Goal: Communication & Community: Answer question/provide support

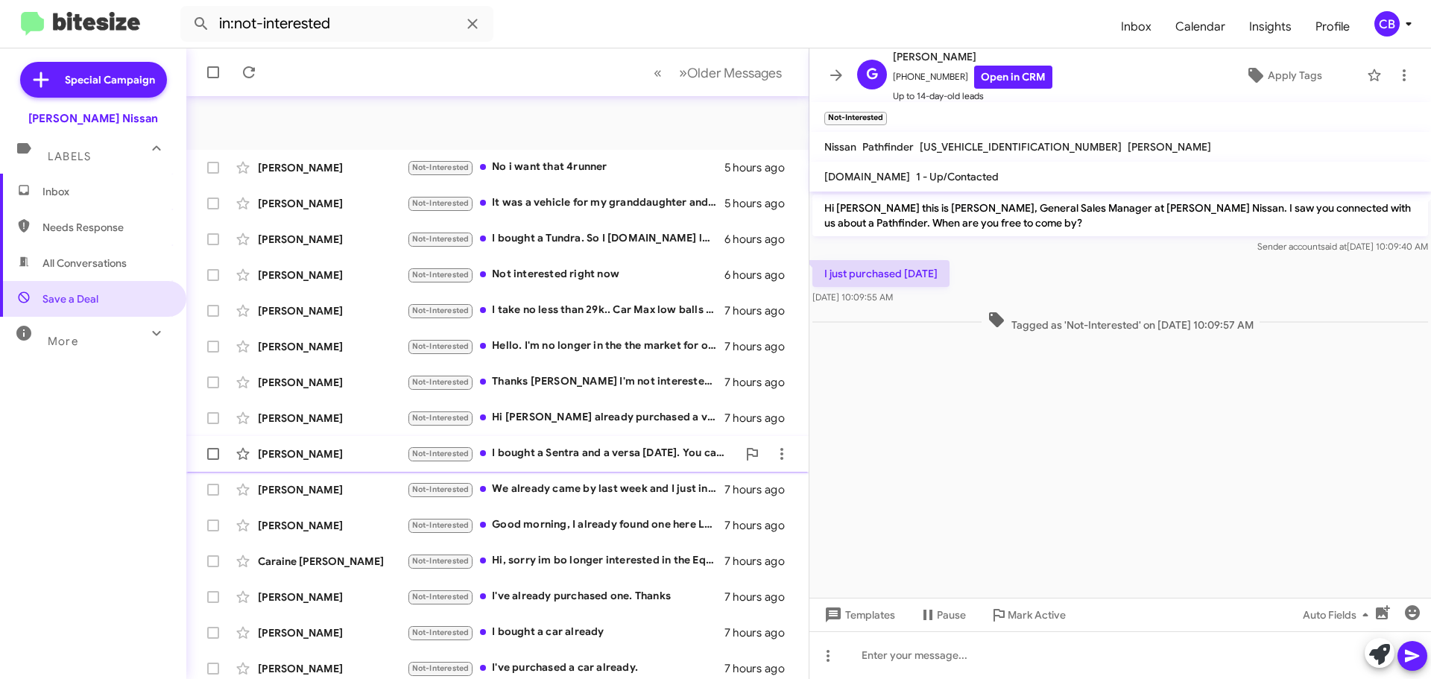
scroll to position [186, 0]
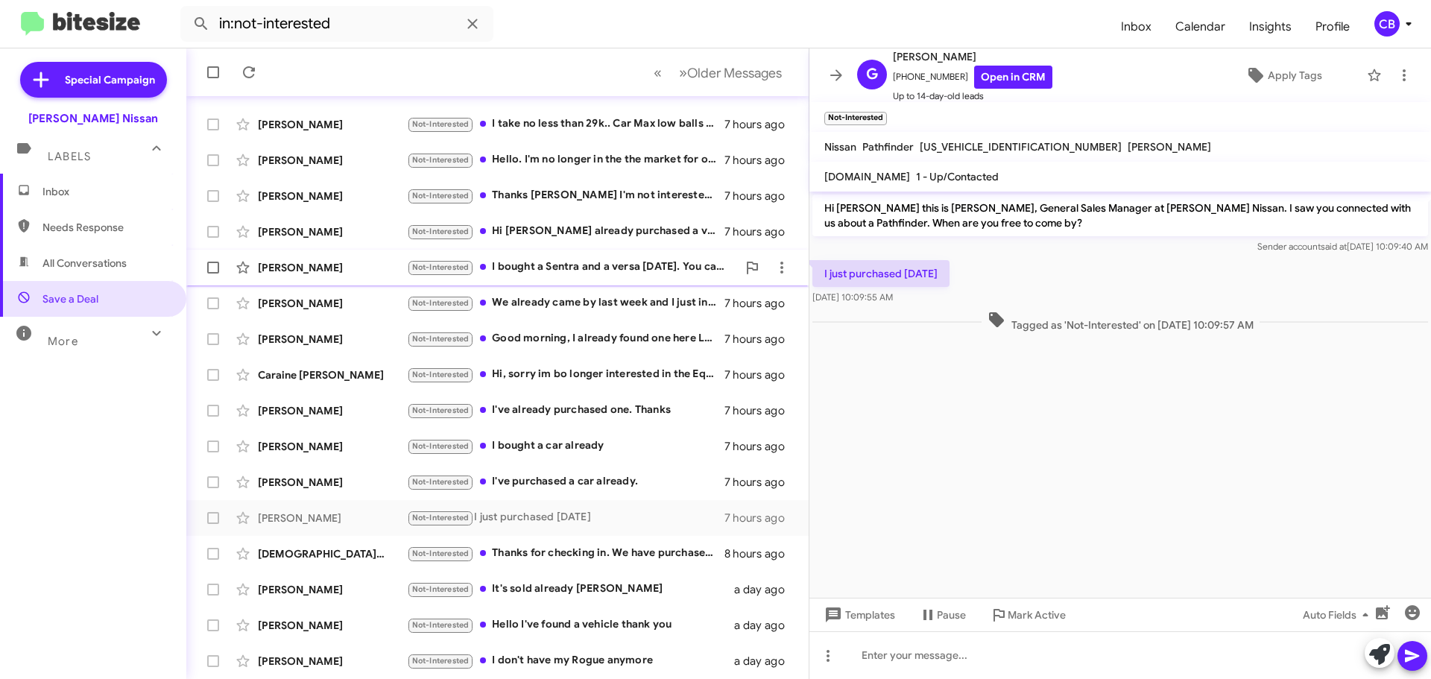
click at [355, 276] on div "[PERSON_NAME] Not-Interested I bought a Sentra and a versa [DATE]. You can blam…" at bounding box center [497, 268] width 598 height 30
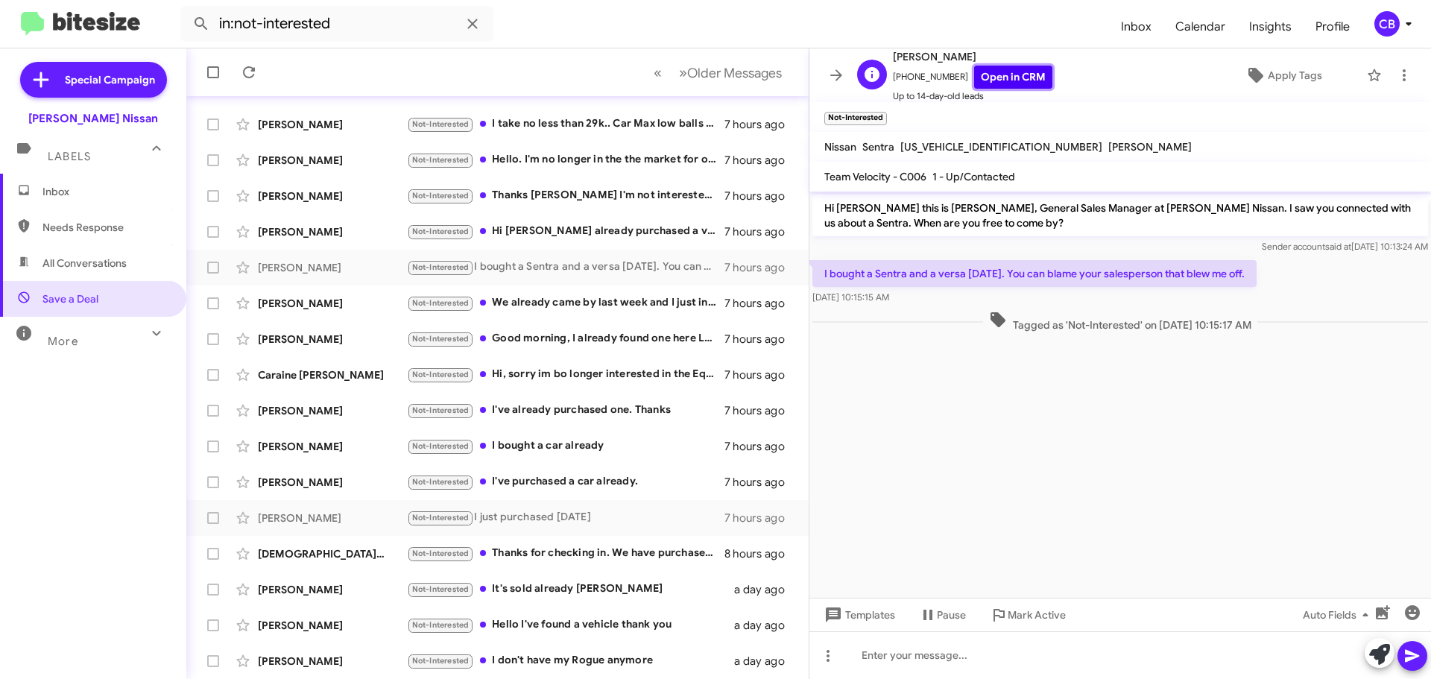
click at [1012, 74] on link "Open in CRM" at bounding box center [1013, 77] width 78 height 23
click at [379, 311] on div "[PERSON_NAME] Not-Interested We already came by last week and I just informed […" at bounding box center [497, 303] width 598 height 30
click at [991, 80] on link "Open in CRM" at bounding box center [1013, 77] width 78 height 23
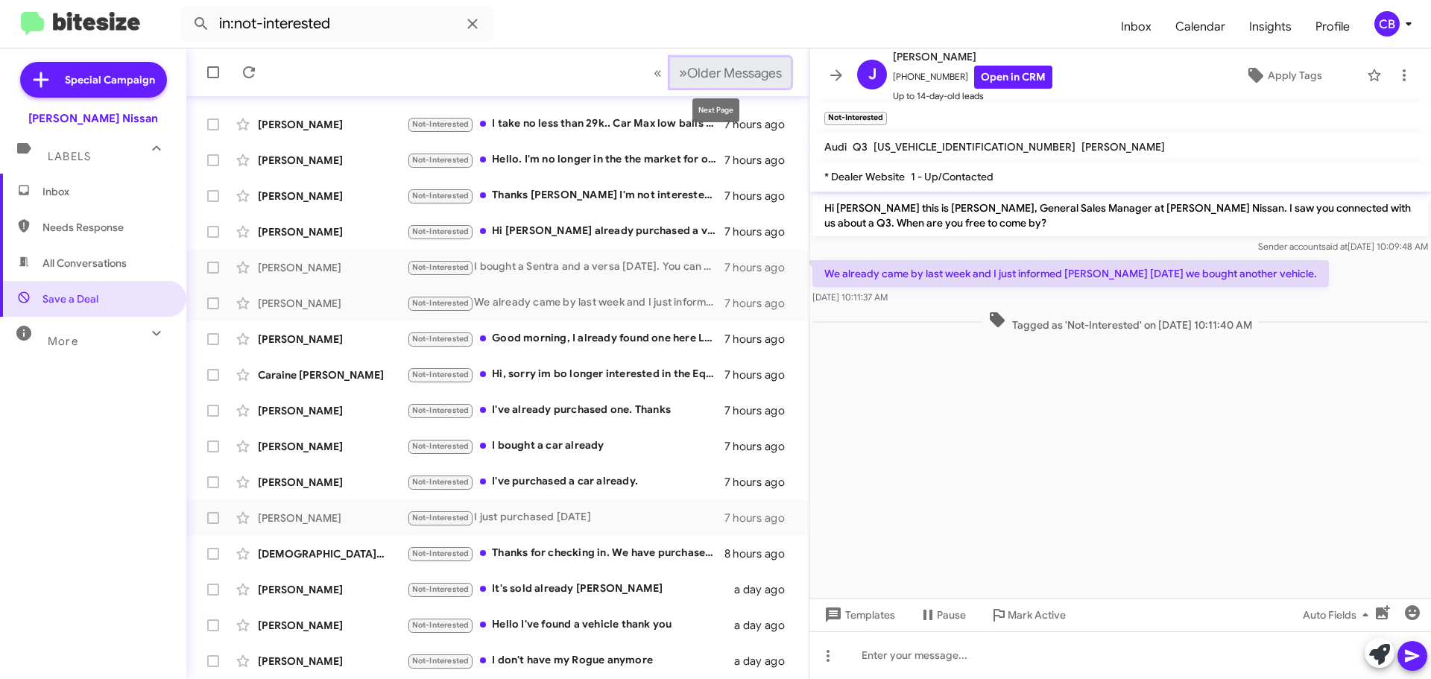
click at [742, 83] on button "» Next Older Messages" at bounding box center [730, 72] width 121 height 31
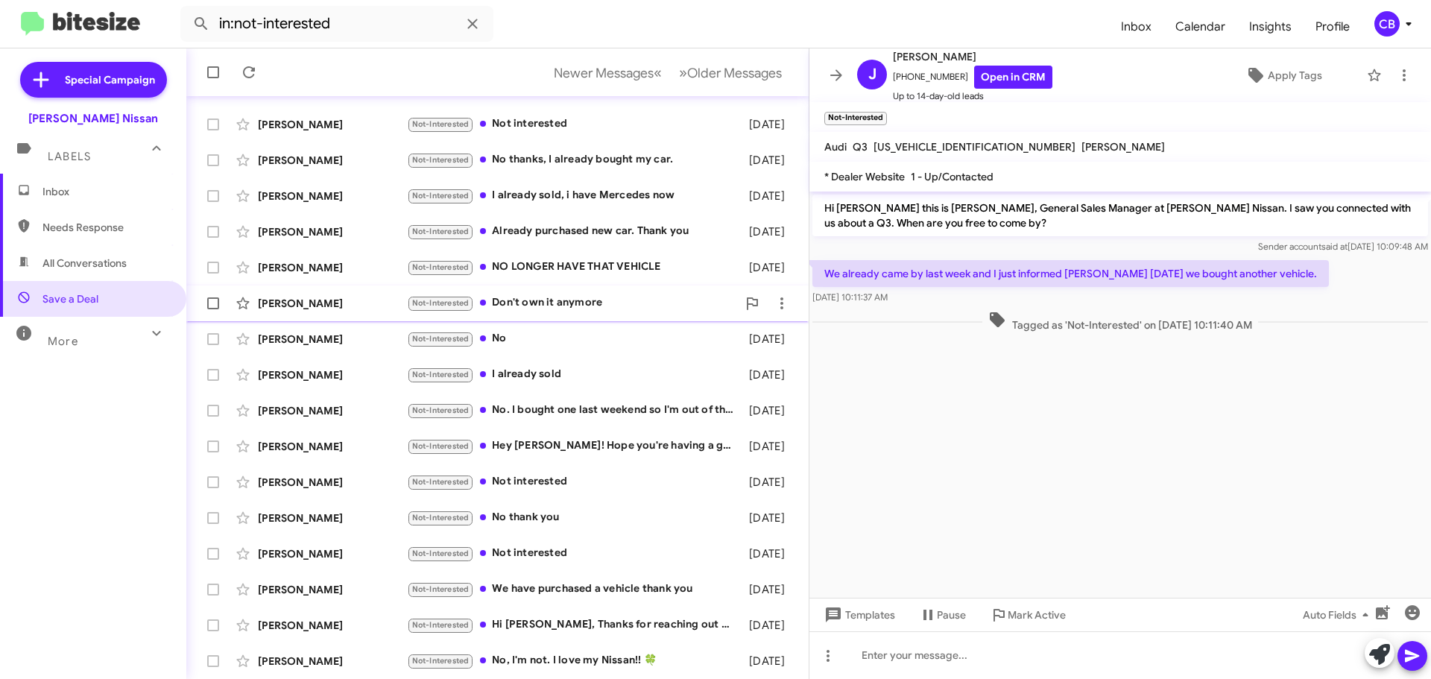
click at [300, 293] on div "[PERSON_NAME] Not-Interested Don't own it anymore [DATE]" at bounding box center [497, 303] width 598 height 30
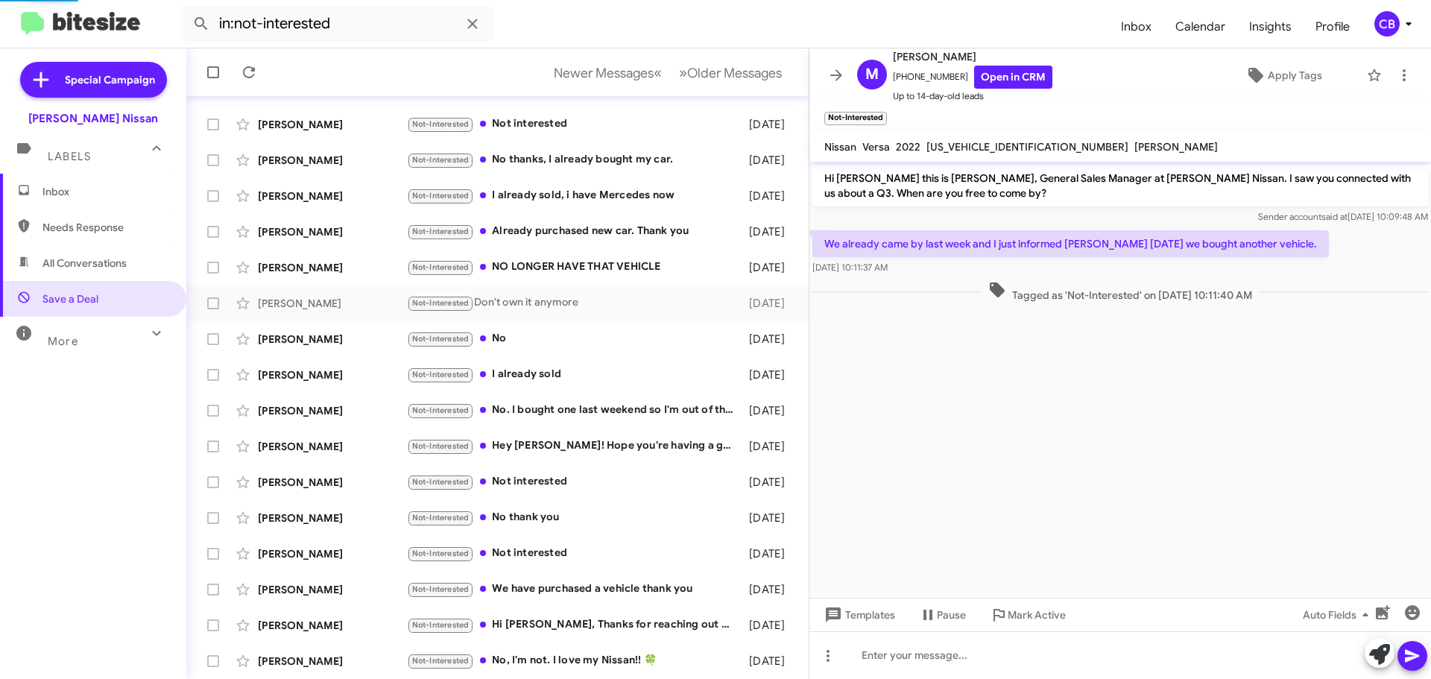
scroll to position [363, 0]
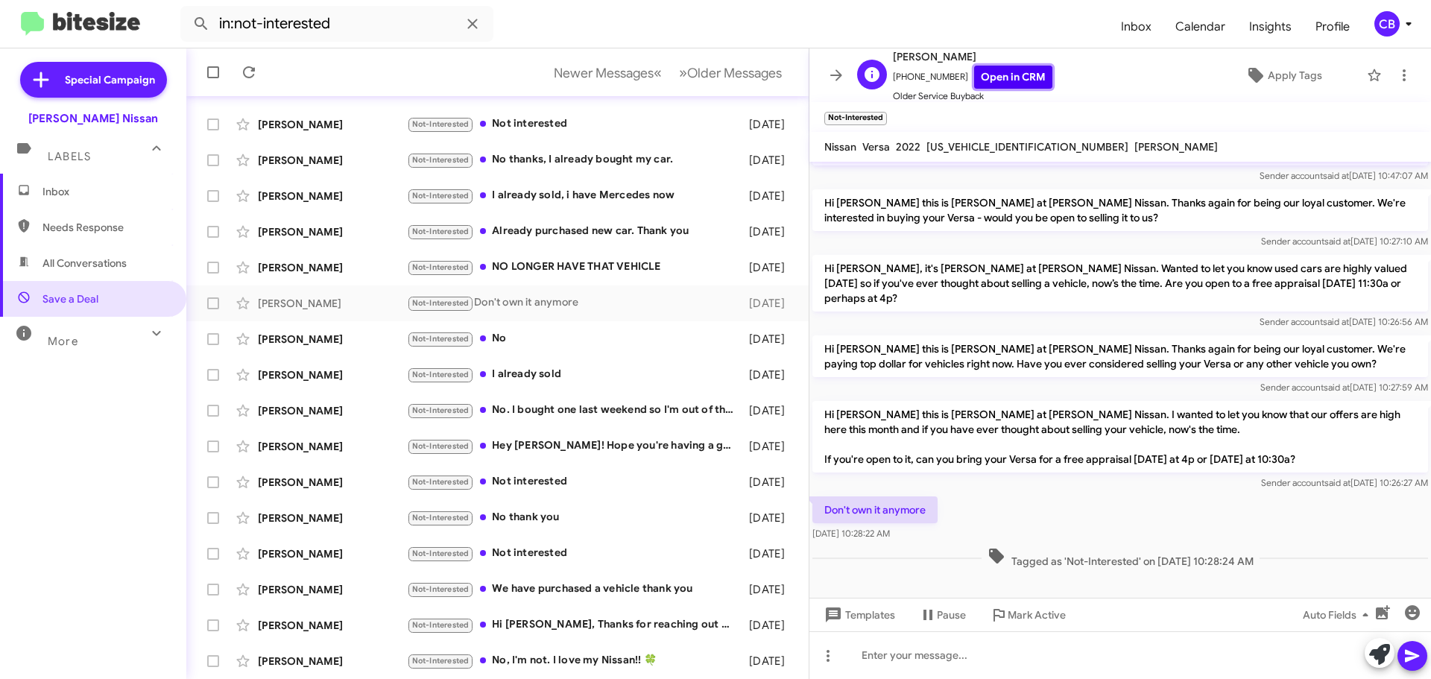
click at [1020, 78] on link "Open in CRM" at bounding box center [1013, 77] width 78 height 23
click at [852, 615] on span "Templates" at bounding box center [858, 614] width 74 height 27
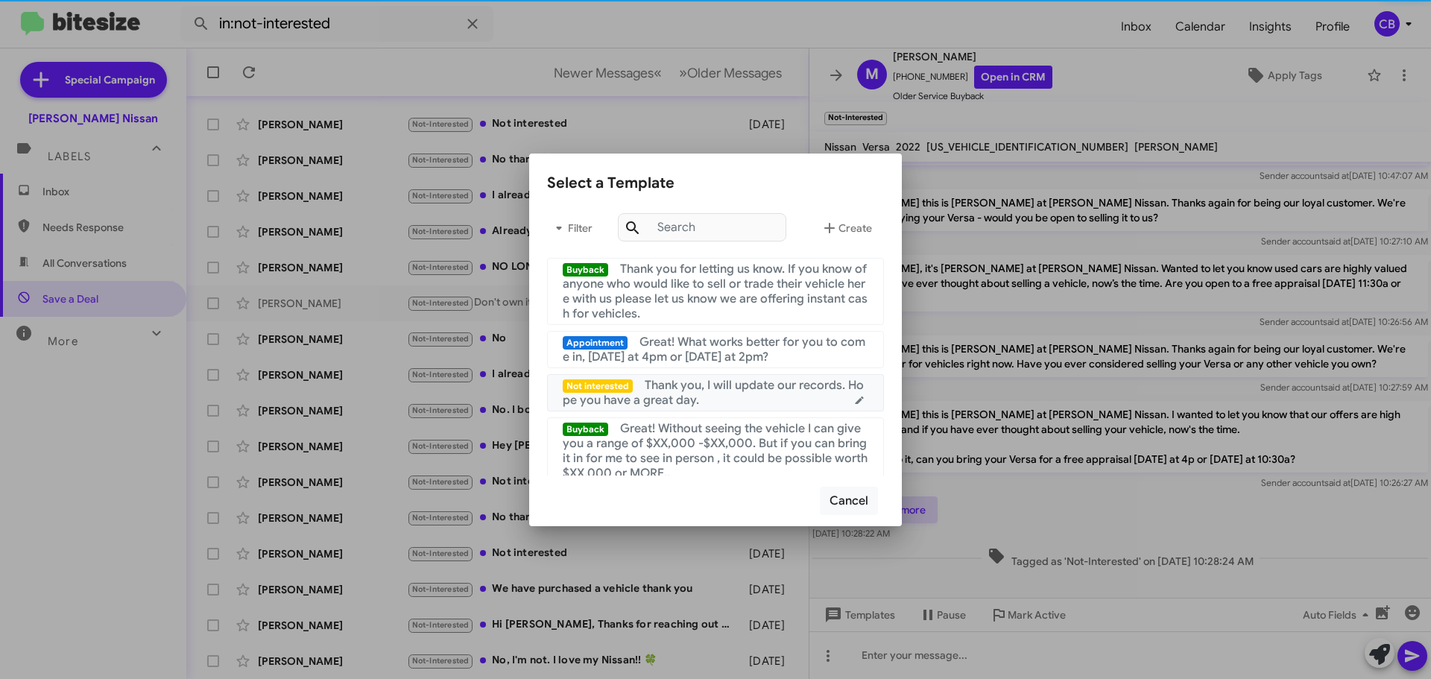
click at [757, 392] on span "Thank you, I will update our records. Hope you have a great day." at bounding box center [713, 393] width 301 height 30
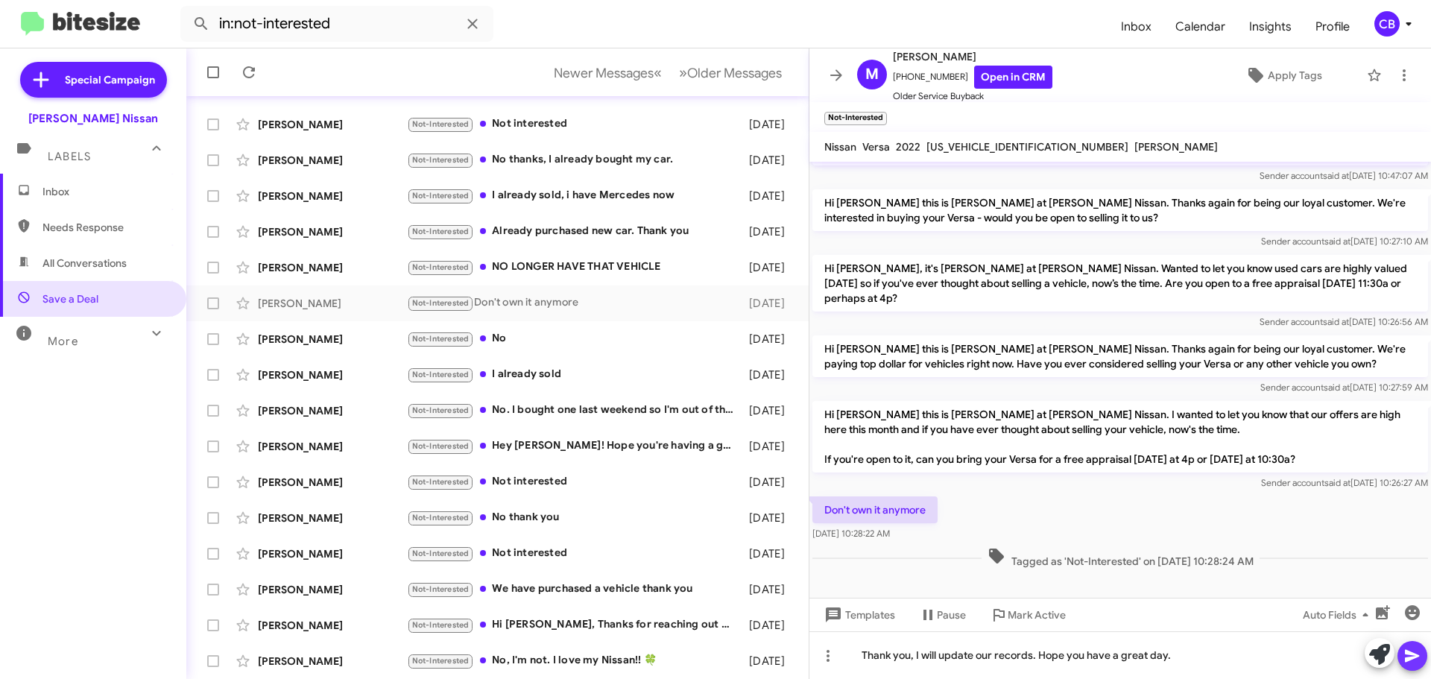
click at [1415, 657] on icon at bounding box center [1412, 656] width 14 height 13
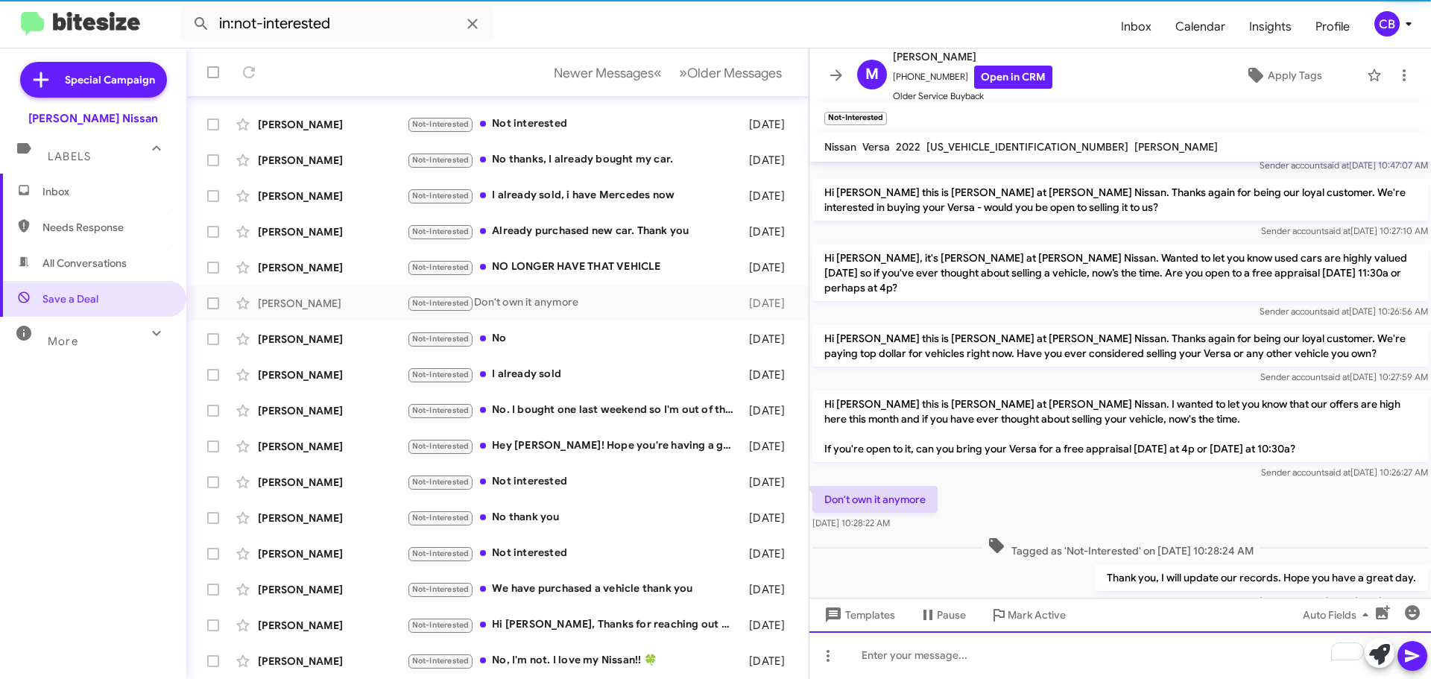
scroll to position [417, 0]
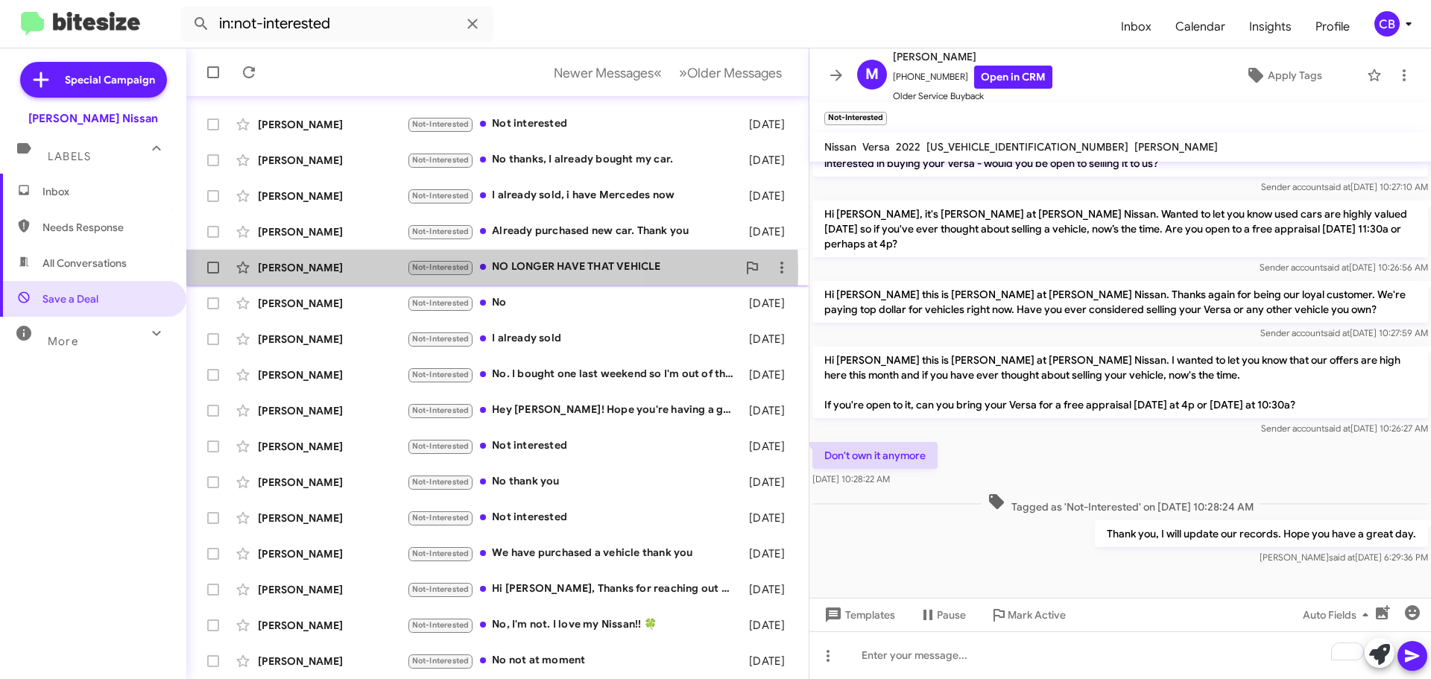
click at [343, 271] on div "[PERSON_NAME]" at bounding box center [332, 267] width 149 height 15
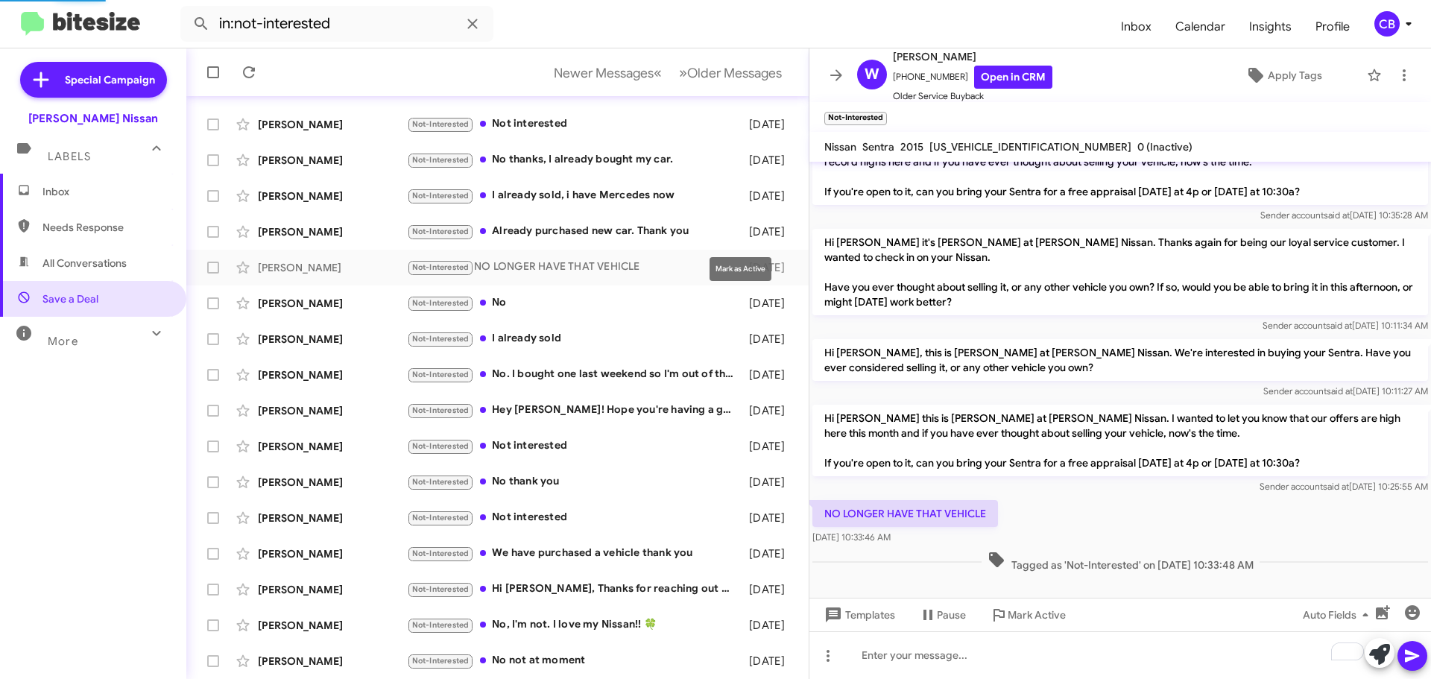
scroll to position [31, 0]
click at [865, 609] on span "Templates" at bounding box center [858, 614] width 74 height 27
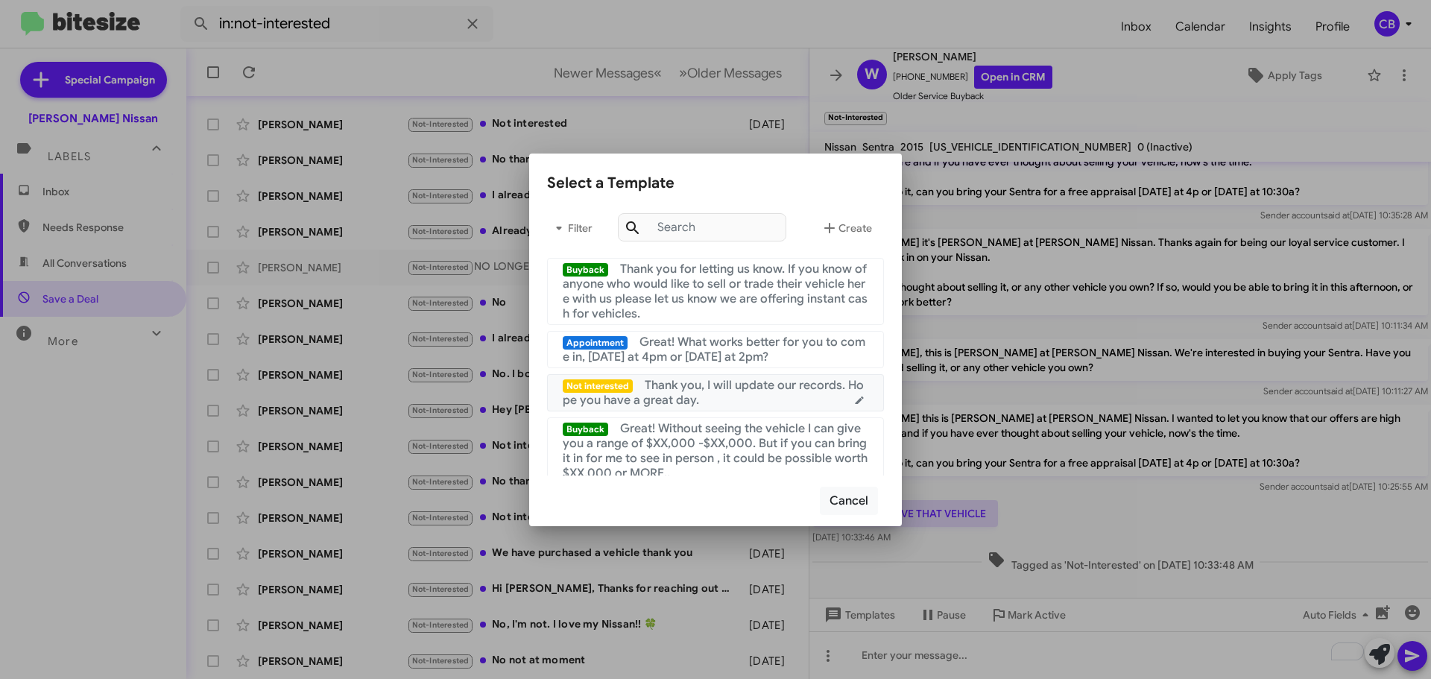
click at [782, 382] on span "Thank you, I will update our records. Hope you have a great day." at bounding box center [713, 393] width 301 height 30
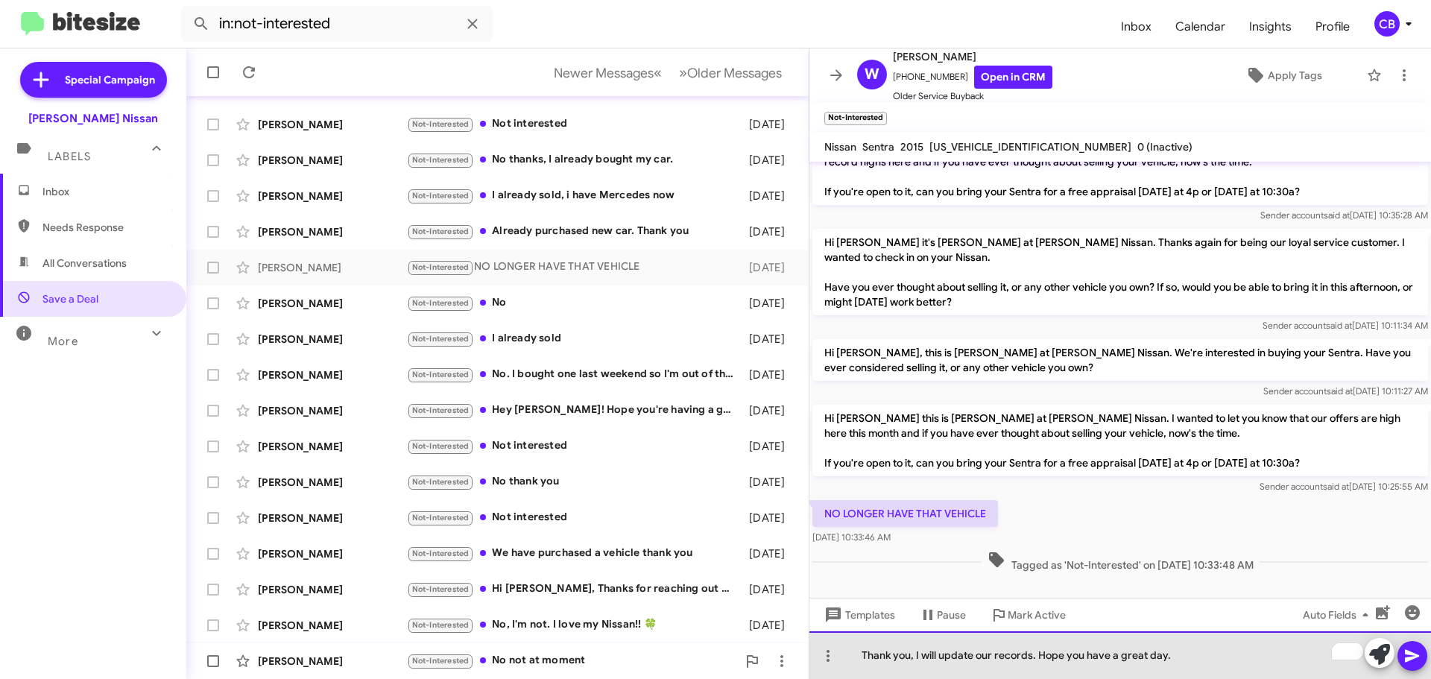
drag, startPoint x: 1183, startPoint y: 660, endPoint x: 490, endPoint y: 651, distance: 693.2
click at [490, 651] on div "Save a Deal Newer Messages « Previous » Next Older Messages [PERSON_NAME] Not-I…" at bounding box center [808, 363] width 1245 height 630
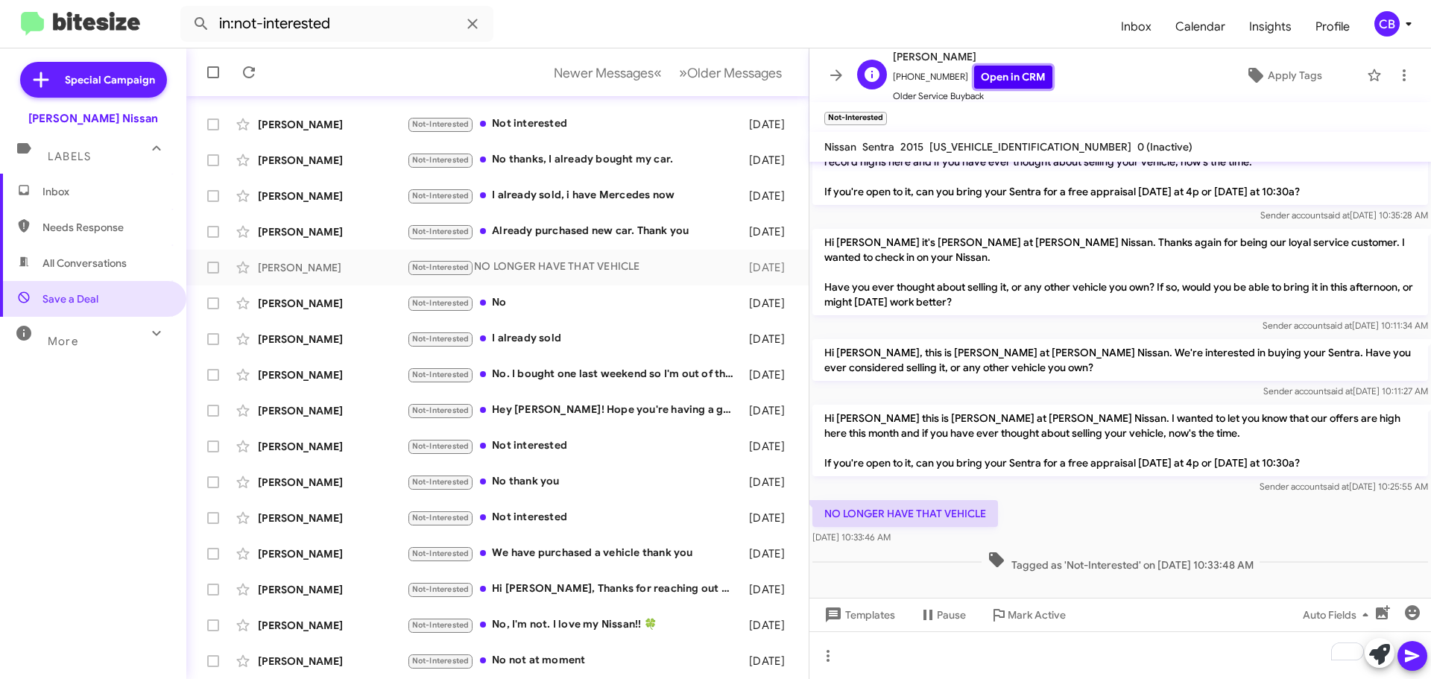
click at [1032, 78] on link "Open in CRM" at bounding box center [1013, 77] width 78 height 23
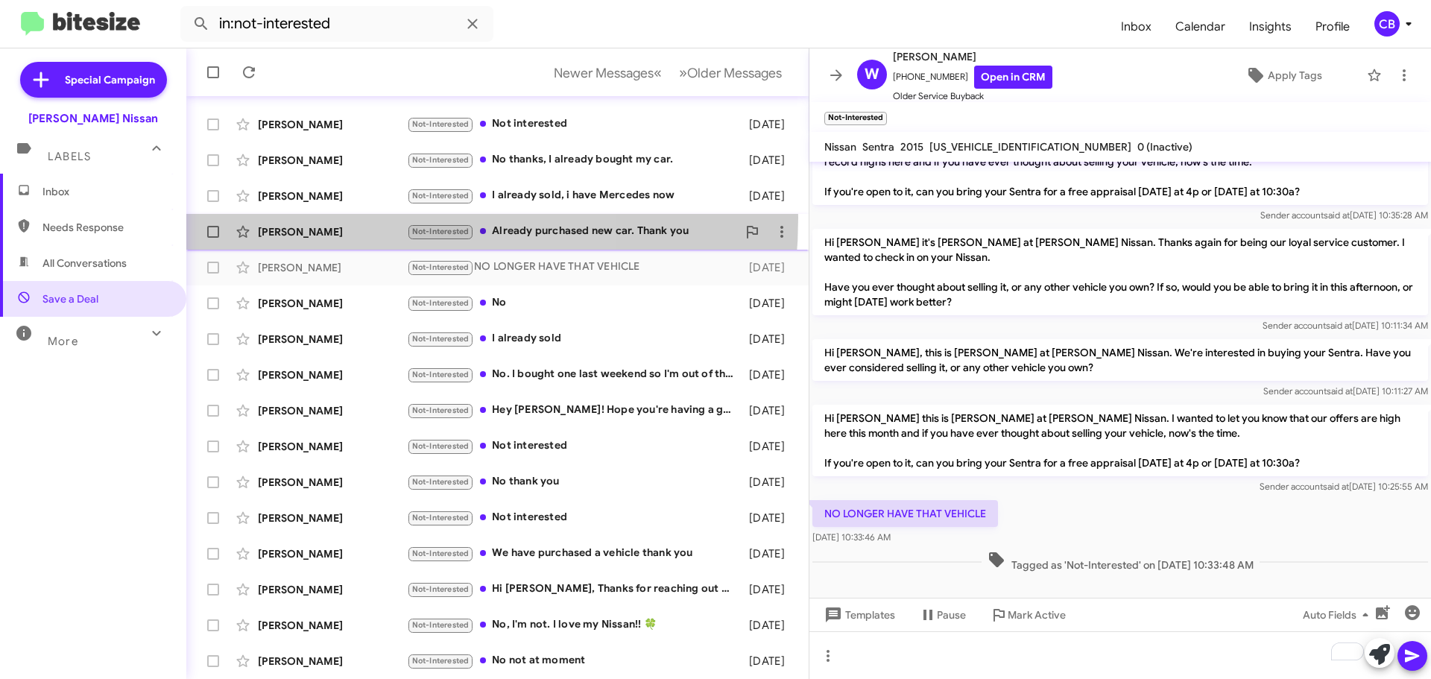
click at [328, 218] on div "[PERSON_NAME] Not-Interested Already purchased new car. Thank you [DATE]" at bounding box center [497, 232] width 598 height 30
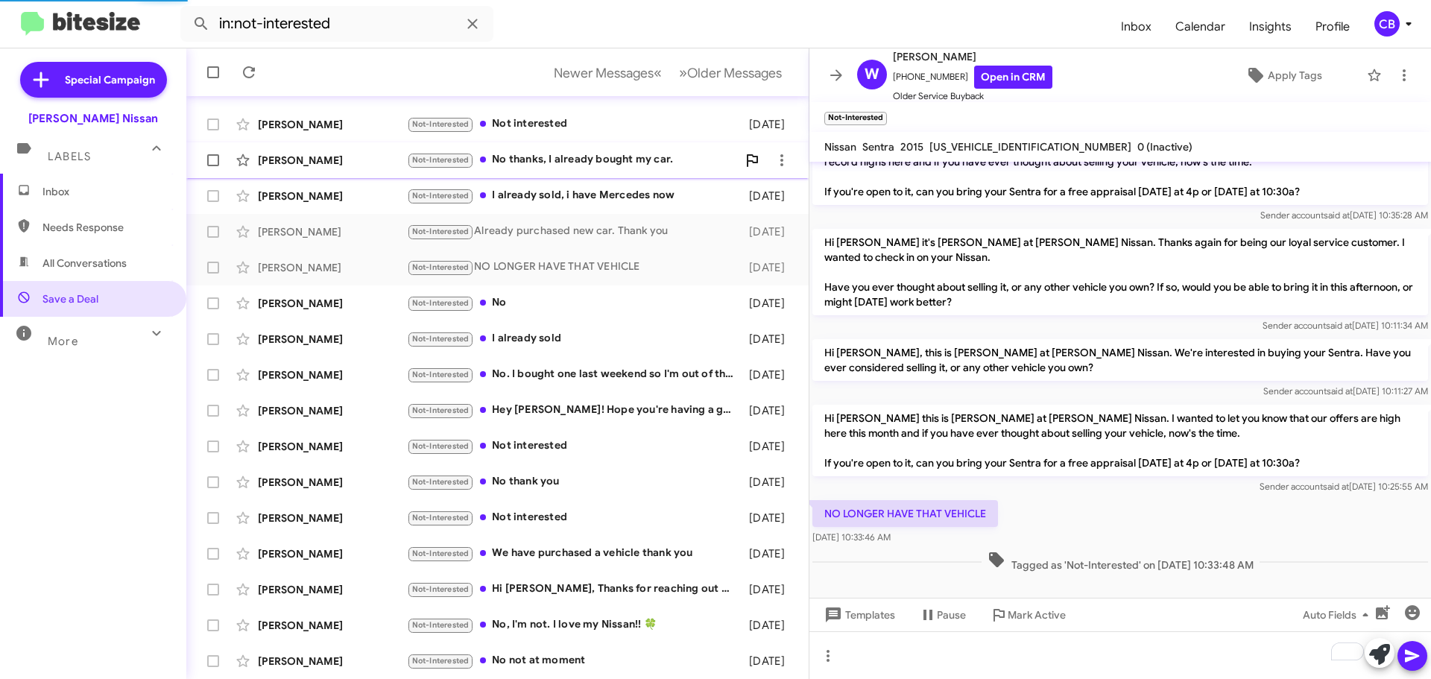
scroll to position [1082, 0]
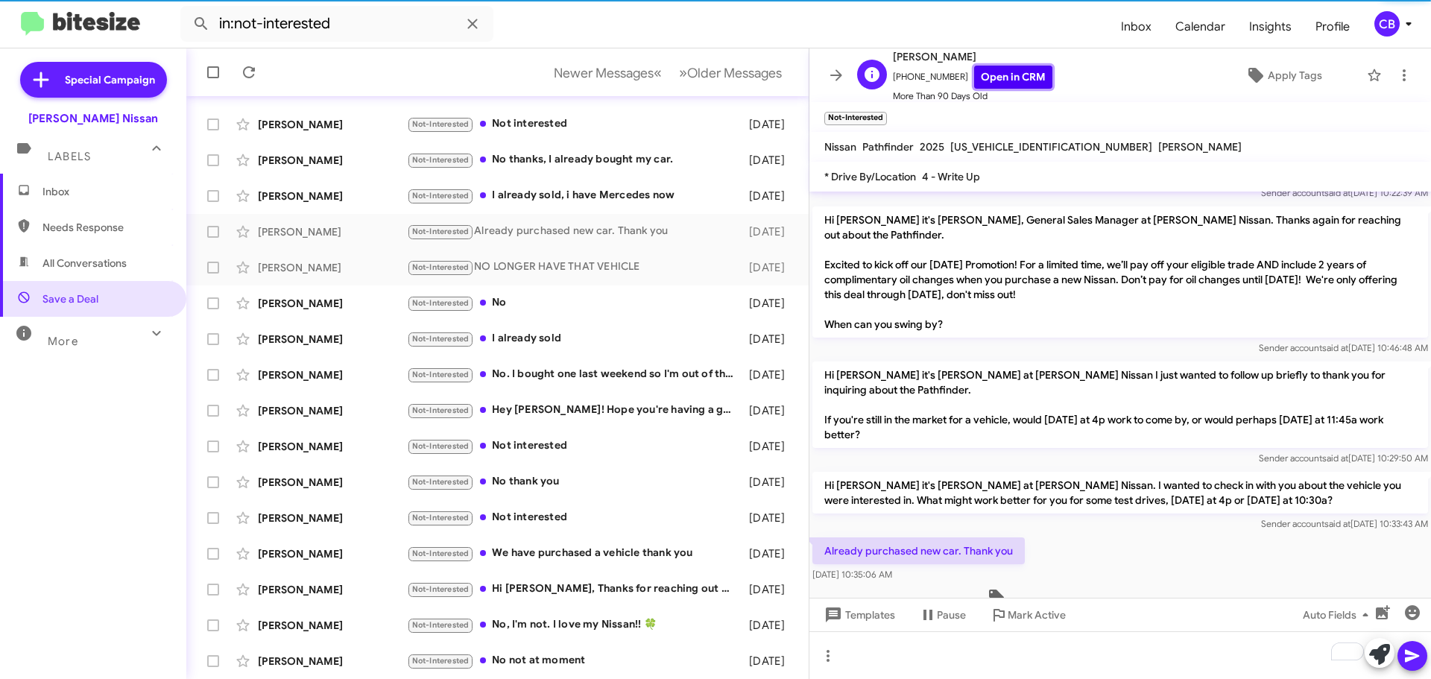
click at [993, 79] on link "Open in CRM" at bounding box center [1013, 77] width 78 height 23
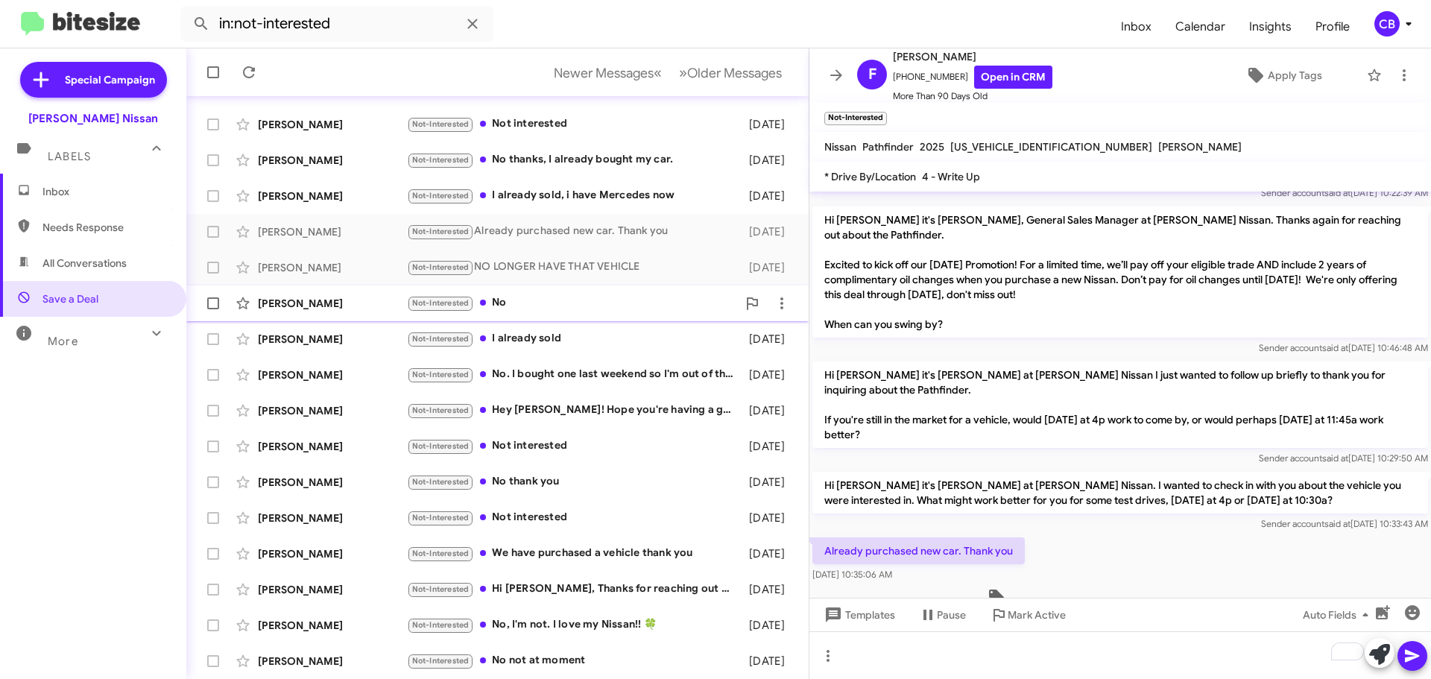
click at [277, 317] on span "[PERSON_NAME] Not-Interested No [DATE]" at bounding box center [497, 303] width 622 height 36
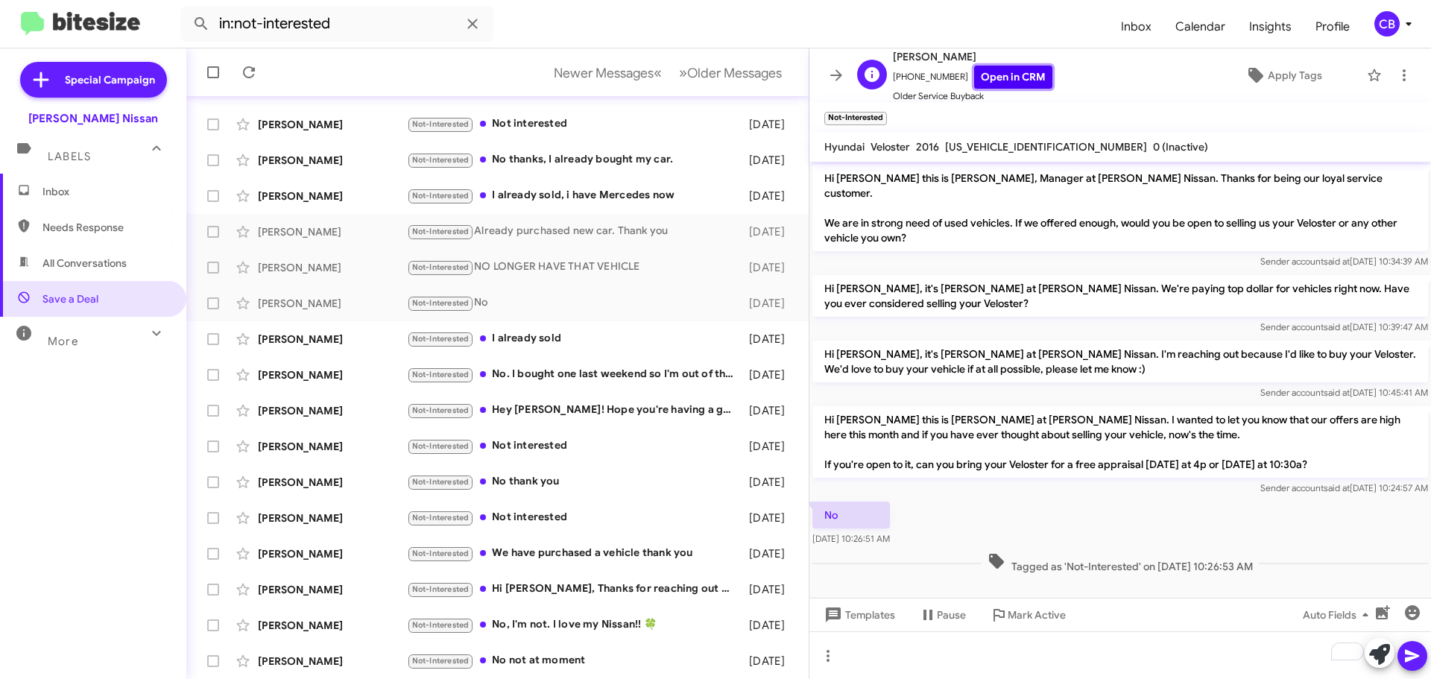
click at [1005, 66] on link "Open in CRM" at bounding box center [1013, 77] width 78 height 23
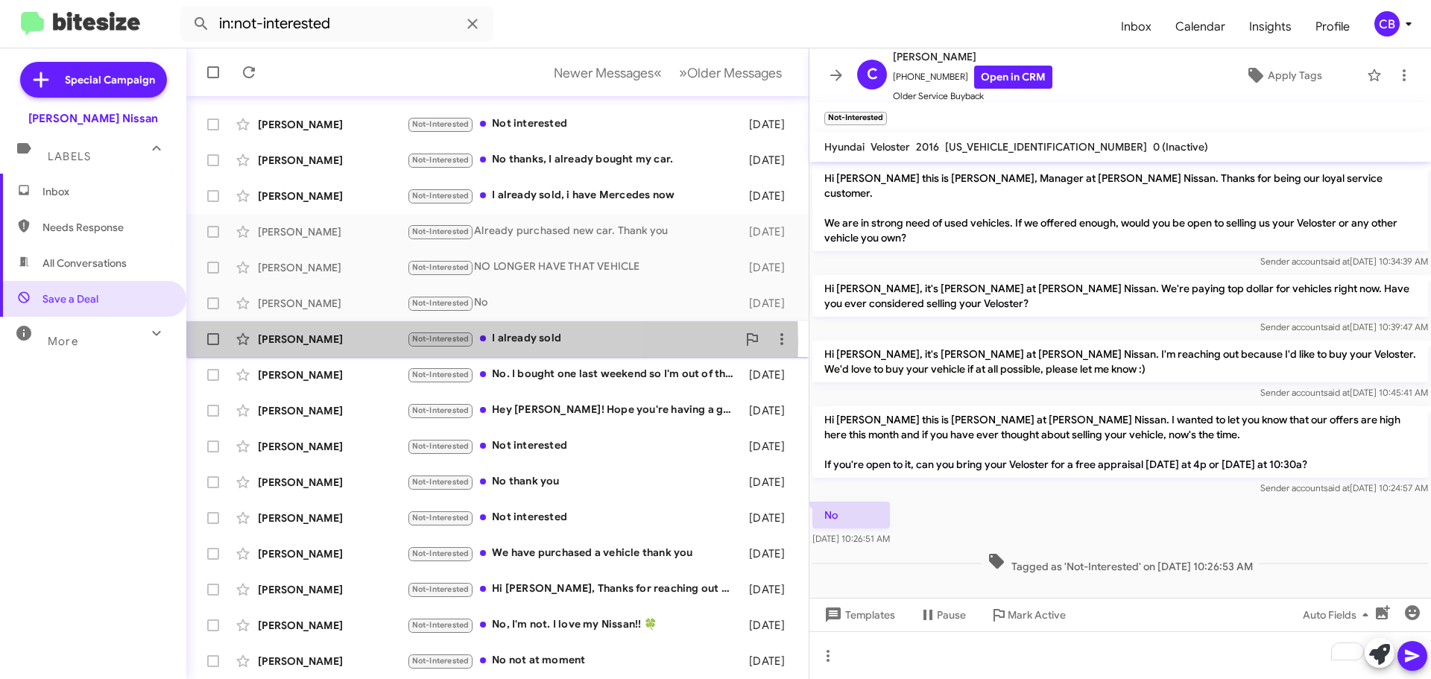
click at [341, 343] on div "[PERSON_NAME]" at bounding box center [332, 339] width 149 height 15
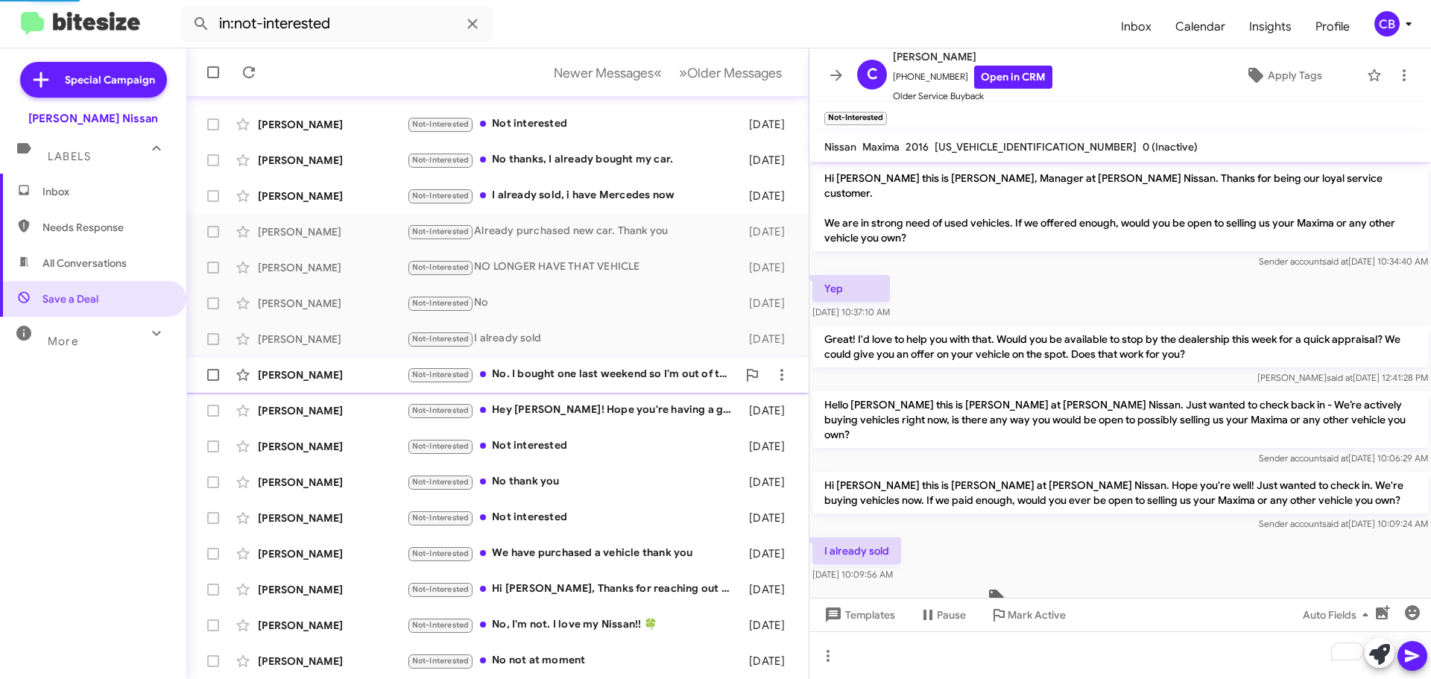
scroll to position [11, 0]
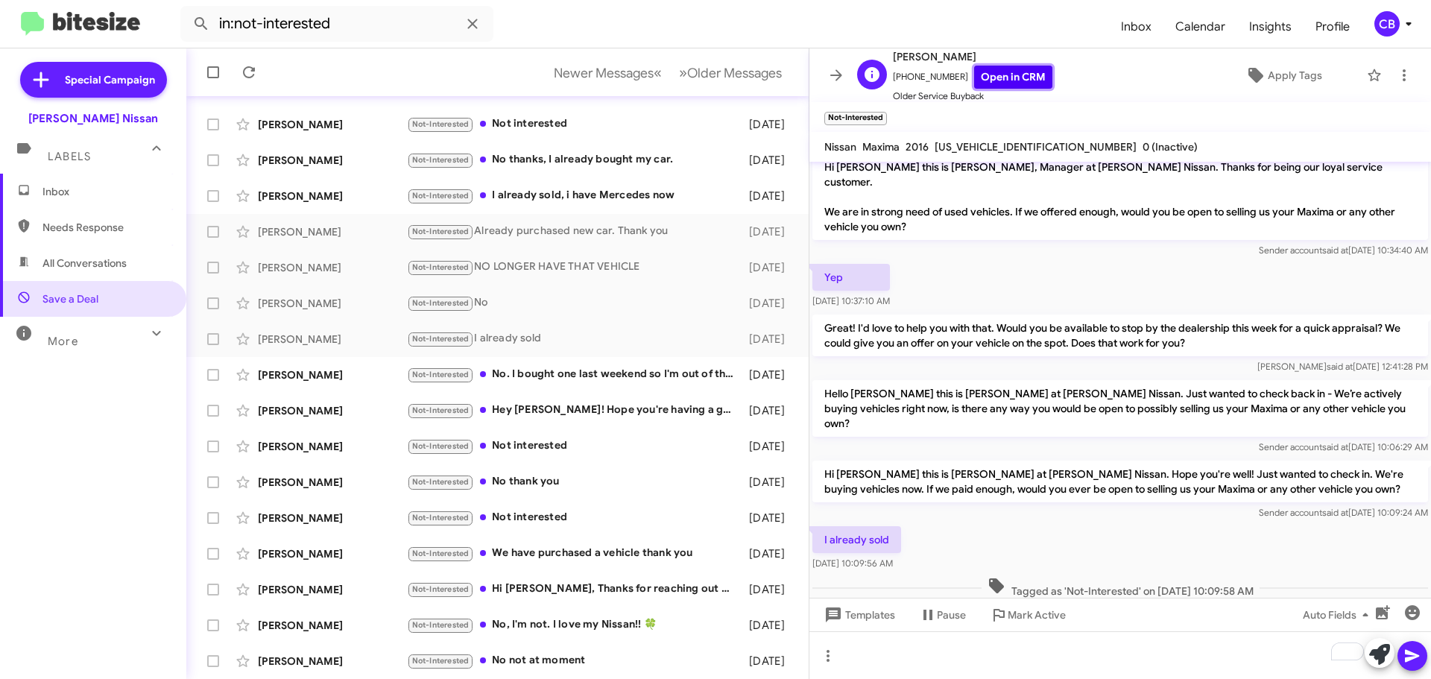
click at [1016, 76] on link "Open in CRM" at bounding box center [1013, 77] width 78 height 23
click at [272, 379] on div "[PERSON_NAME]" at bounding box center [332, 374] width 149 height 15
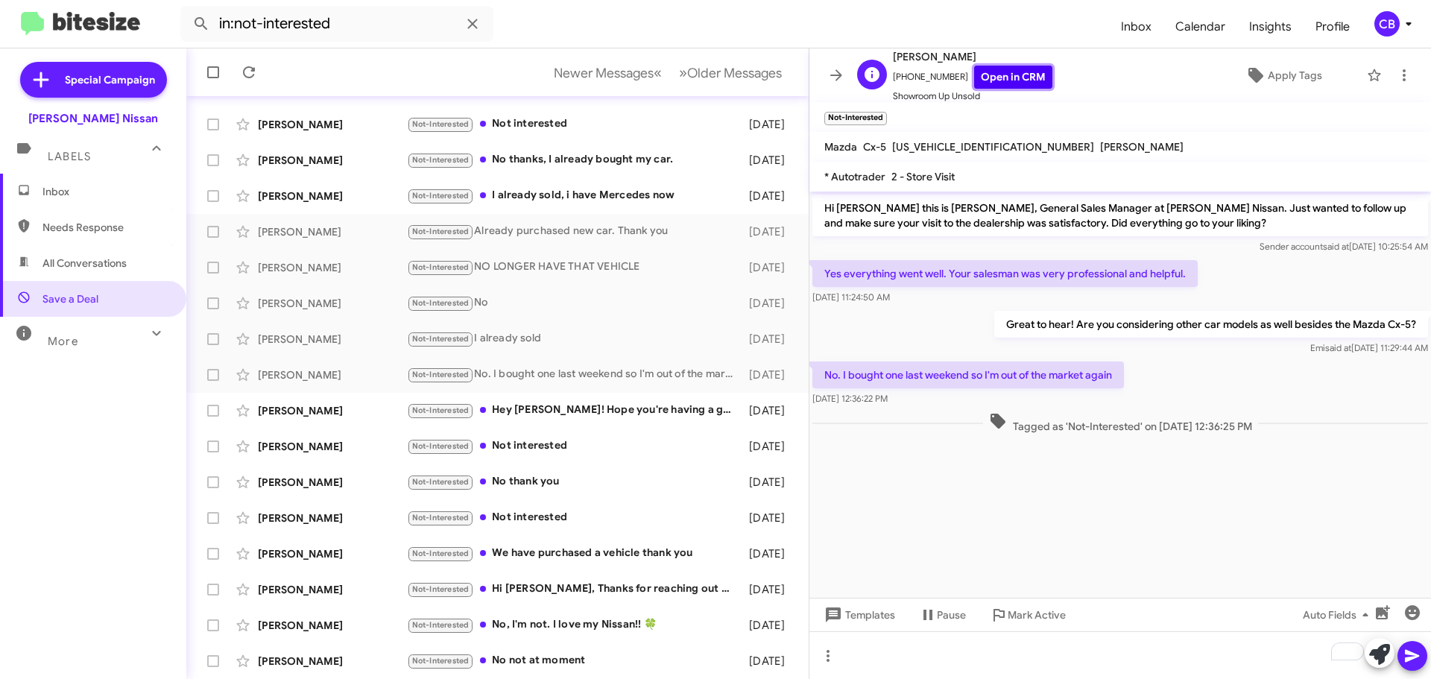
click at [984, 78] on link "Open in CRM" at bounding box center [1013, 77] width 78 height 23
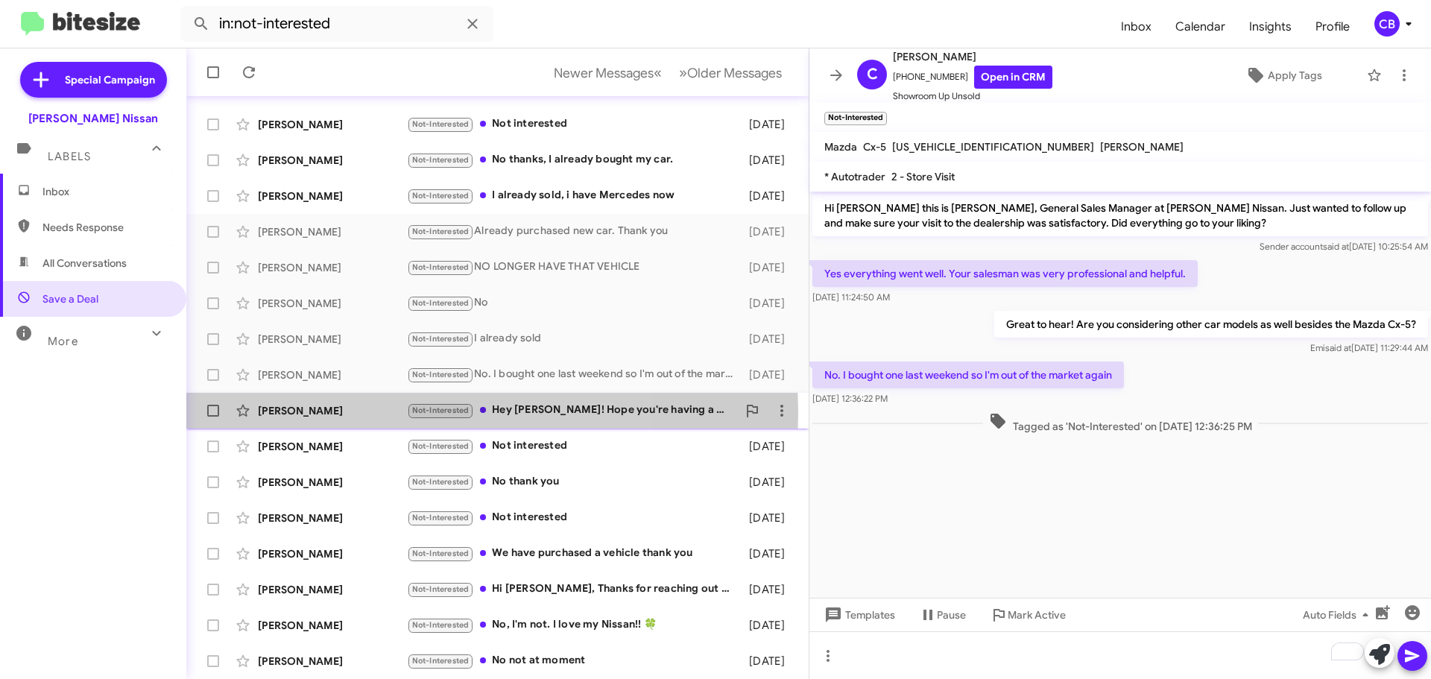
click at [347, 413] on div "[PERSON_NAME]" at bounding box center [332, 410] width 149 height 15
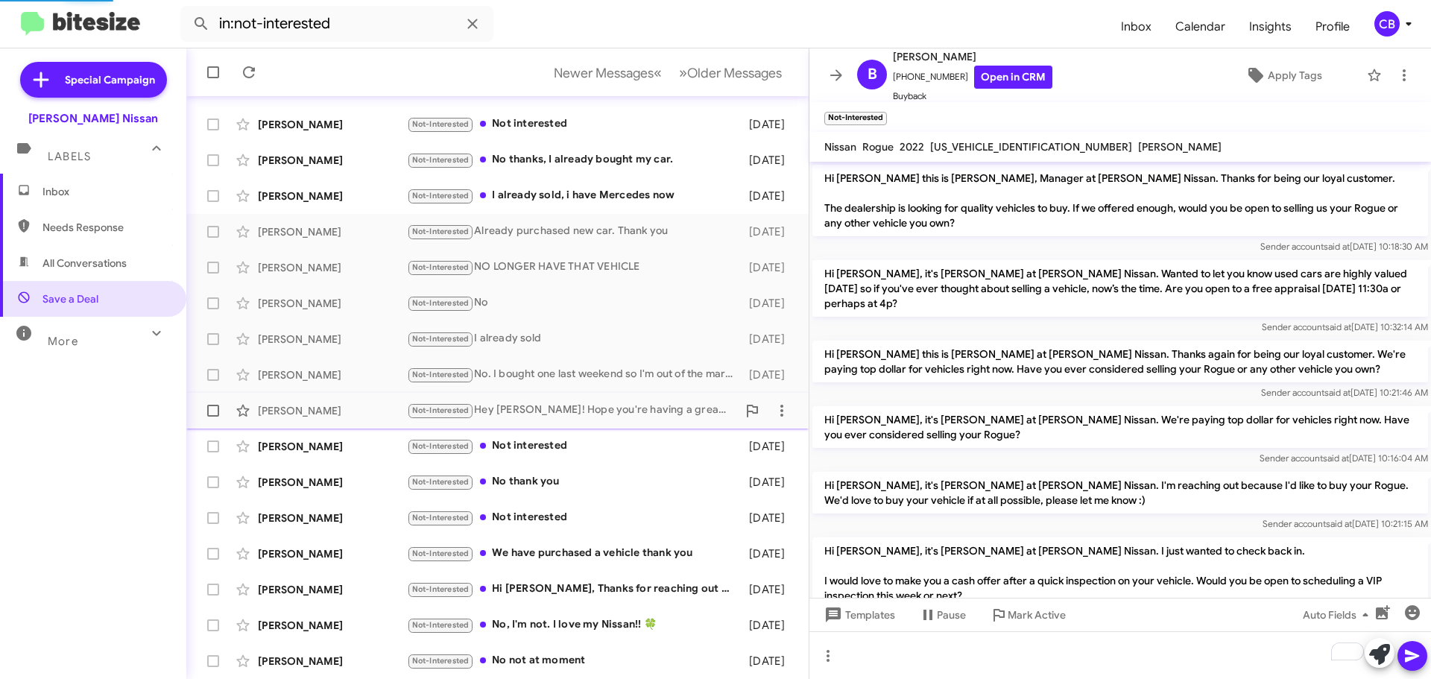
scroll to position [294, 0]
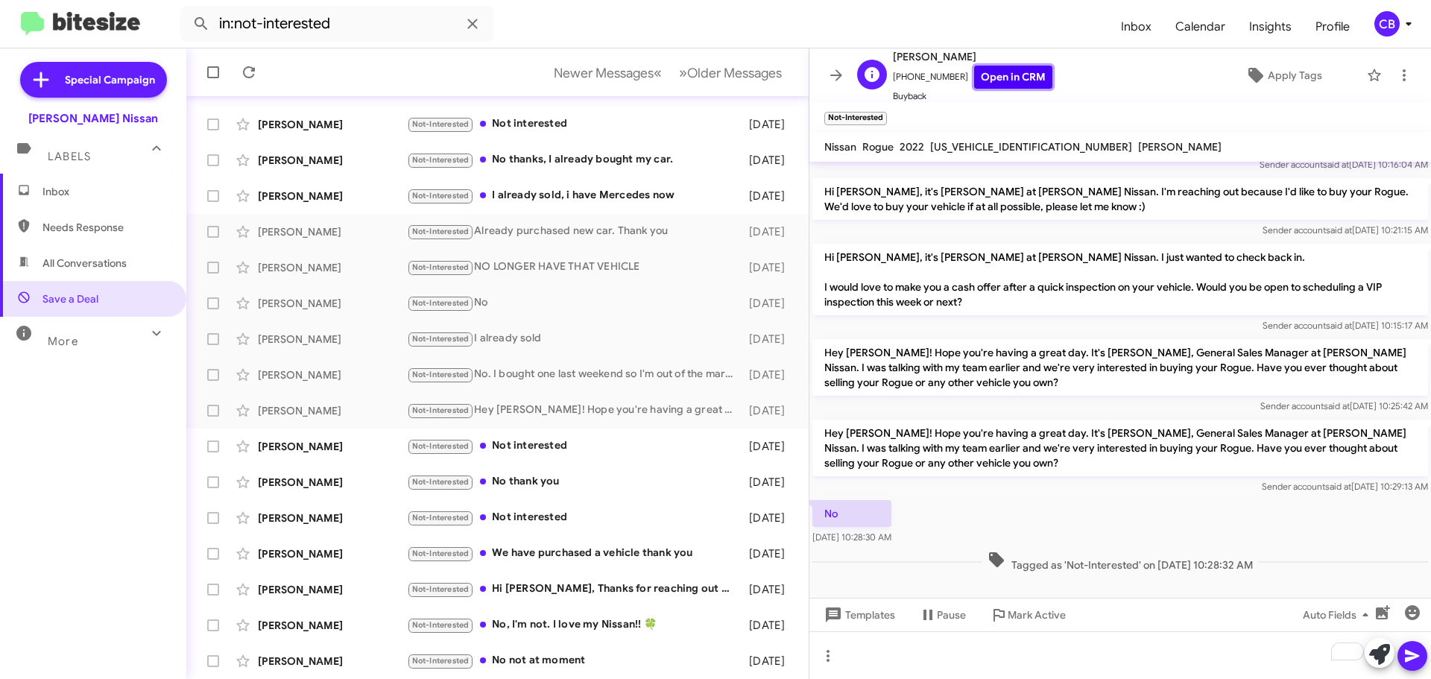
click at [1009, 77] on link "Open in CRM" at bounding box center [1013, 77] width 78 height 23
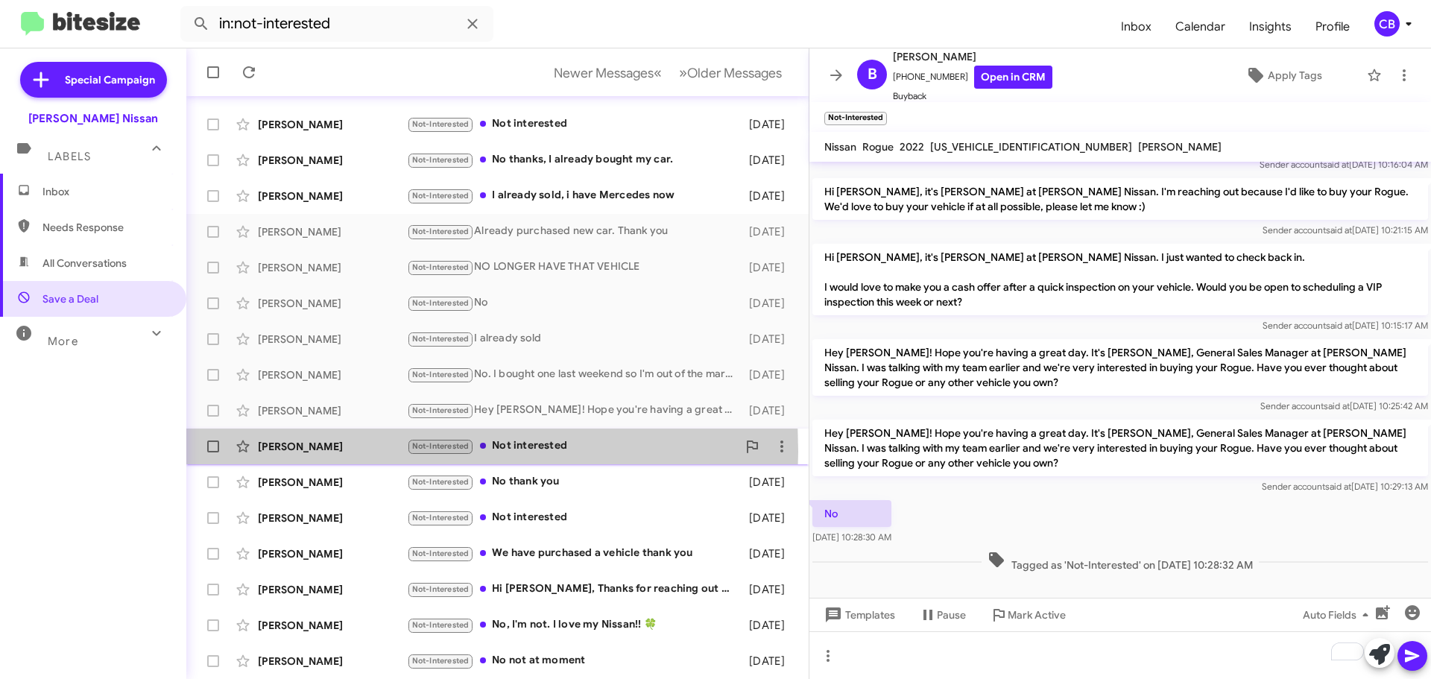
click at [280, 452] on div "[PERSON_NAME]" at bounding box center [332, 446] width 149 height 15
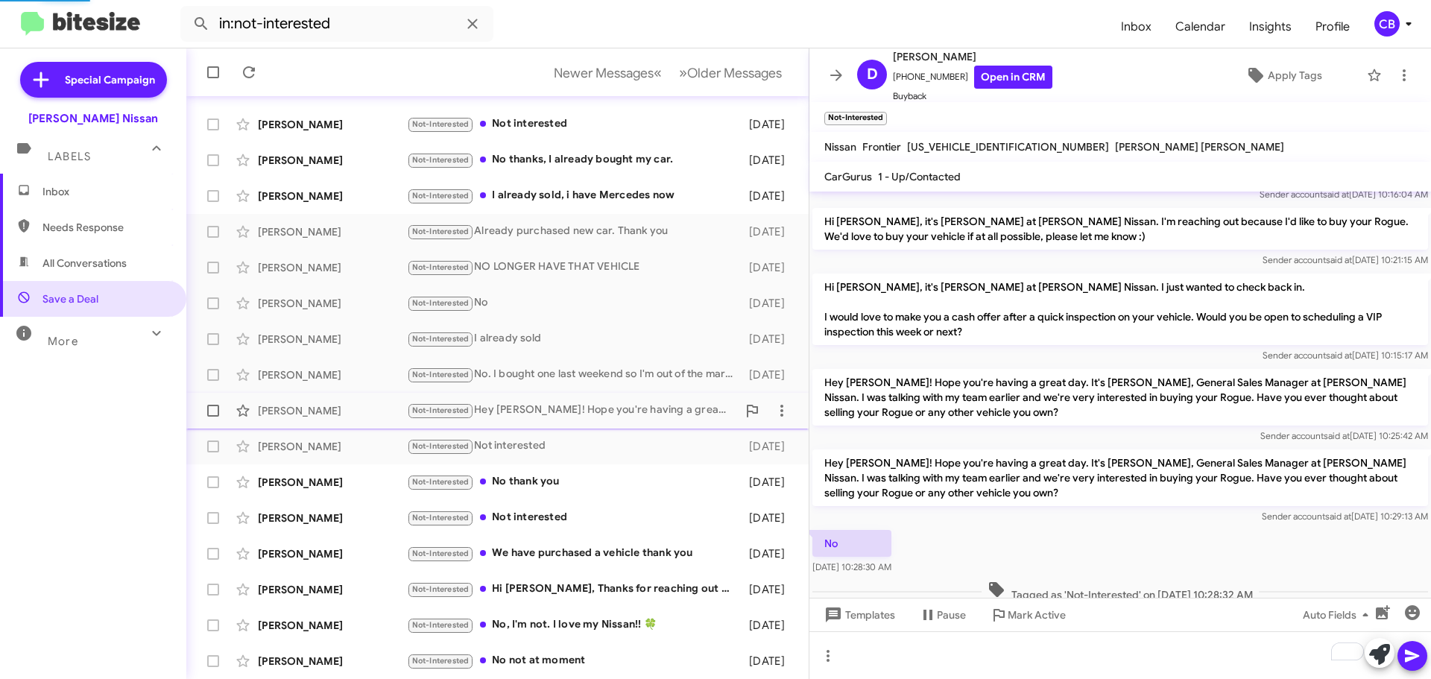
scroll to position [636, 0]
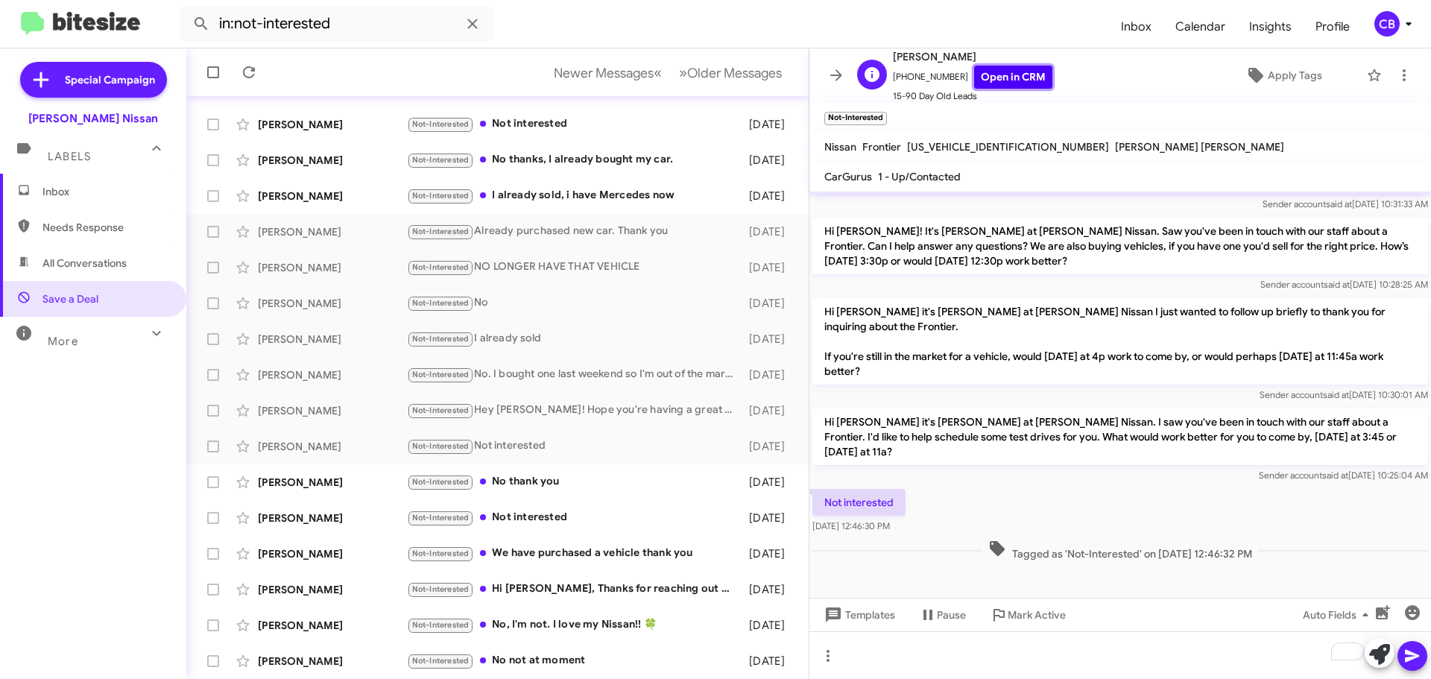
click at [993, 80] on link "Open in CRM" at bounding box center [1013, 77] width 78 height 23
click at [380, 202] on div "[PERSON_NAME]" at bounding box center [332, 196] width 149 height 15
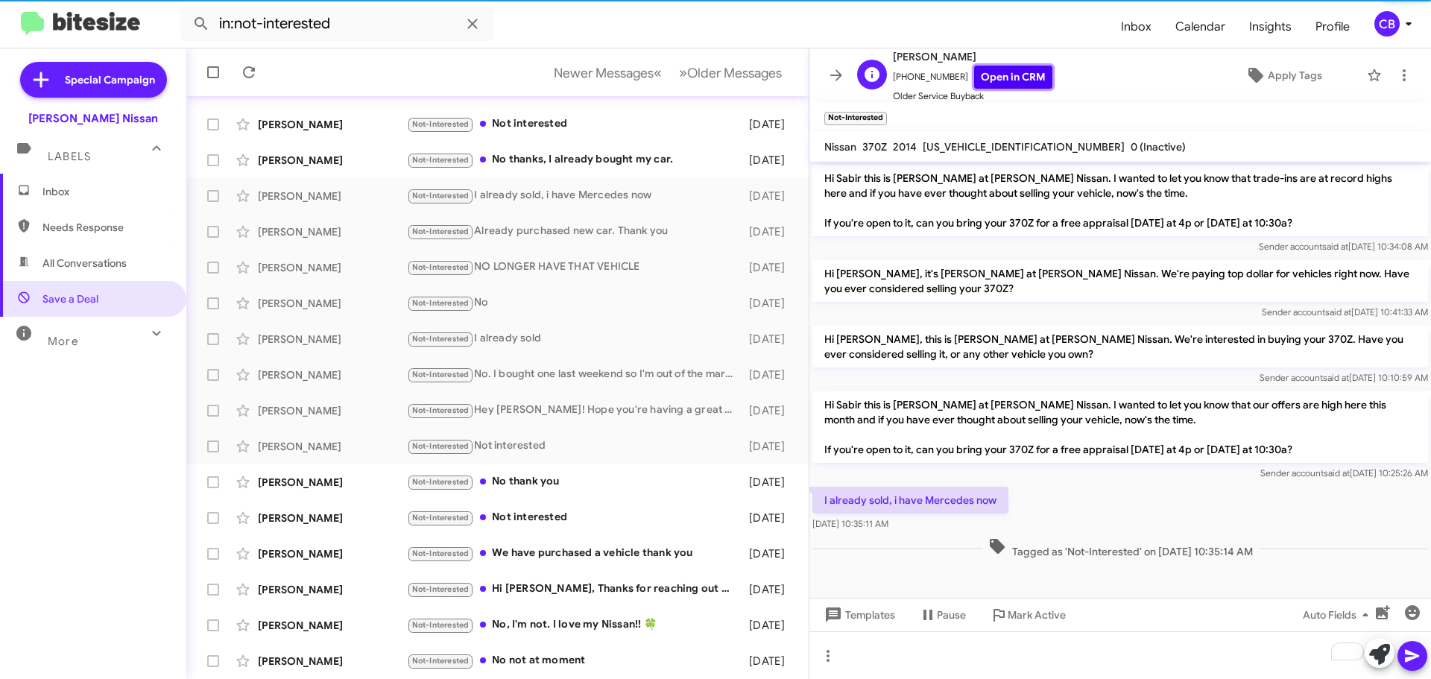
click at [1015, 83] on link "Open in CRM" at bounding box center [1013, 77] width 78 height 23
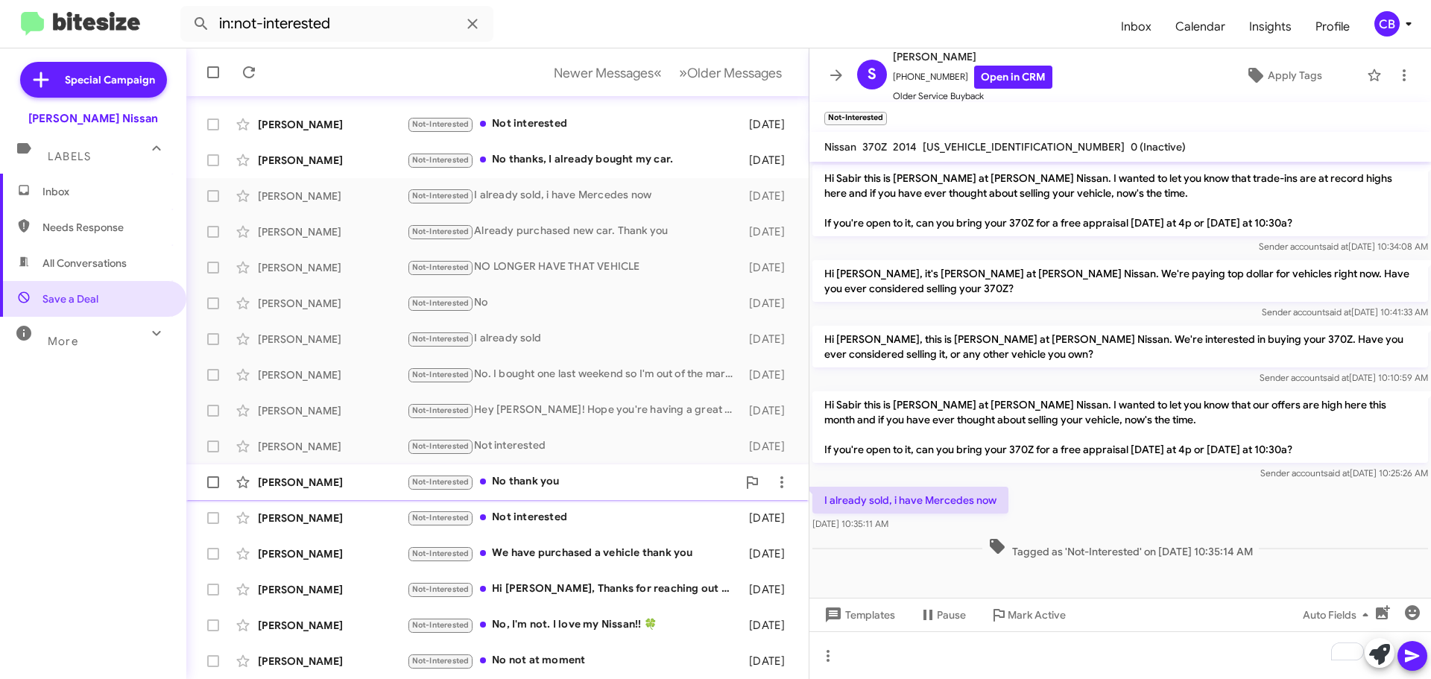
click at [327, 480] on div "[PERSON_NAME]" at bounding box center [332, 482] width 149 height 15
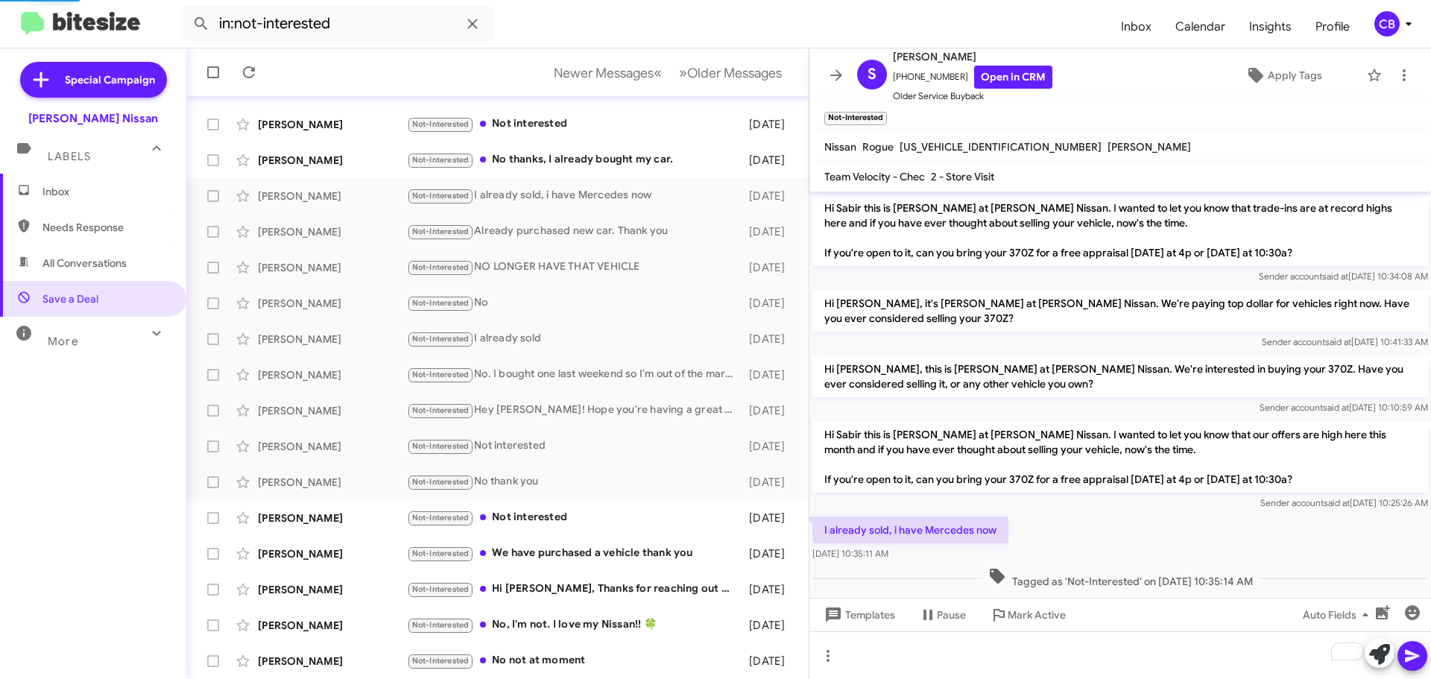
scroll to position [76, 0]
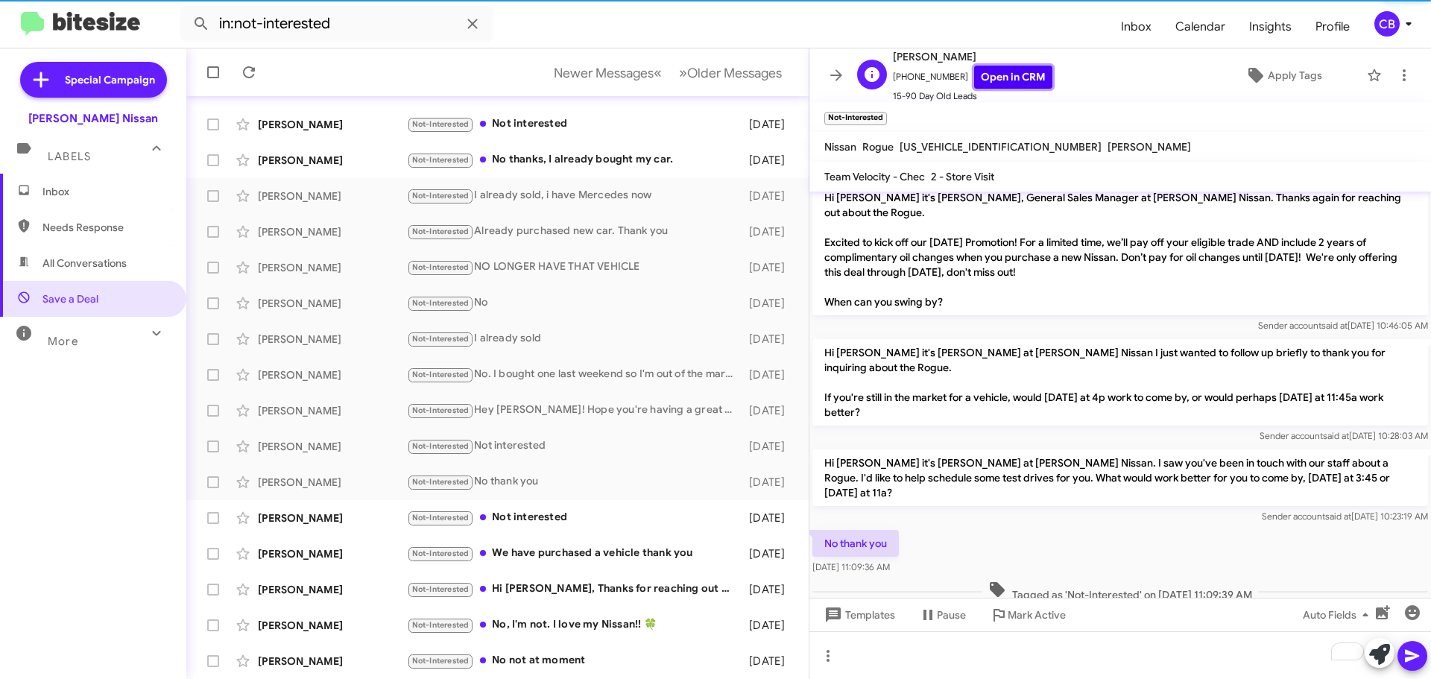
click at [1005, 83] on link "Open in CRM" at bounding box center [1013, 77] width 78 height 23
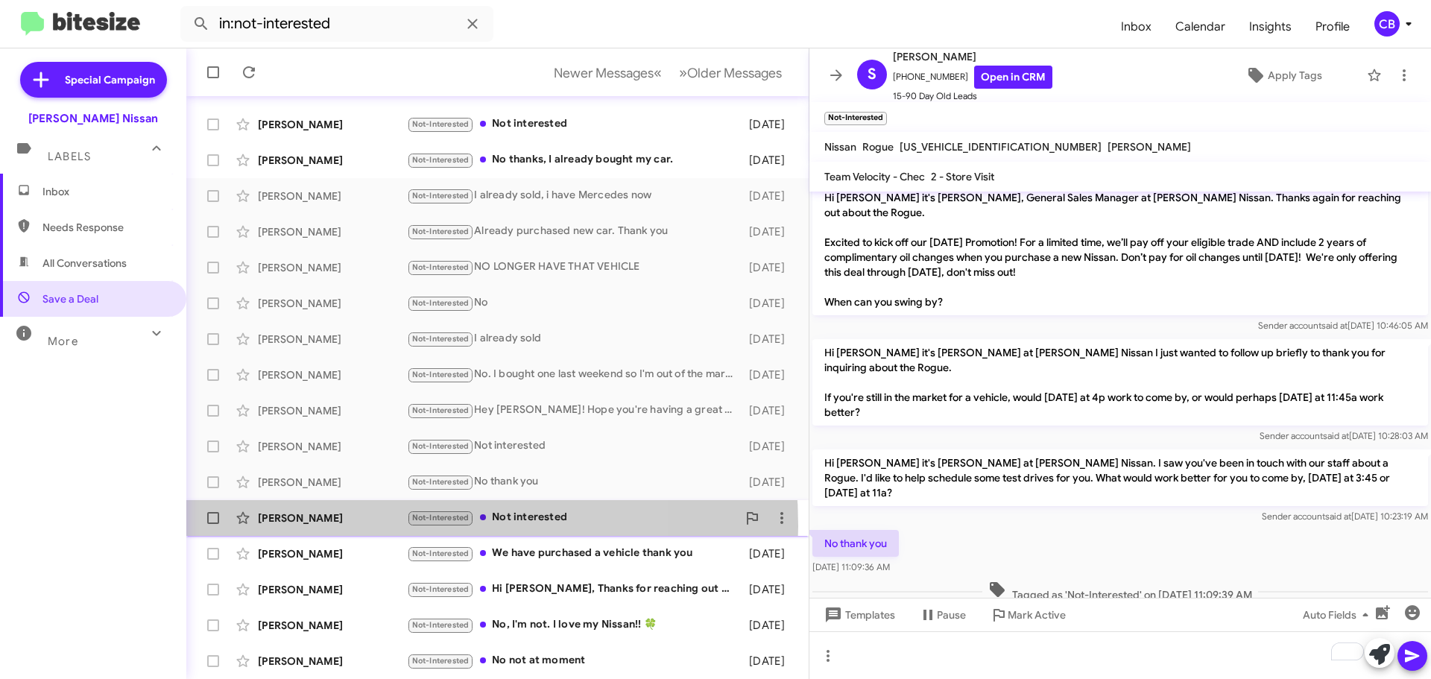
click at [354, 526] on div "[PERSON_NAME] Not-Interested Not interested [DATE]" at bounding box center [497, 518] width 598 height 30
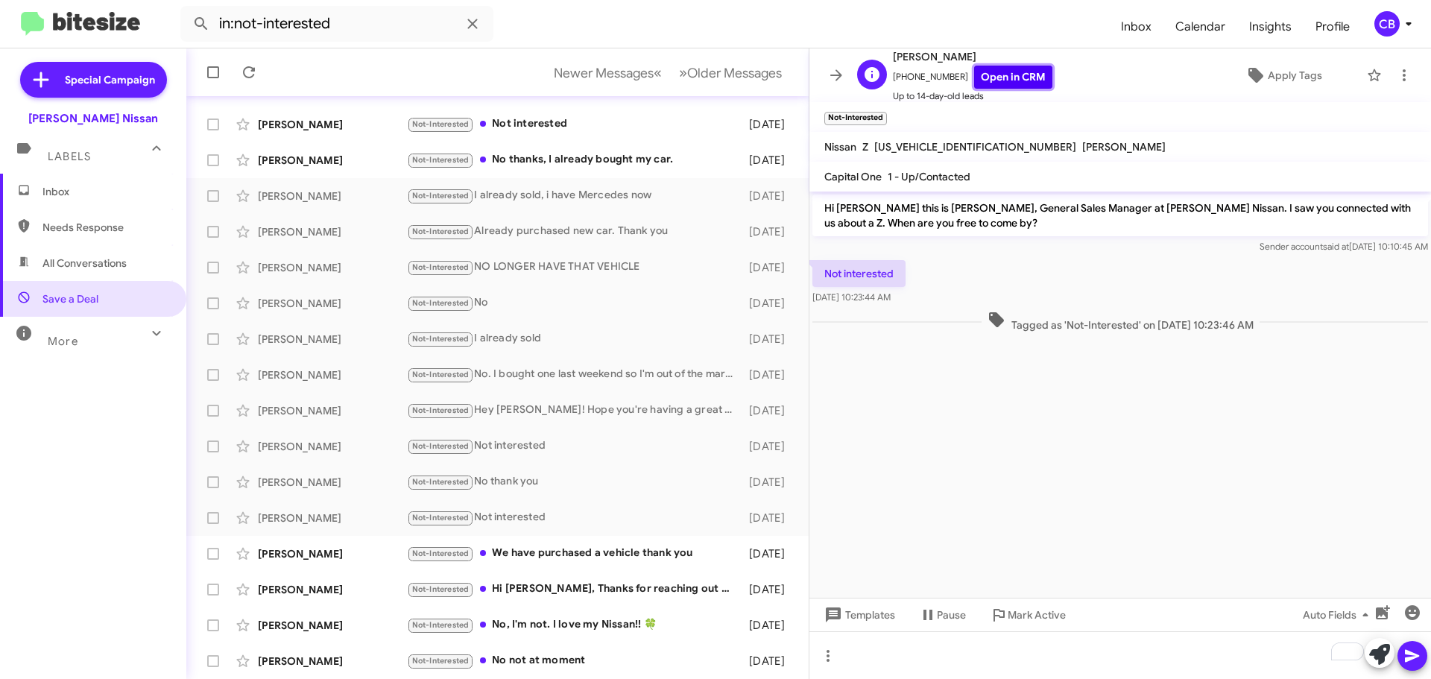
click at [1015, 78] on link "Open in CRM" at bounding box center [1013, 77] width 78 height 23
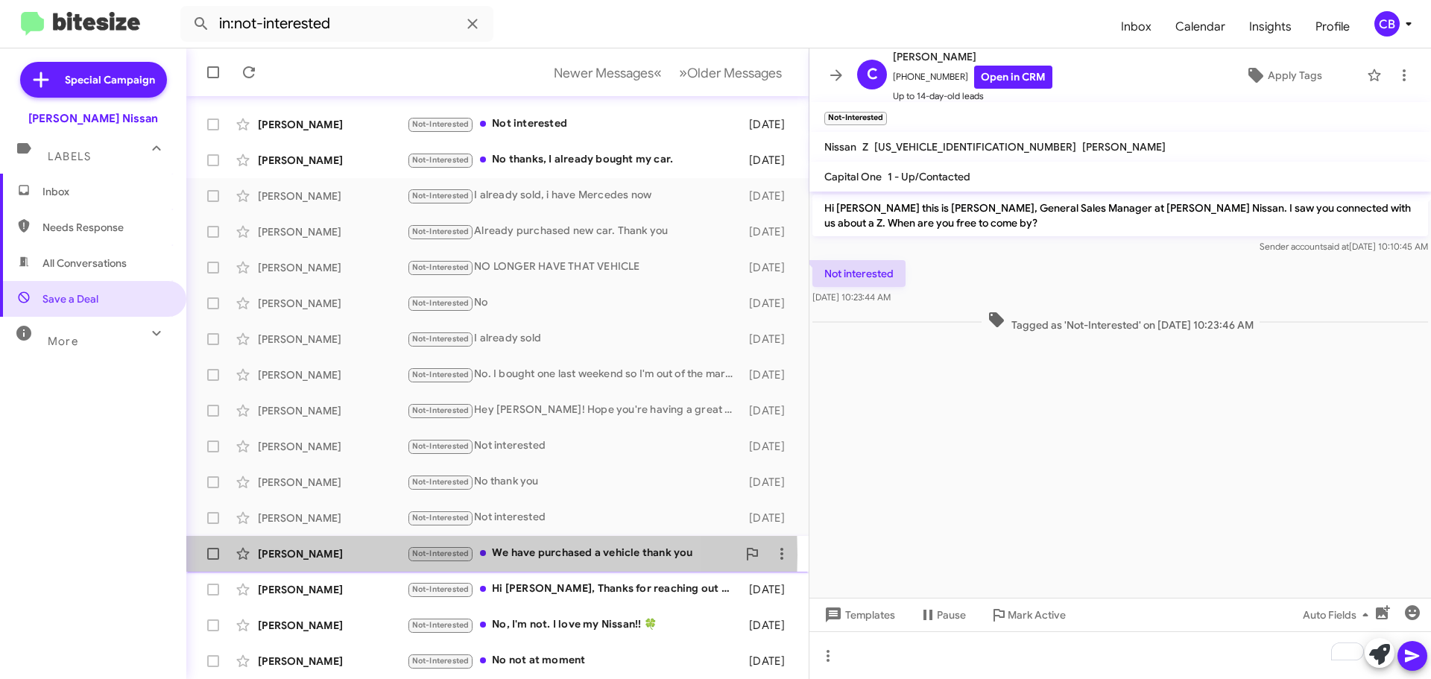
click at [276, 554] on div "[PERSON_NAME]" at bounding box center [332, 553] width 149 height 15
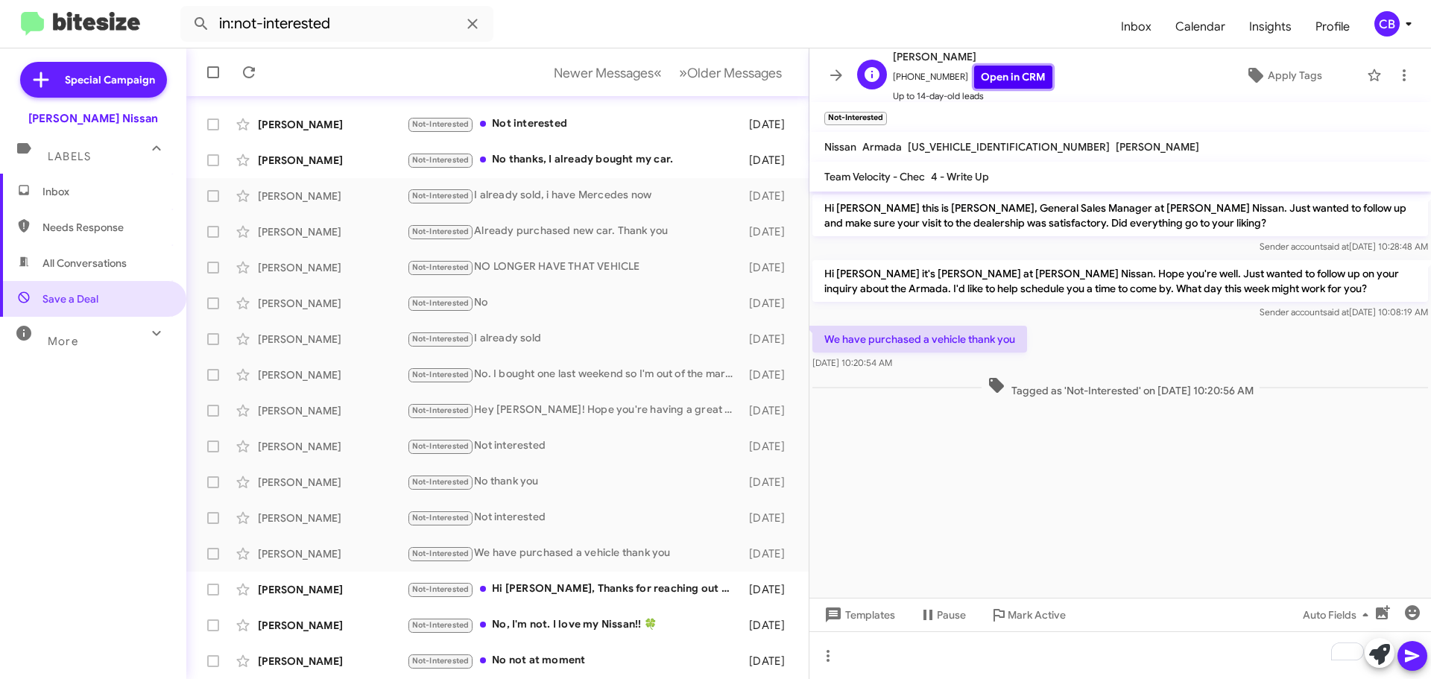
click at [998, 78] on link "Open in CRM" at bounding box center [1013, 77] width 78 height 23
click at [312, 597] on div "[PERSON_NAME] Not-Interested Hi [PERSON_NAME], Thanks for reaching out but we r…" at bounding box center [497, 590] width 598 height 30
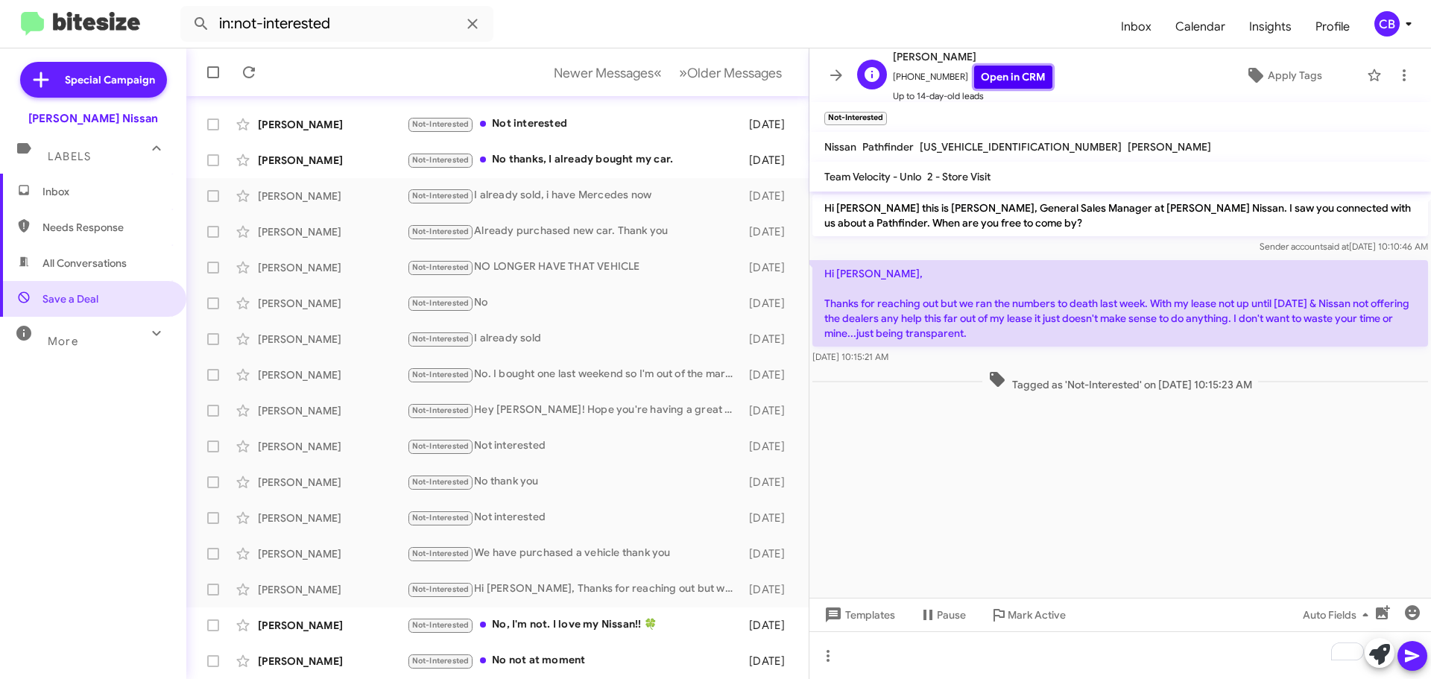
click at [1001, 78] on link "Open in CRM" at bounding box center [1013, 77] width 78 height 23
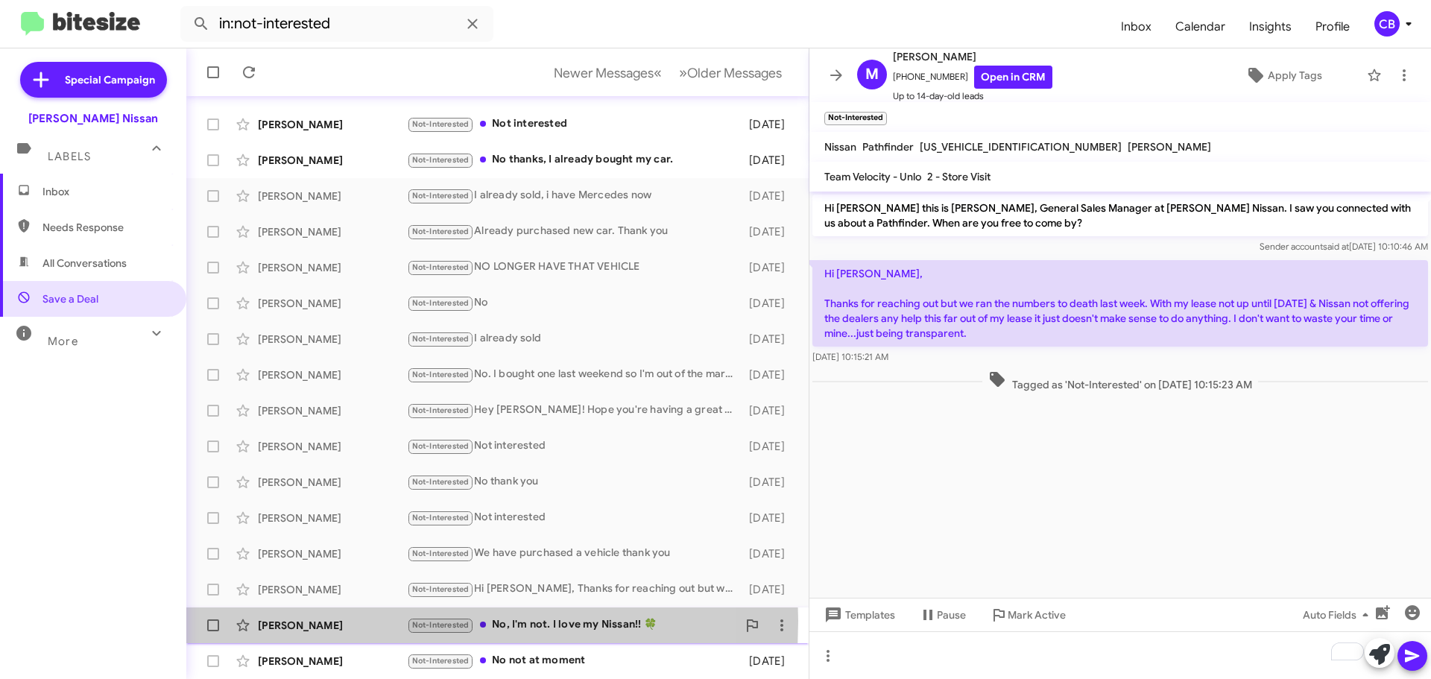
click at [294, 621] on div "[PERSON_NAME]" at bounding box center [332, 625] width 149 height 15
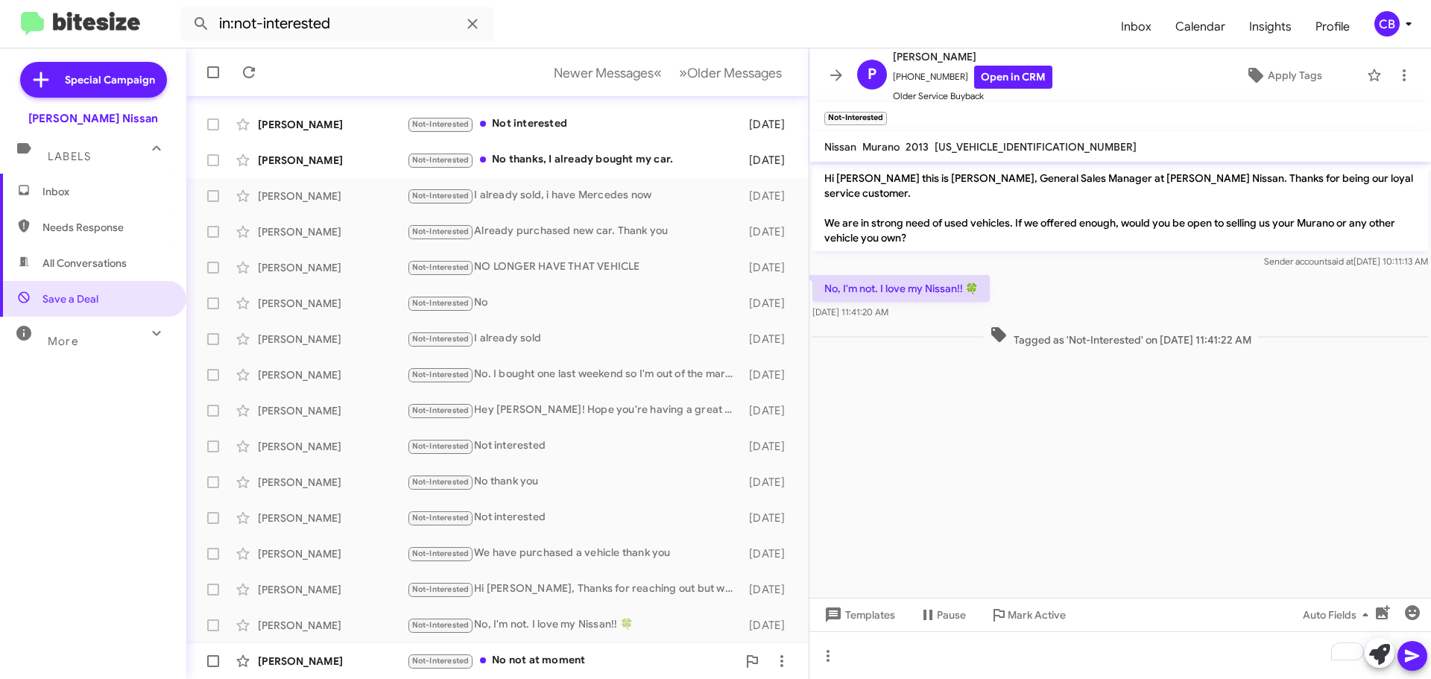
click at [317, 654] on div "[PERSON_NAME]" at bounding box center [332, 661] width 149 height 15
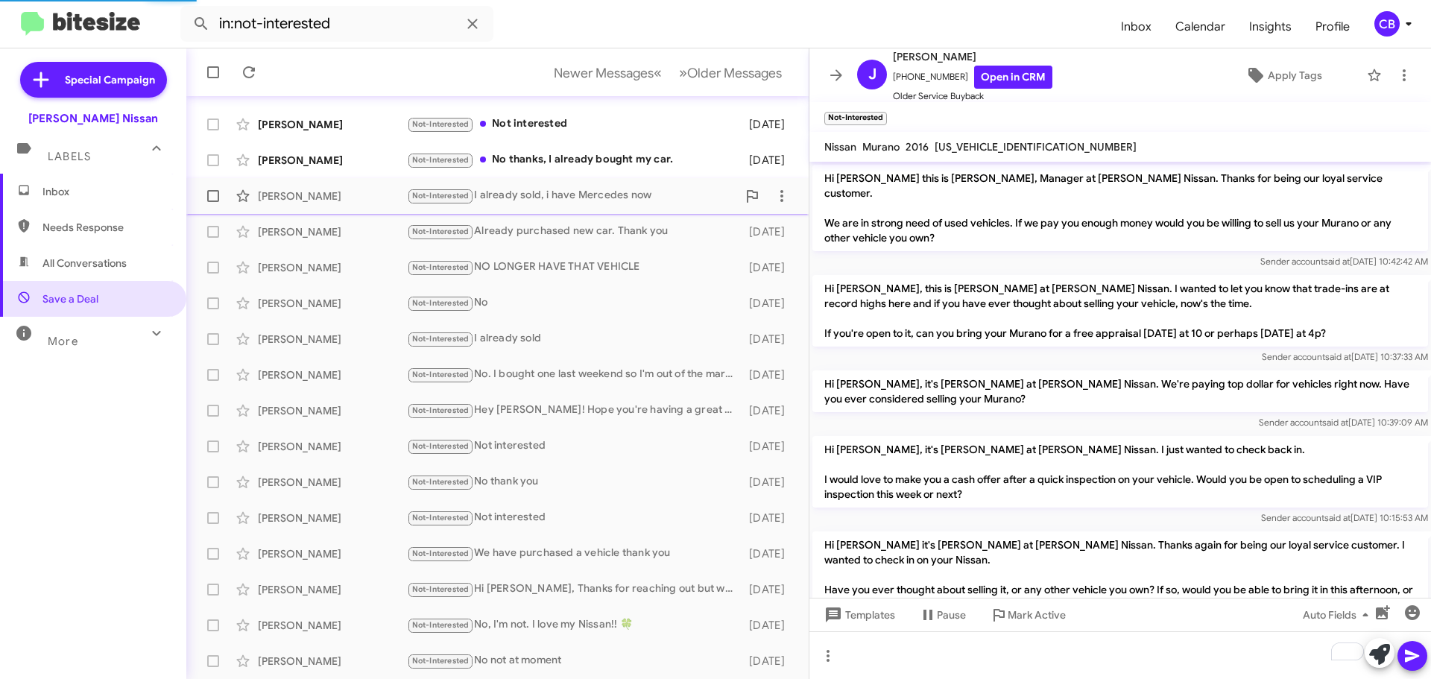
scroll to position [200, 0]
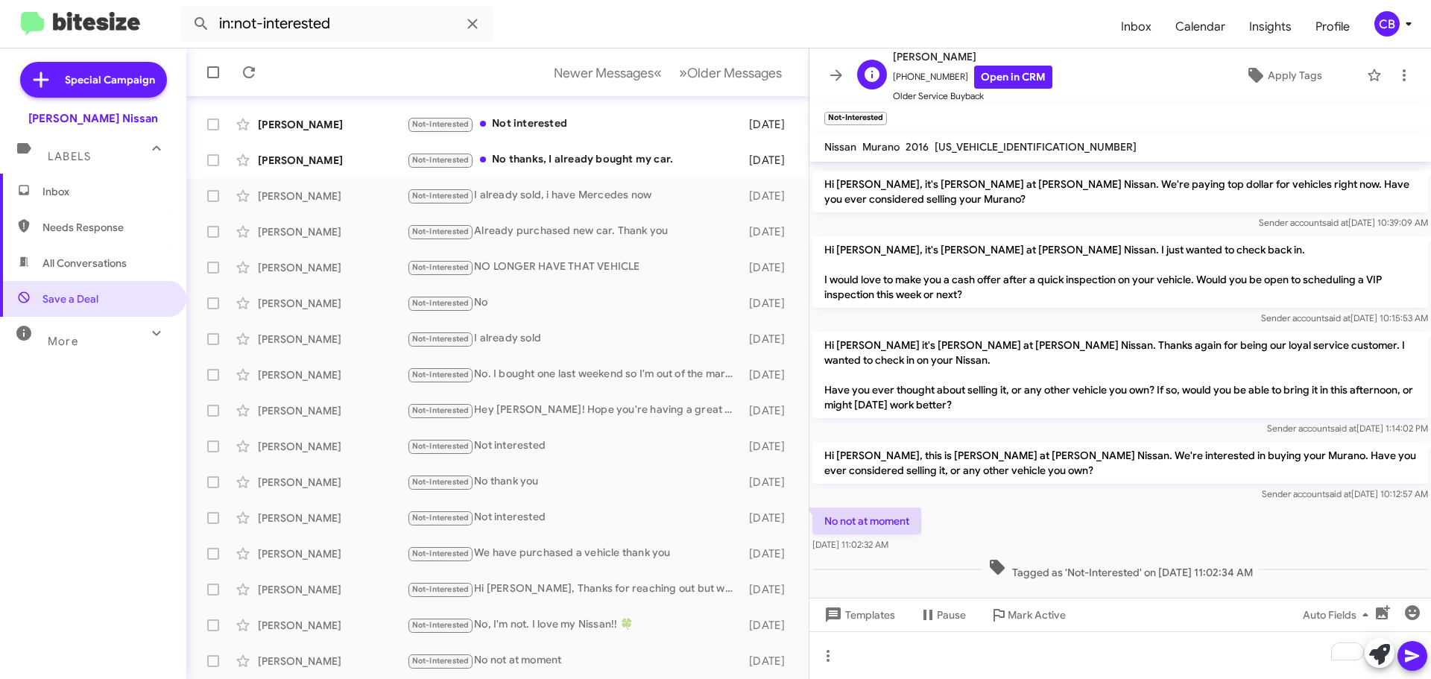
click at [1022, 61] on span "[PERSON_NAME]" at bounding box center [972, 57] width 159 height 18
click at [1008, 73] on link "Open in CRM" at bounding box center [1013, 77] width 78 height 23
click at [296, 145] on div "[PERSON_NAME] Not-Interested No thanks, I already bought my car. [DATE]" at bounding box center [497, 160] width 598 height 30
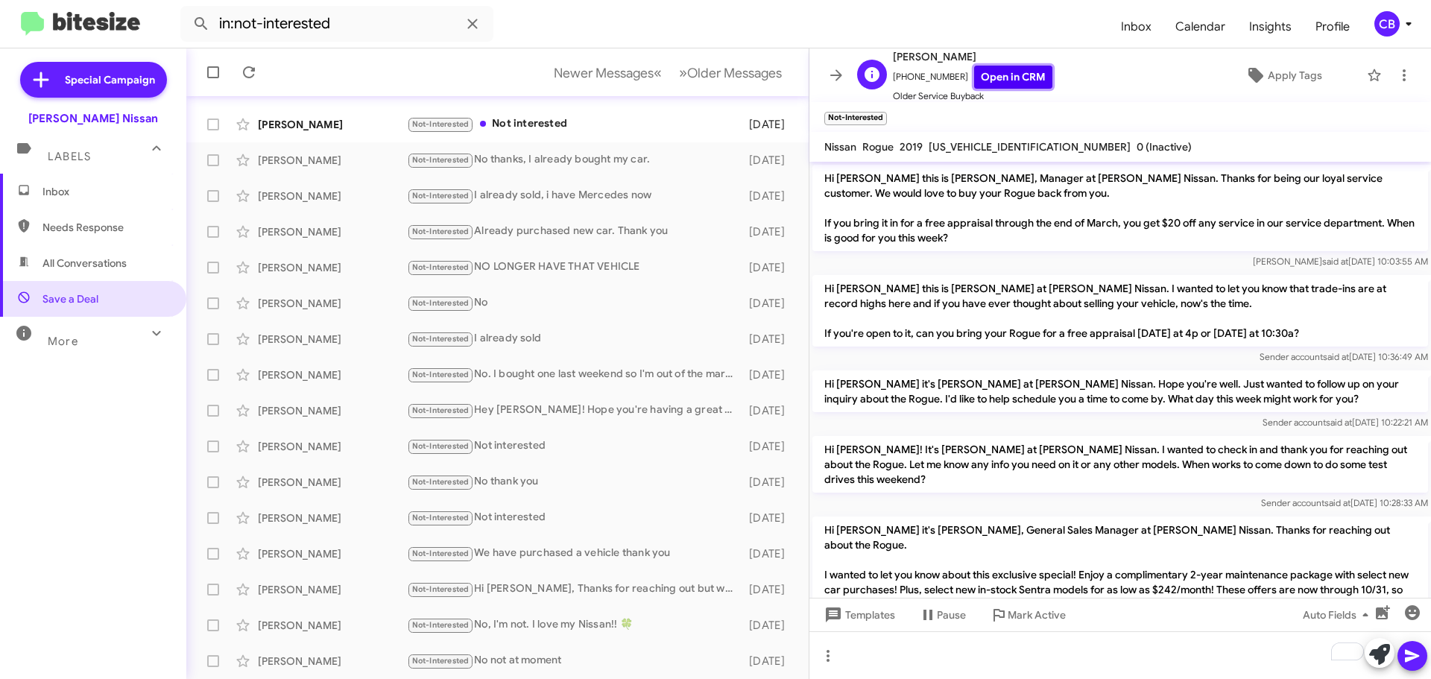
click at [996, 72] on link "Open in CRM" at bounding box center [1013, 77] width 78 height 23
click at [323, 118] on div "[PERSON_NAME]" at bounding box center [332, 124] width 149 height 15
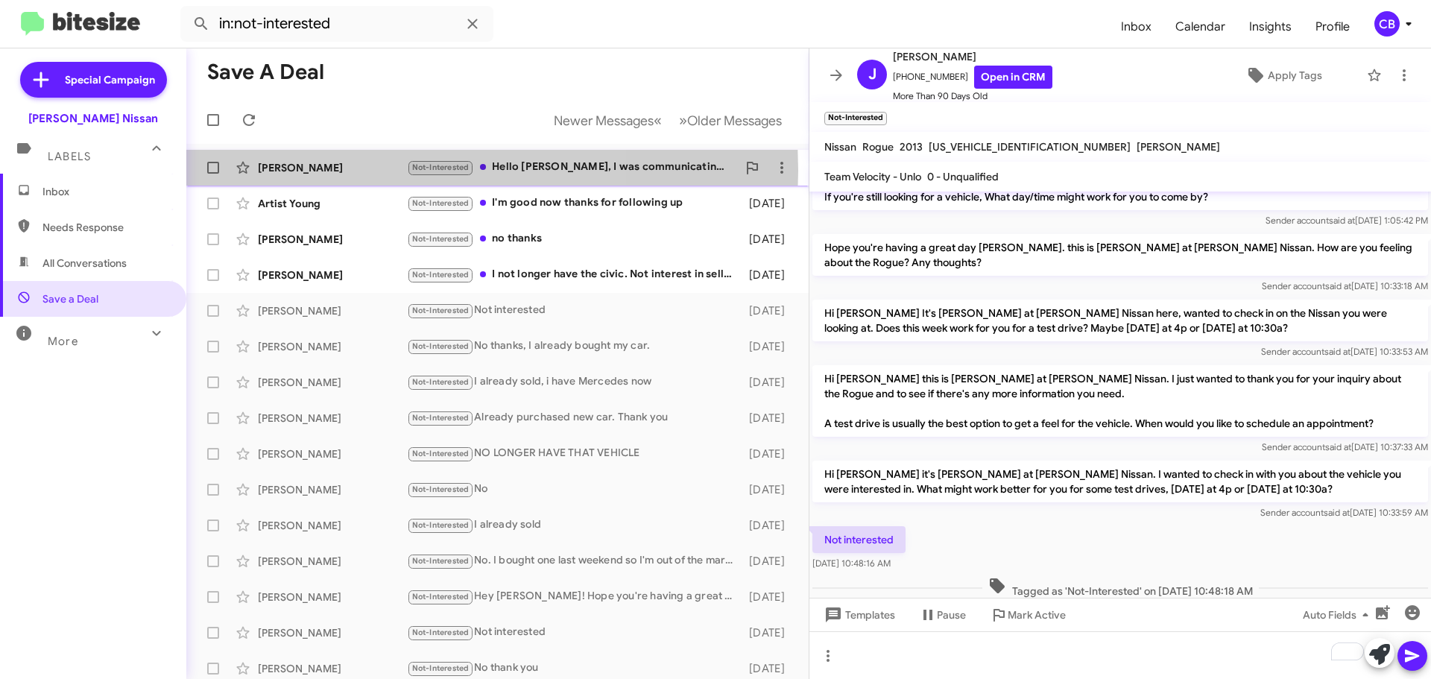
click at [336, 171] on div "[PERSON_NAME]" at bounding box center [332, 167] width 149 height 15
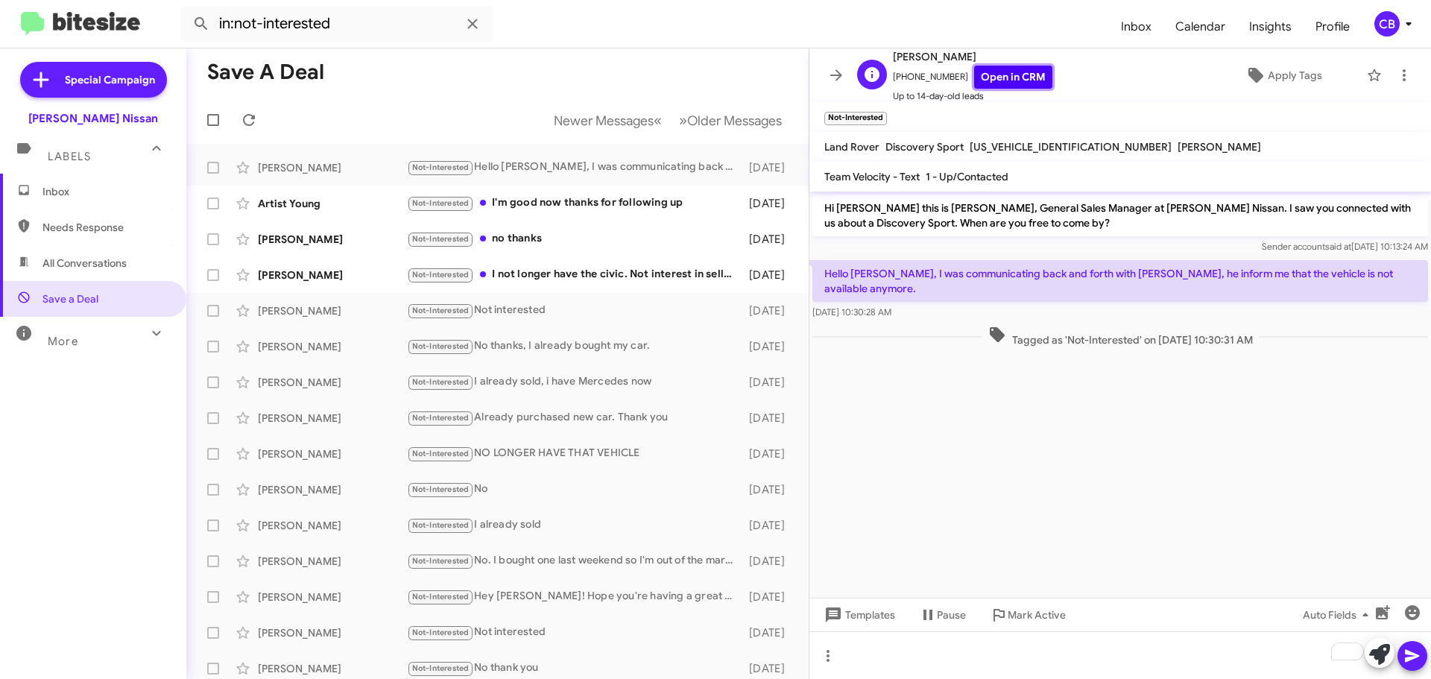
click at [993, 75] on link "Open in CRM" at bounding box center [1013, 77] width 78 height 23
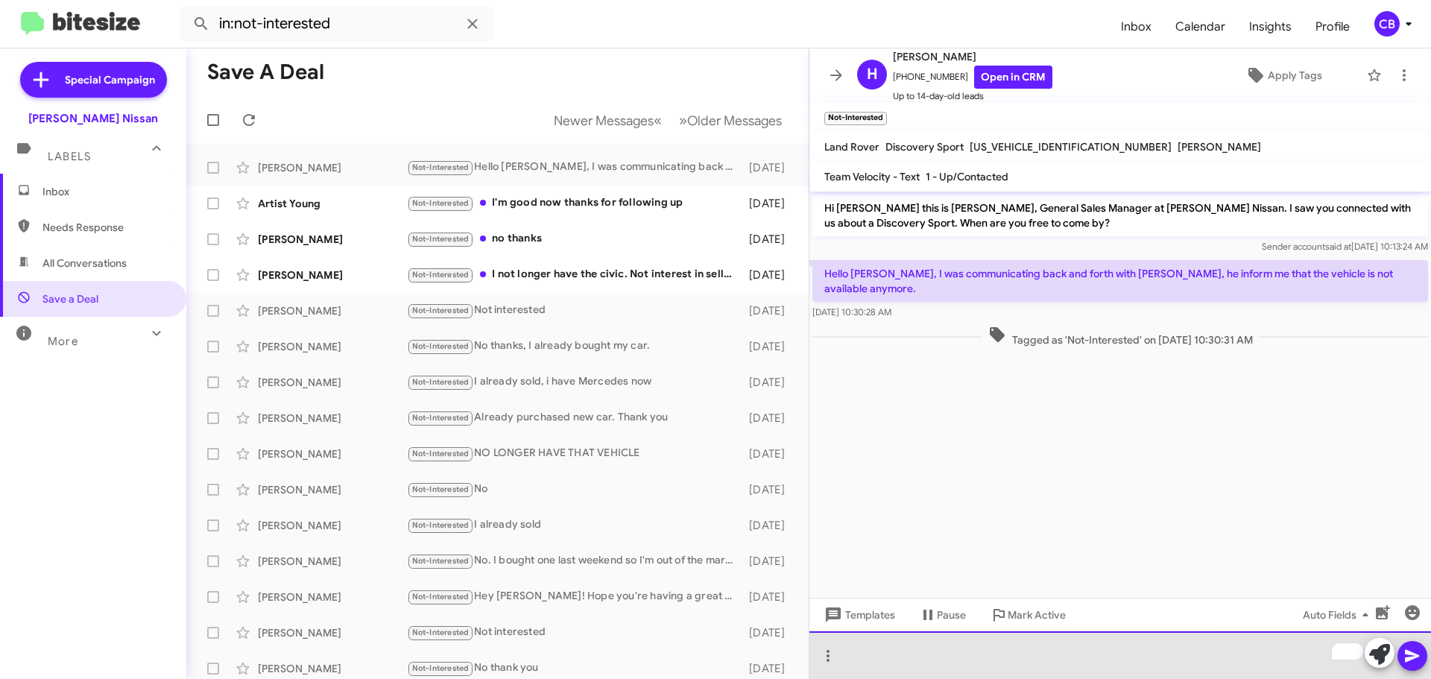
click at [1040, 648] on div "To enrich screen reader interactions, please activate Accessibility in Grammarl…" at bounding box center [1120, 655] width 622 height 48
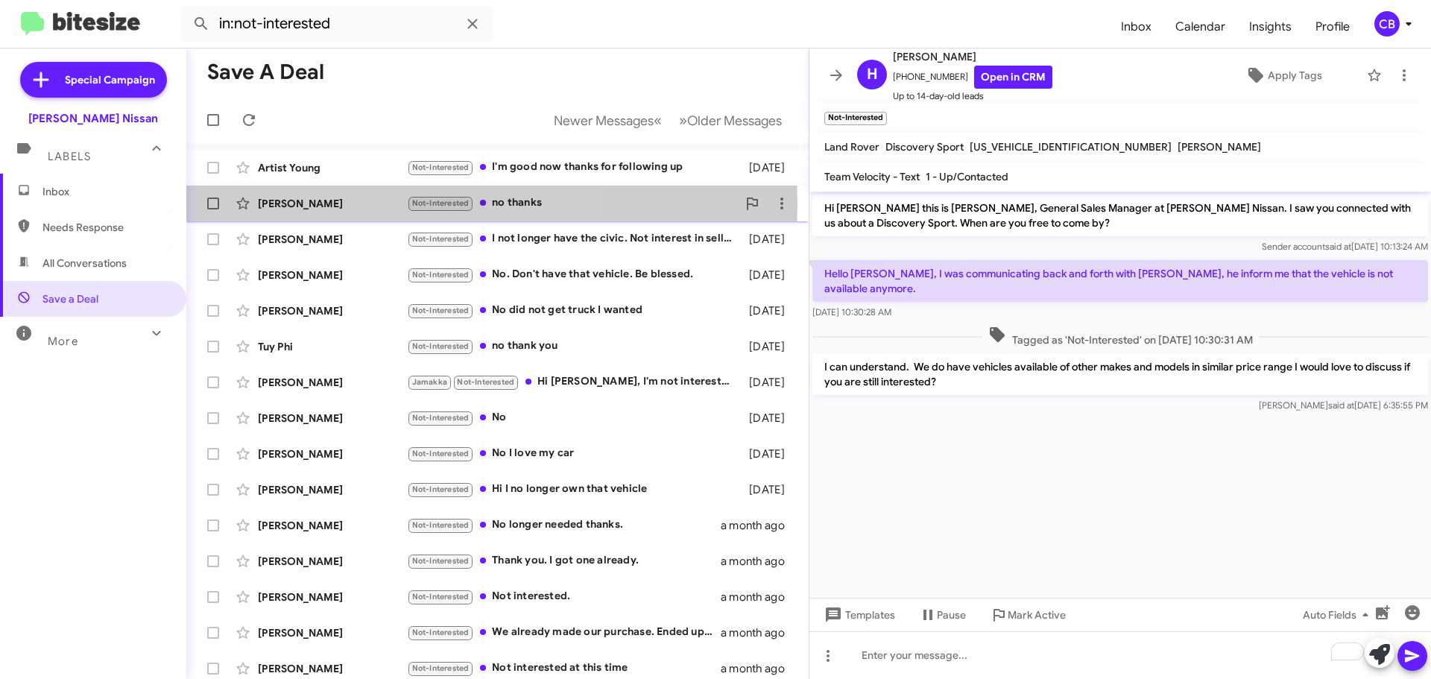
click at [320, 204] on div "[PERSON_NAME]" at bounding box center [332, 203] width 149 height 15
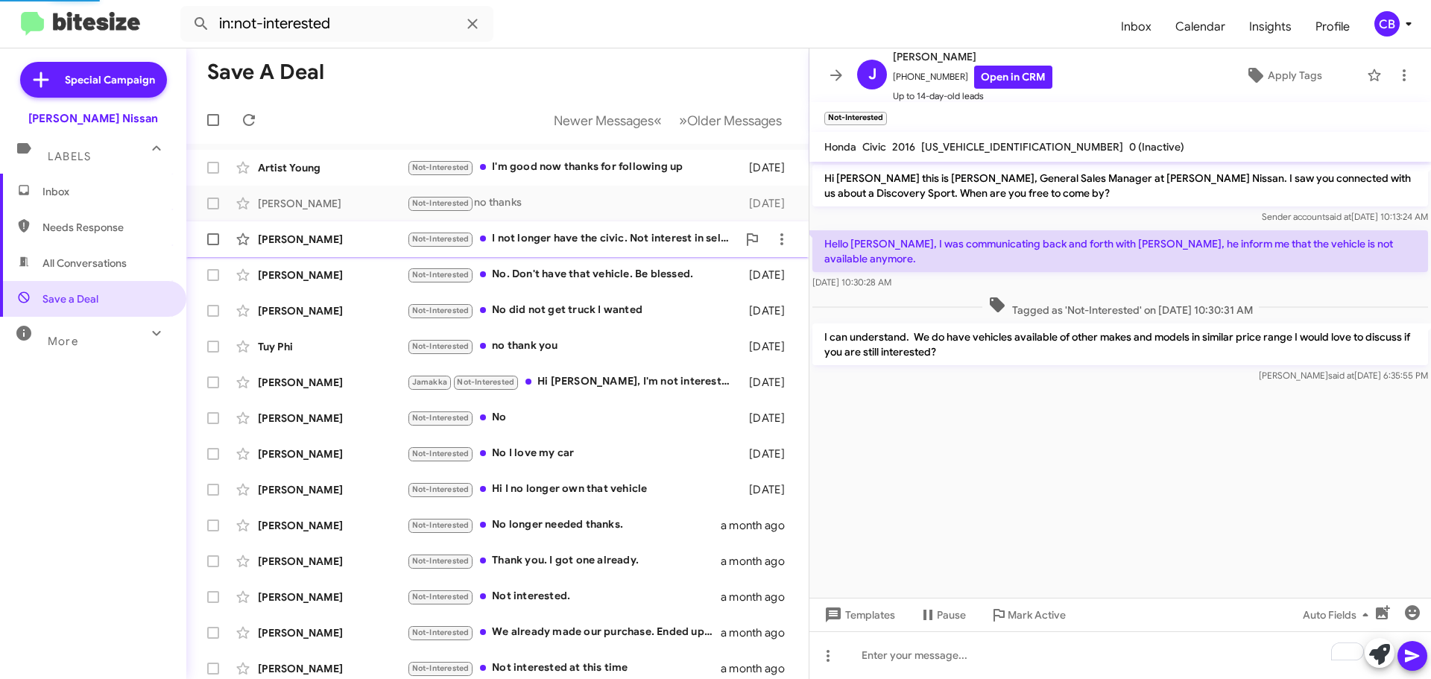
scroll to position [269, 0]
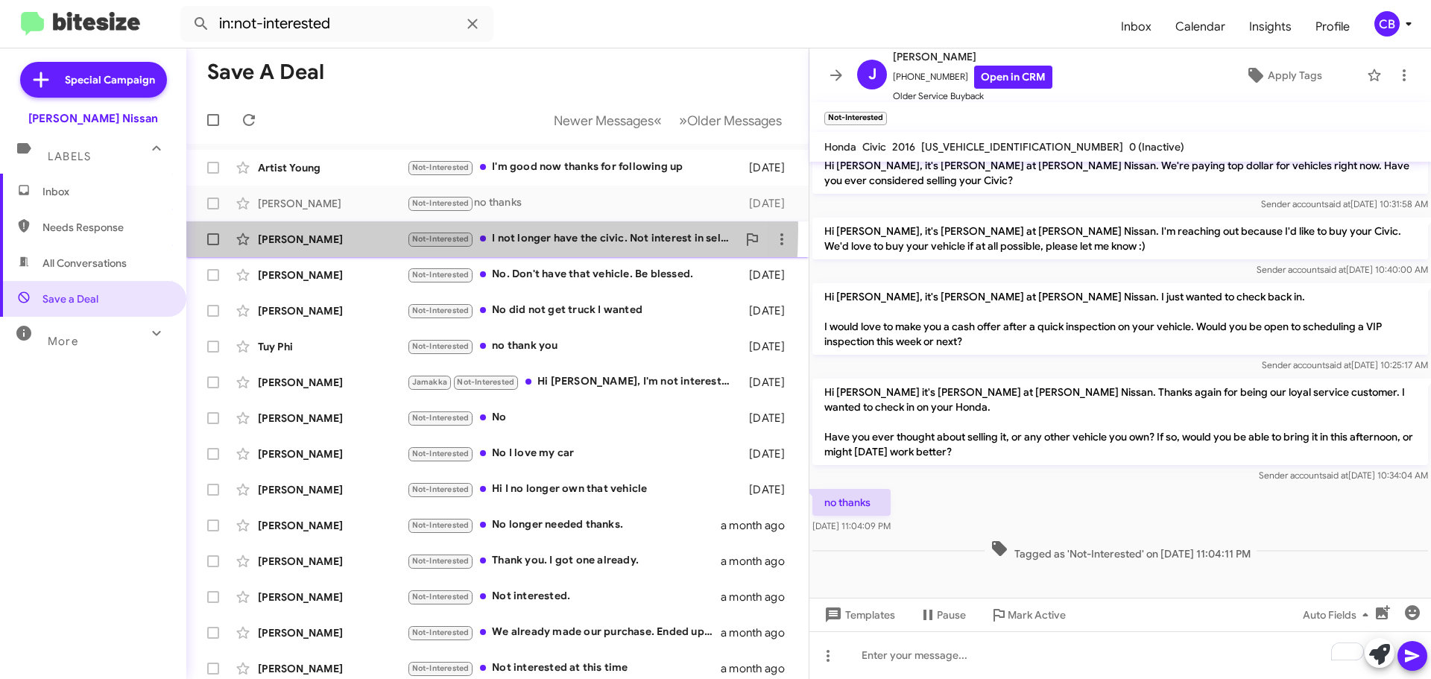
click at [309, 229] on div "[PERSON_NAME] Not-Interested I not longer have the civic. Not interest in selli…" at bounding box center [497, 239] width 598 height 30
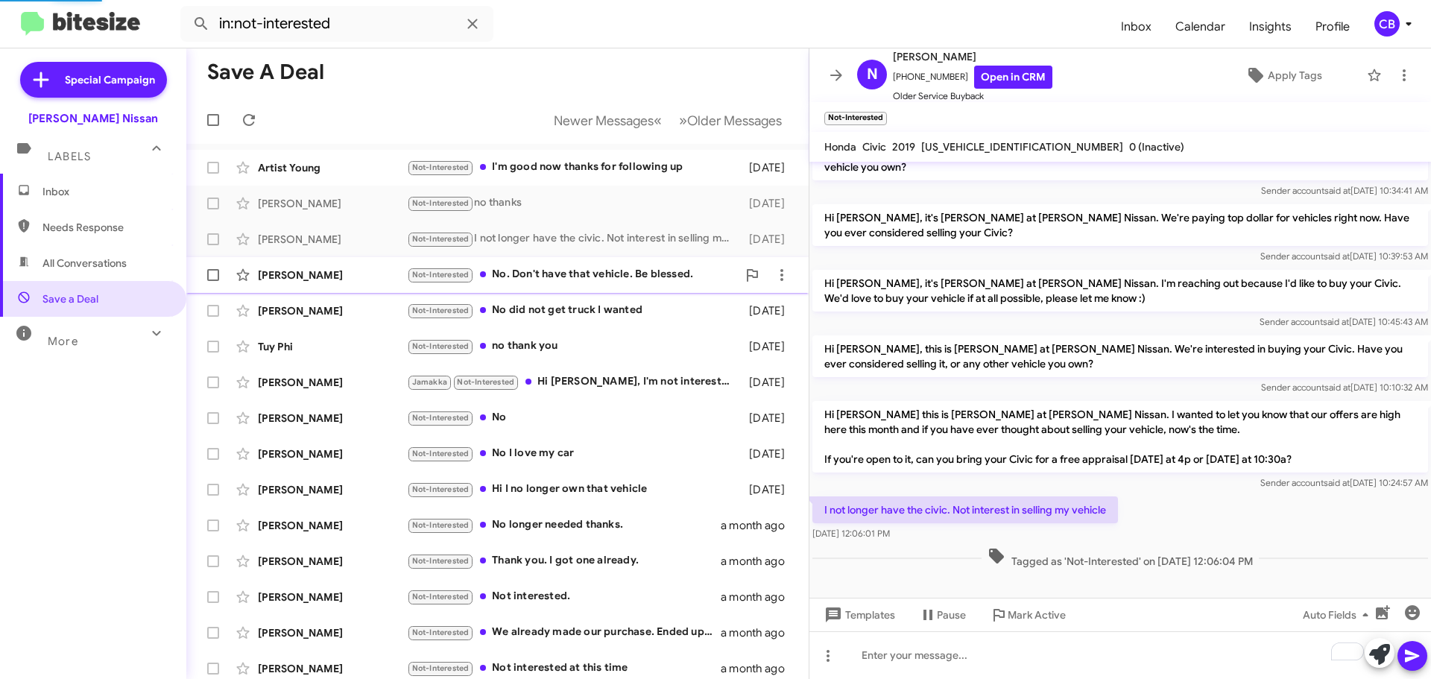
scroll to position [56, 0]
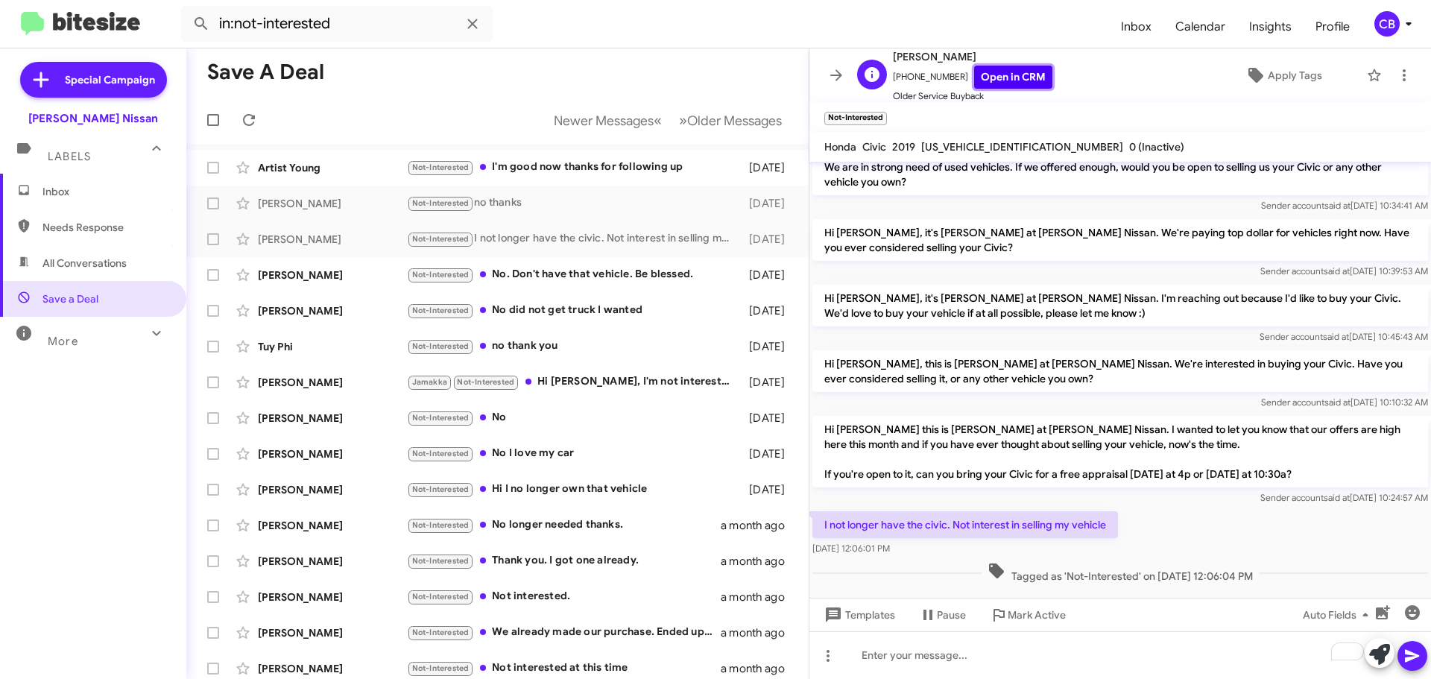
click at [1000, 80] on link "Open in CRM" at bounding box center [1013, 77] width 78 height 23
click at [314, 276] on div "[PERSON_NAME]" at bounding box center [332, 275] width 149 height 15
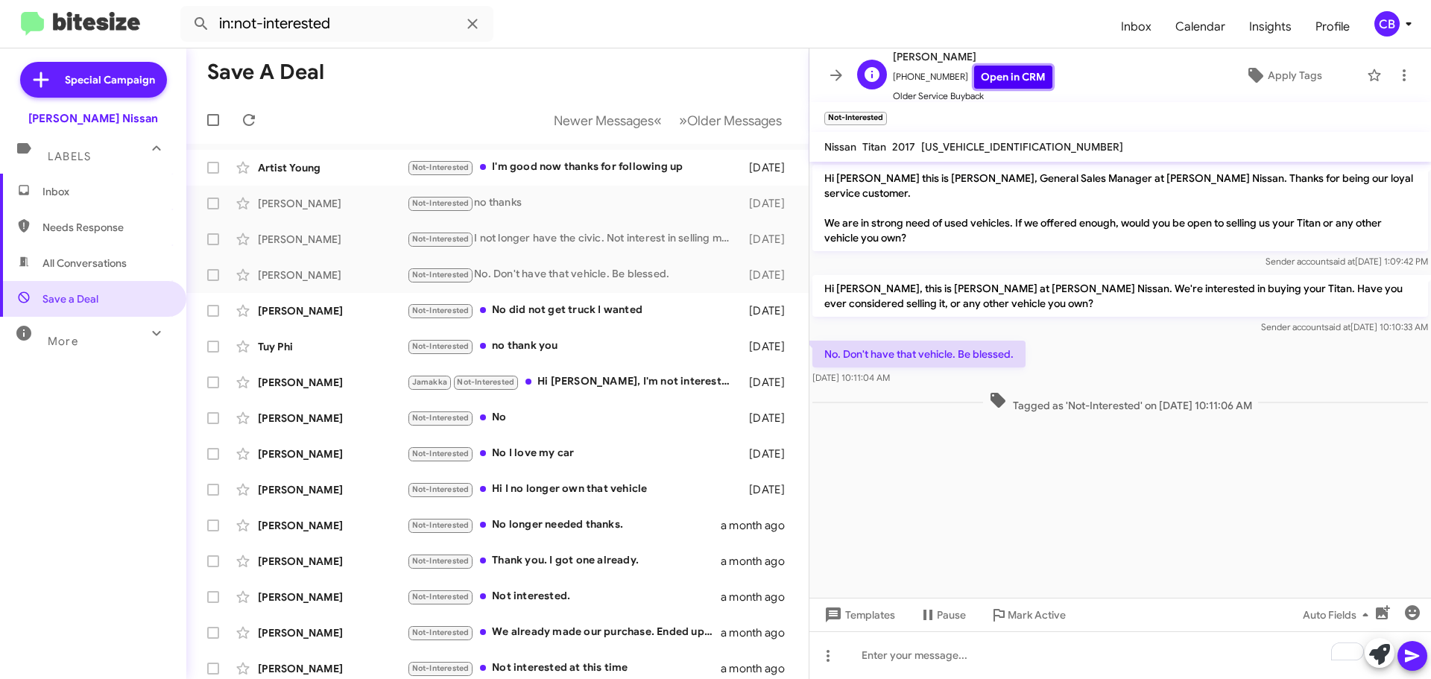
click at [1012, 68] on link "Open in CRM" at bounding box center [1013, 77] width 78 height 23
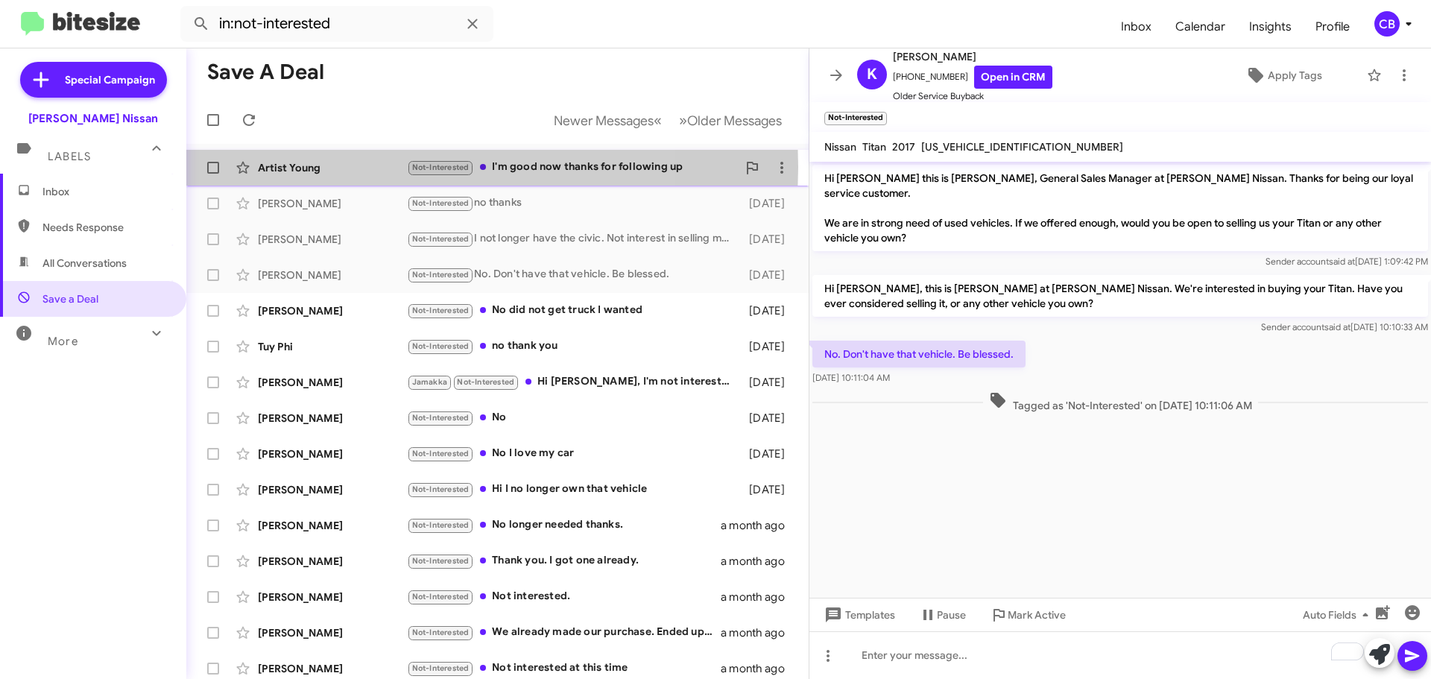
click at [358, 166] on div "Artist Young" at bounding box center [332, 167] width 149 height 15
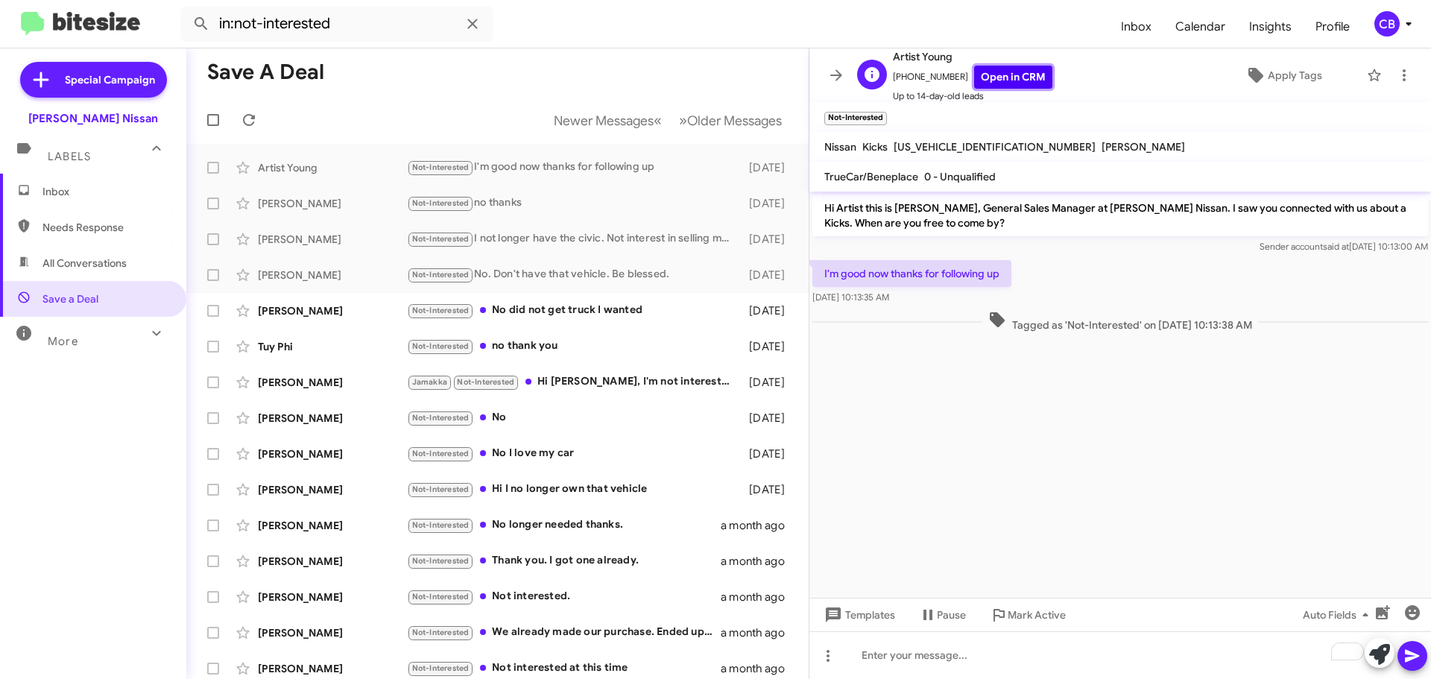
click at [976, 83] on link "Open in CRM" at bounding box center [1013, 77] width 78 height 23
click at [303, 309] on div "[PERSON_NAME]" at bounding box center [332, 310] width 149 height 15
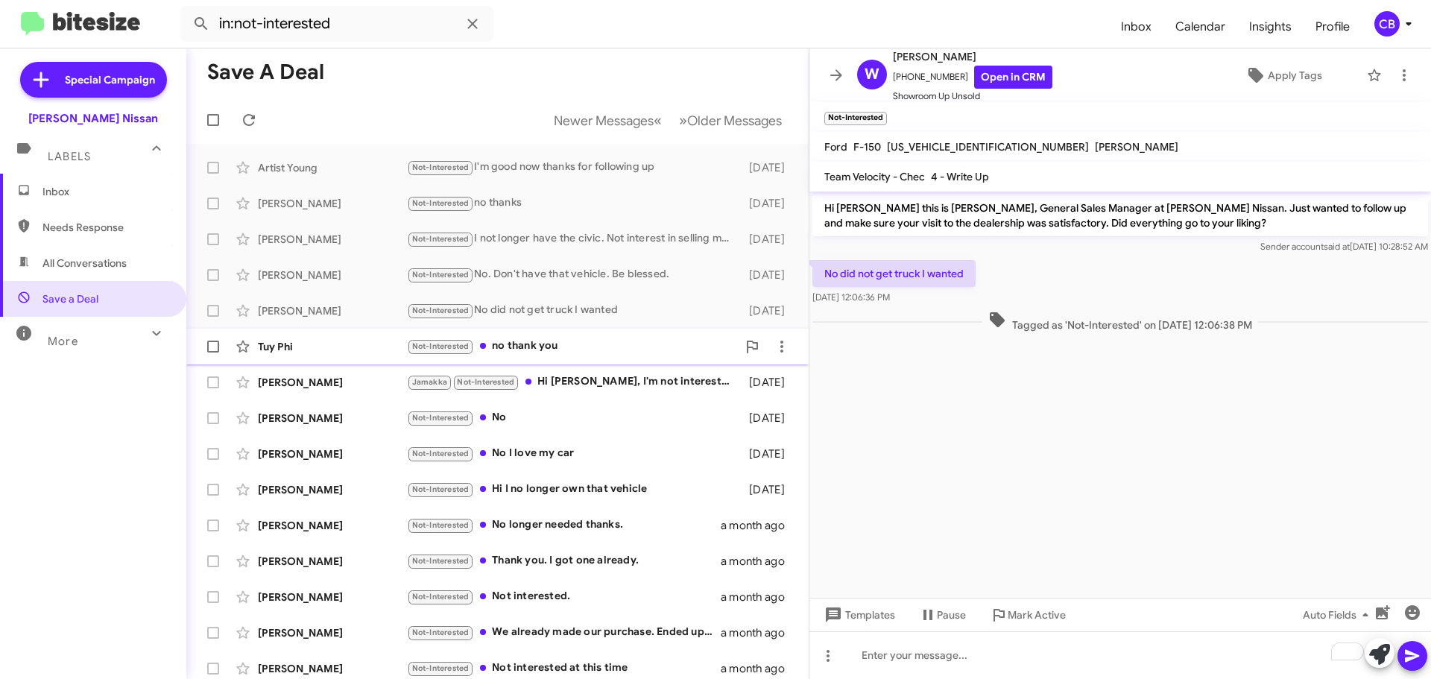
click at [302, 330] on span "Tuy Phi Not-Interested no thank you [DATE]" at bounding box center [497, 347] width 622 height 36
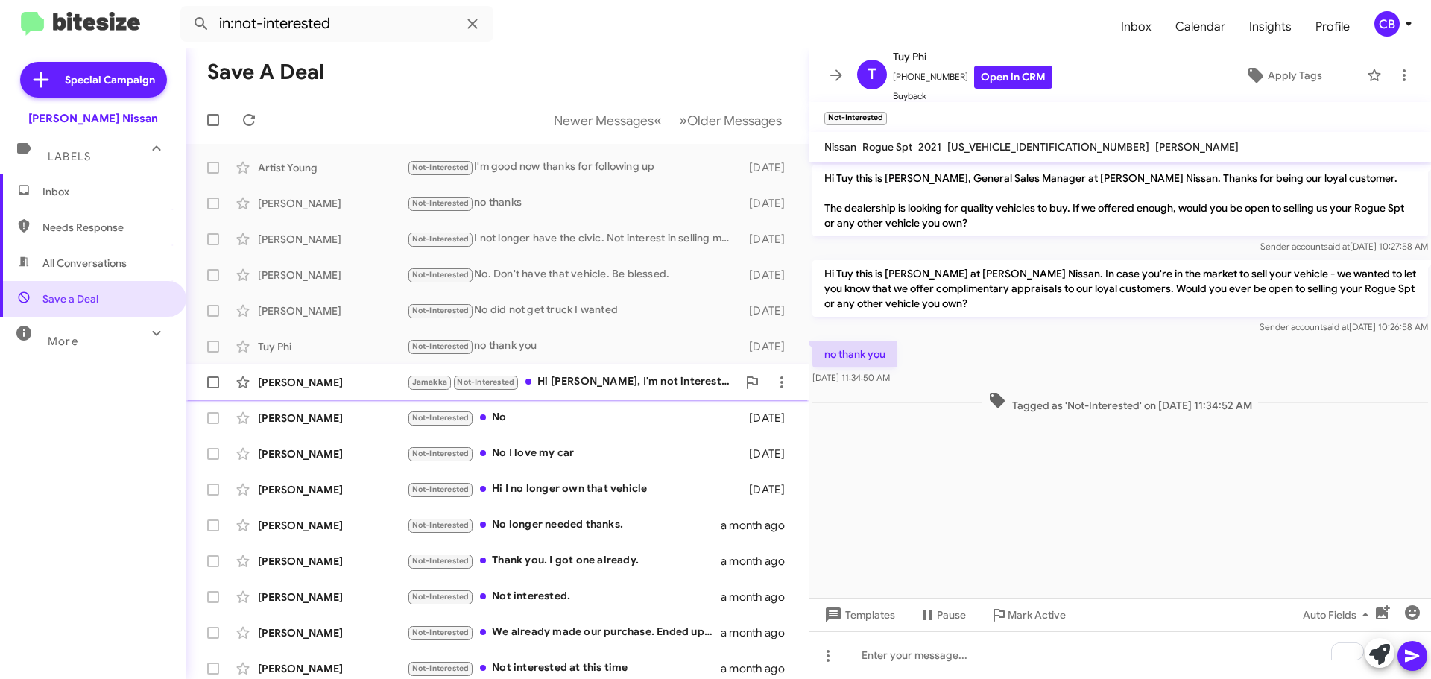
click at [303, 359] on div "Tuy Phi Not-Interested no thank you [DATE]" at bounding box center [497, 347] width 598 height 30
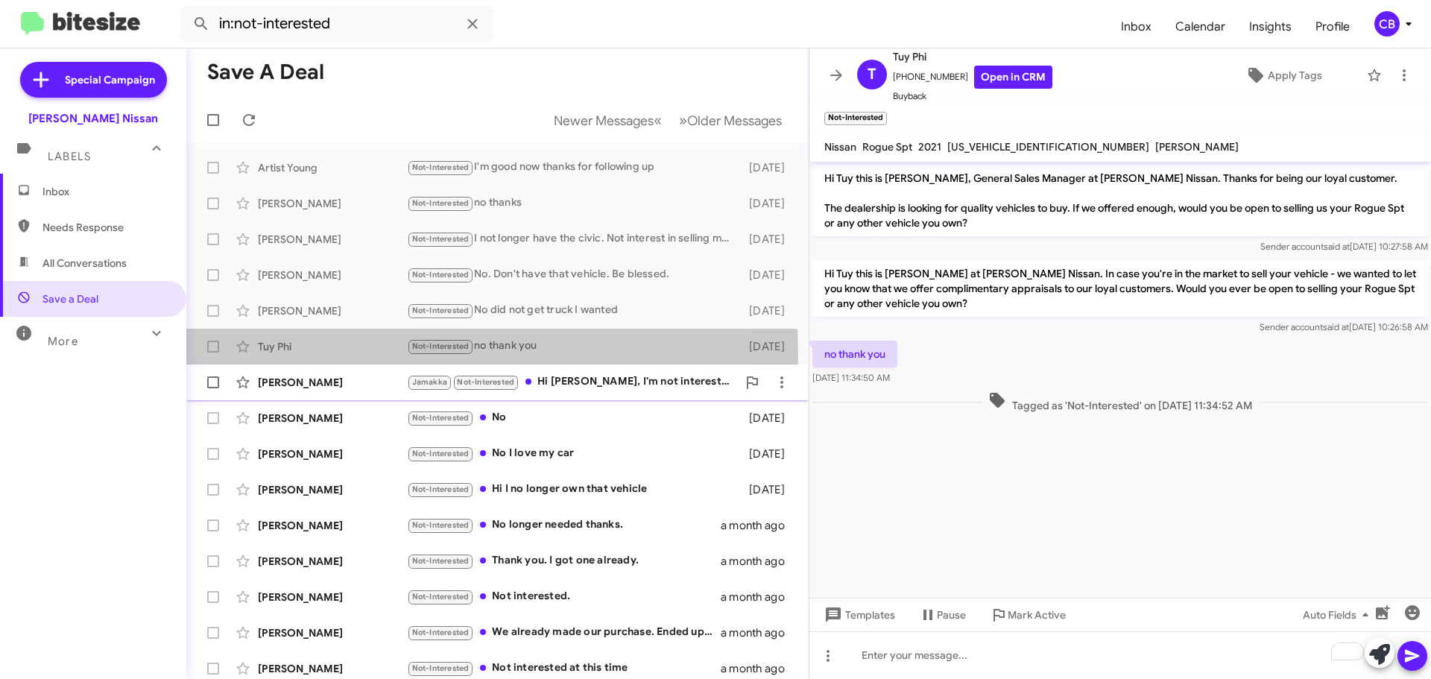
click at [304, 372] on div "[PERSON_NAME] Not-Interested Hi [PERSON_NAME], I'm not interested in selling my…" at bounding box center [497, 382] width 598 height 30
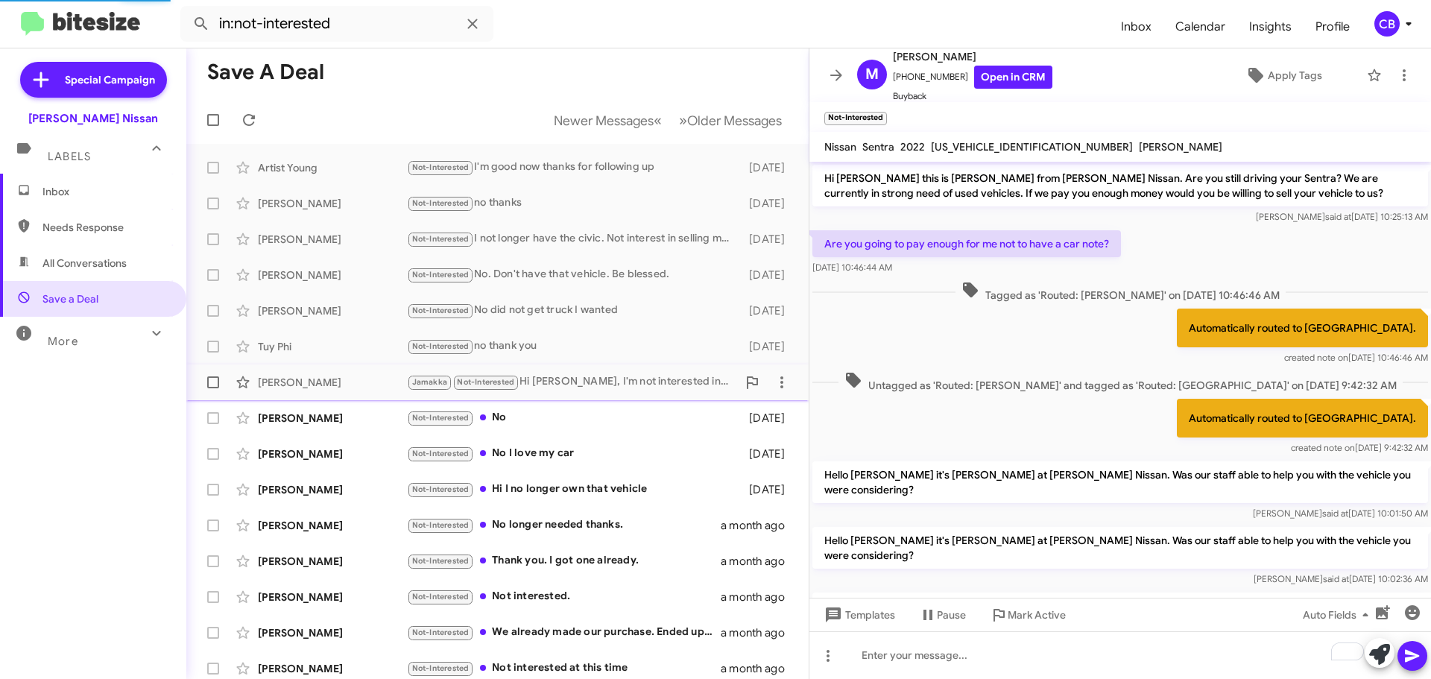
scroll to position [493, 0]
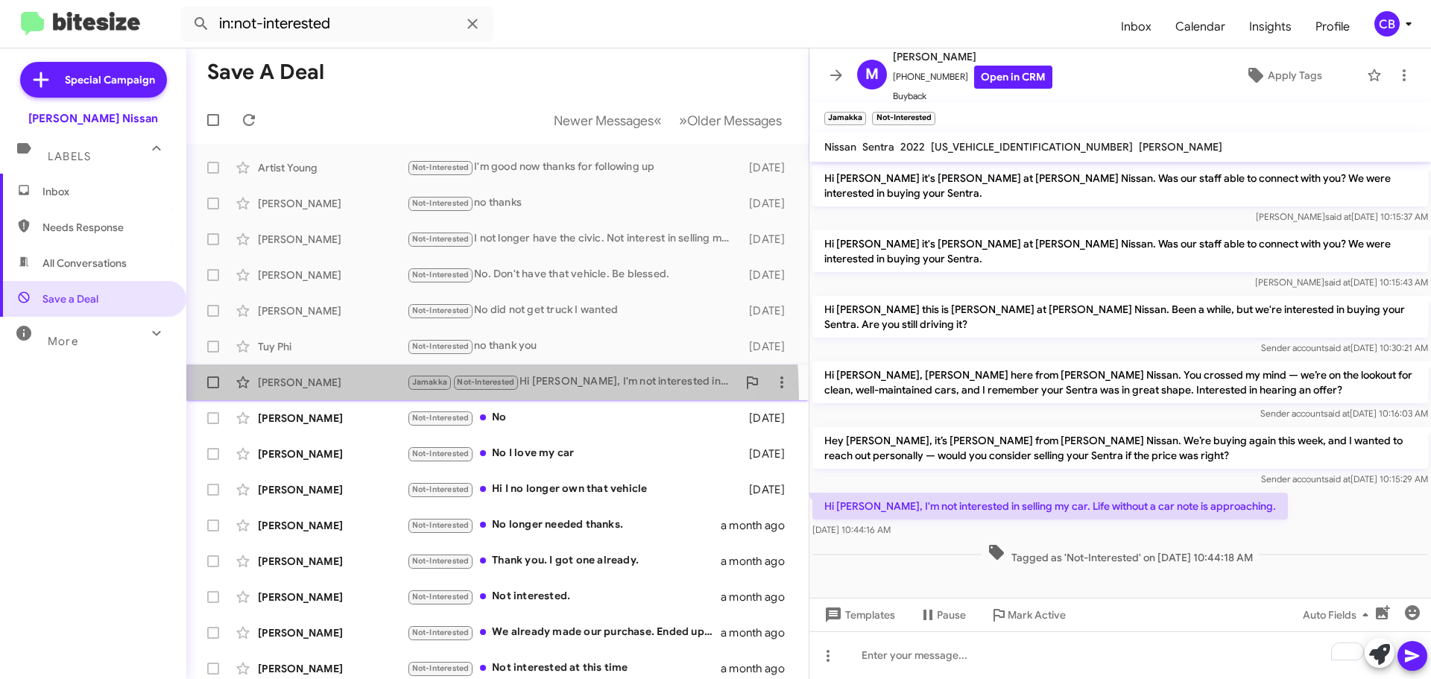
click at [303, 399] on span "[PERSON_NAME] Not-Interested Hi [PERSON_NAME], I'm not interested in selling my…" at bounding box center [497, 382] width 622 height 36
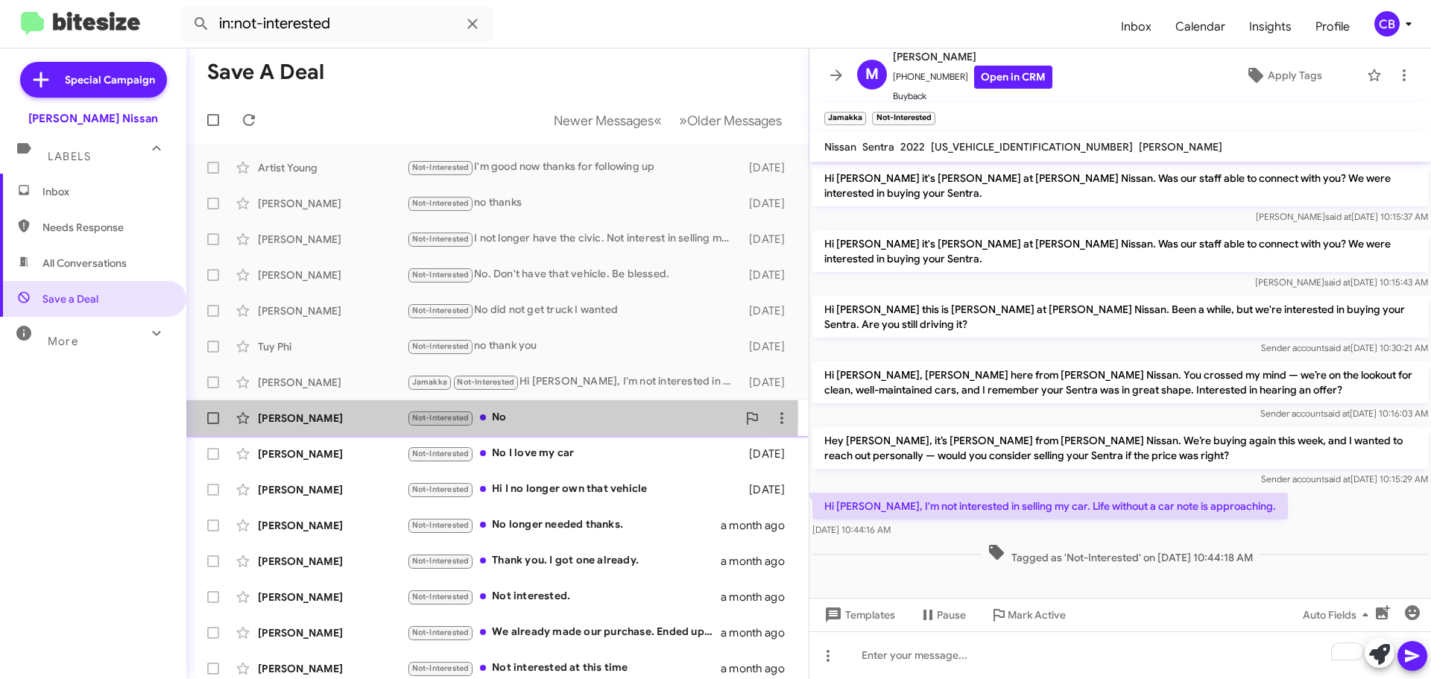
click at [307, 414] on div "[PERSON_NAME]" at bounding box center [332, 418] width 149 height 15
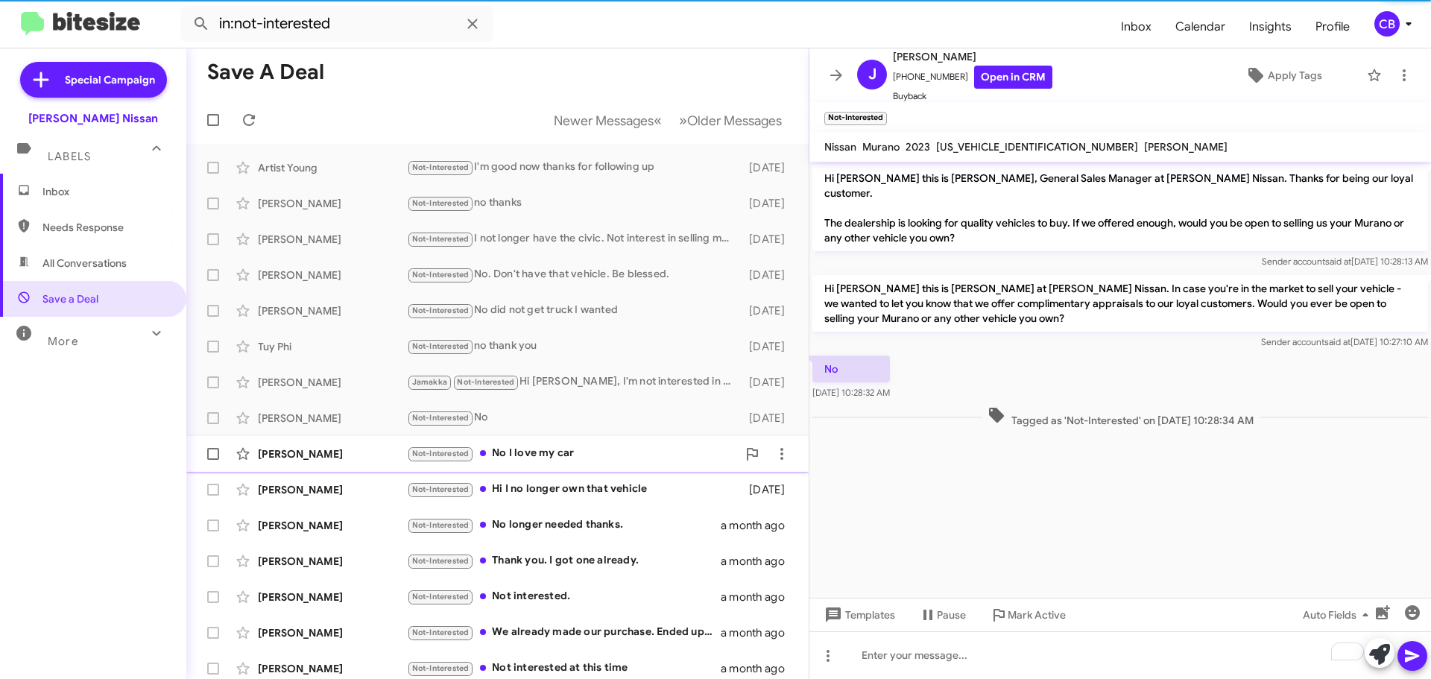
click at [309, 444] on div "[PERSON_NAME] Not-Interested No I love my car [DATE]" at bounding box center [497, 454] width 598 height 30
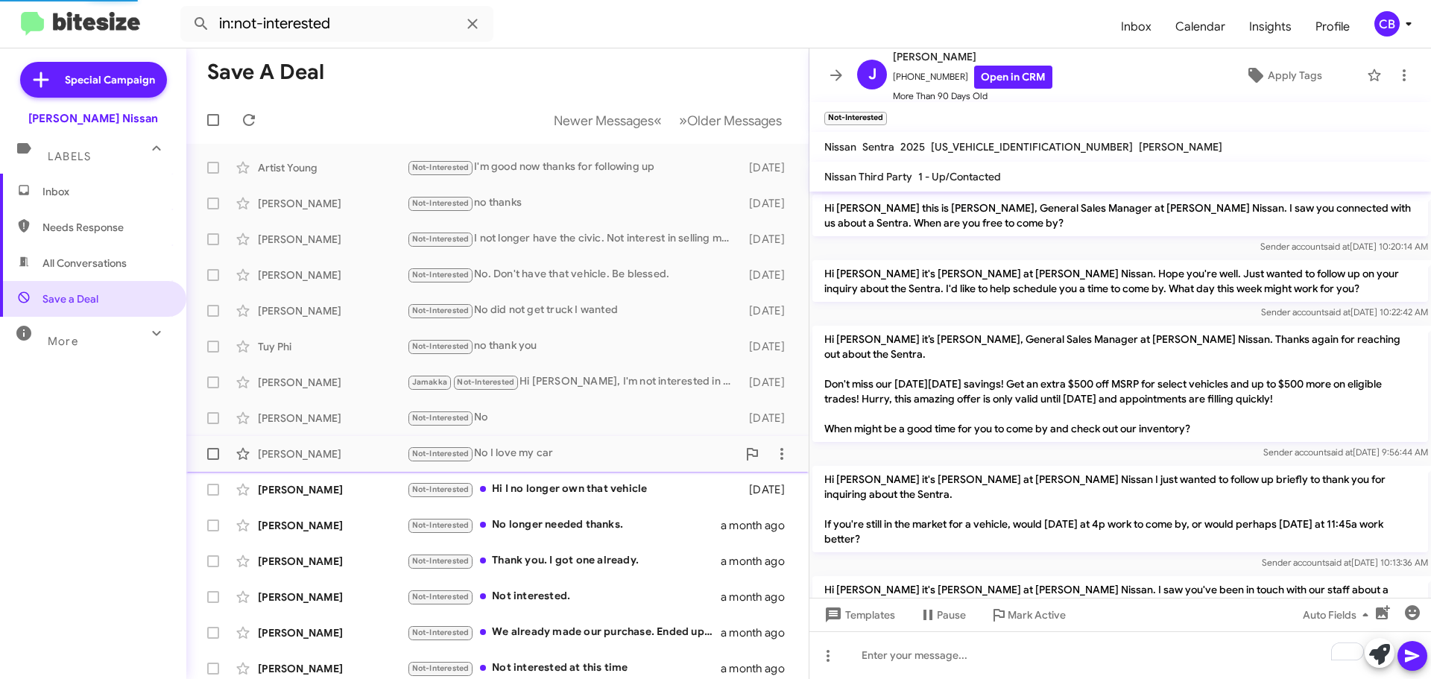
scroll to position [1255, 0]
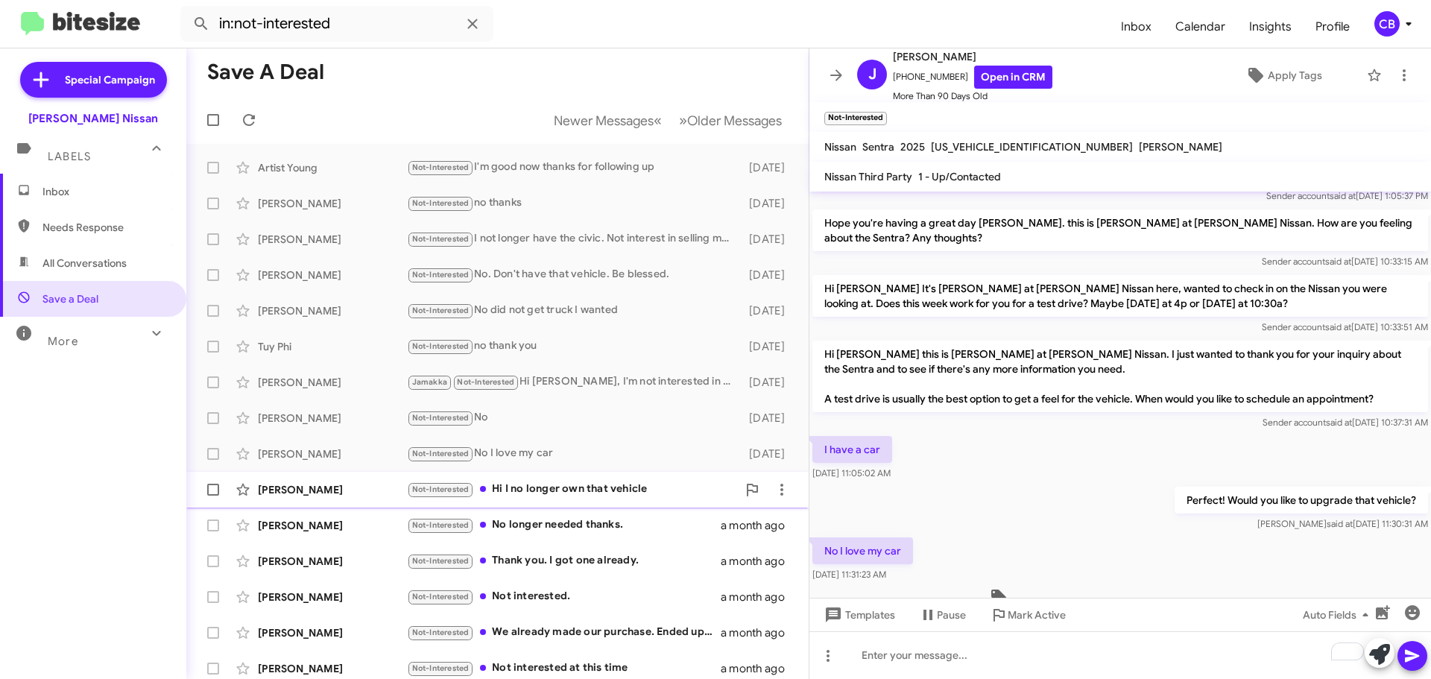
click at [317, 483] on div "[PERSON_NAME]" at bounding box center [332, 489] width 149 height 15
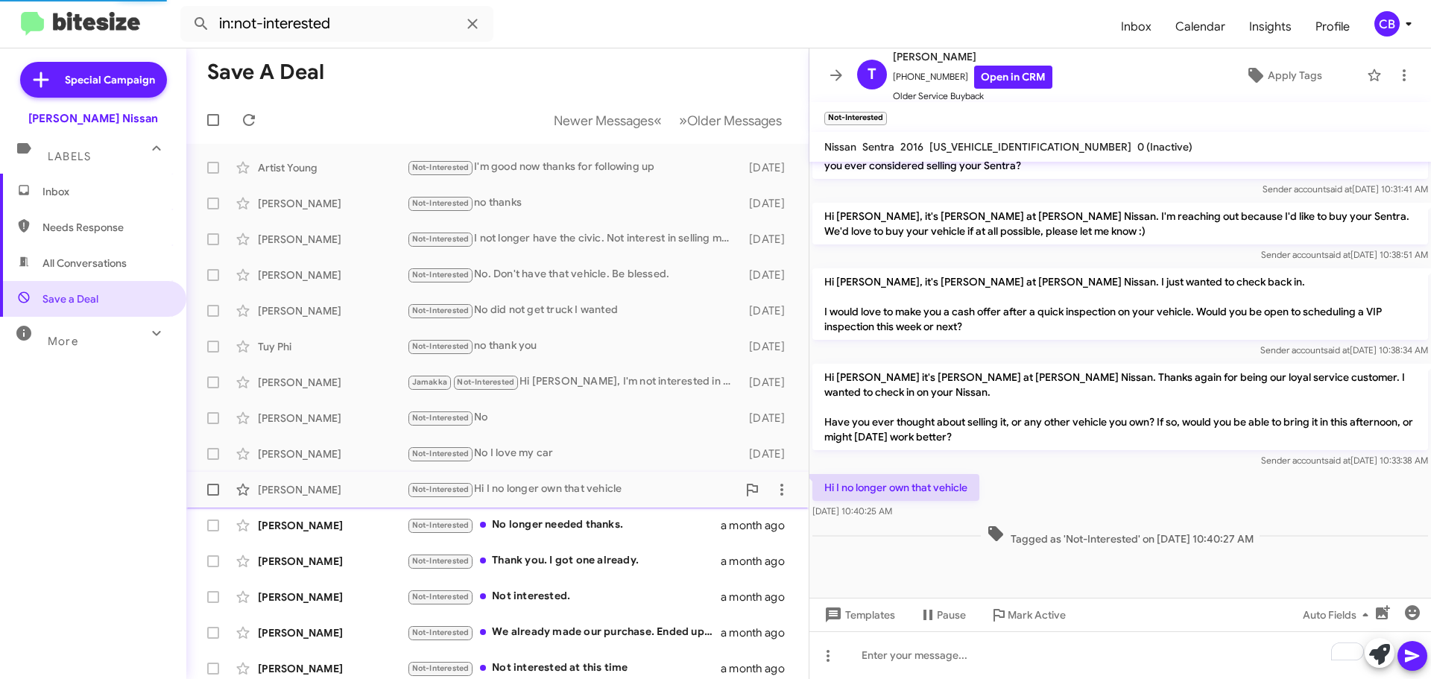
scroll to position [695, 0]
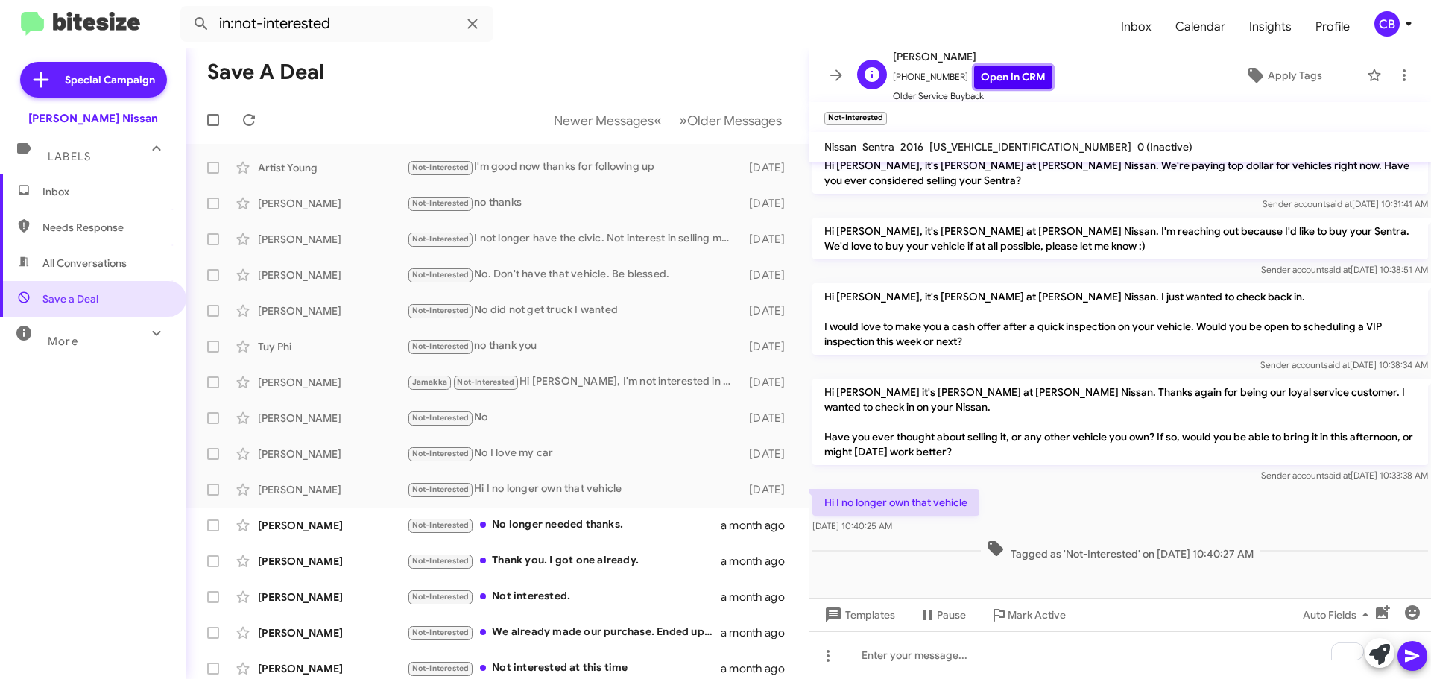
click at [974, 75] on link "Open in CRM" at bounding box center [1013, 77] width 78 height 23
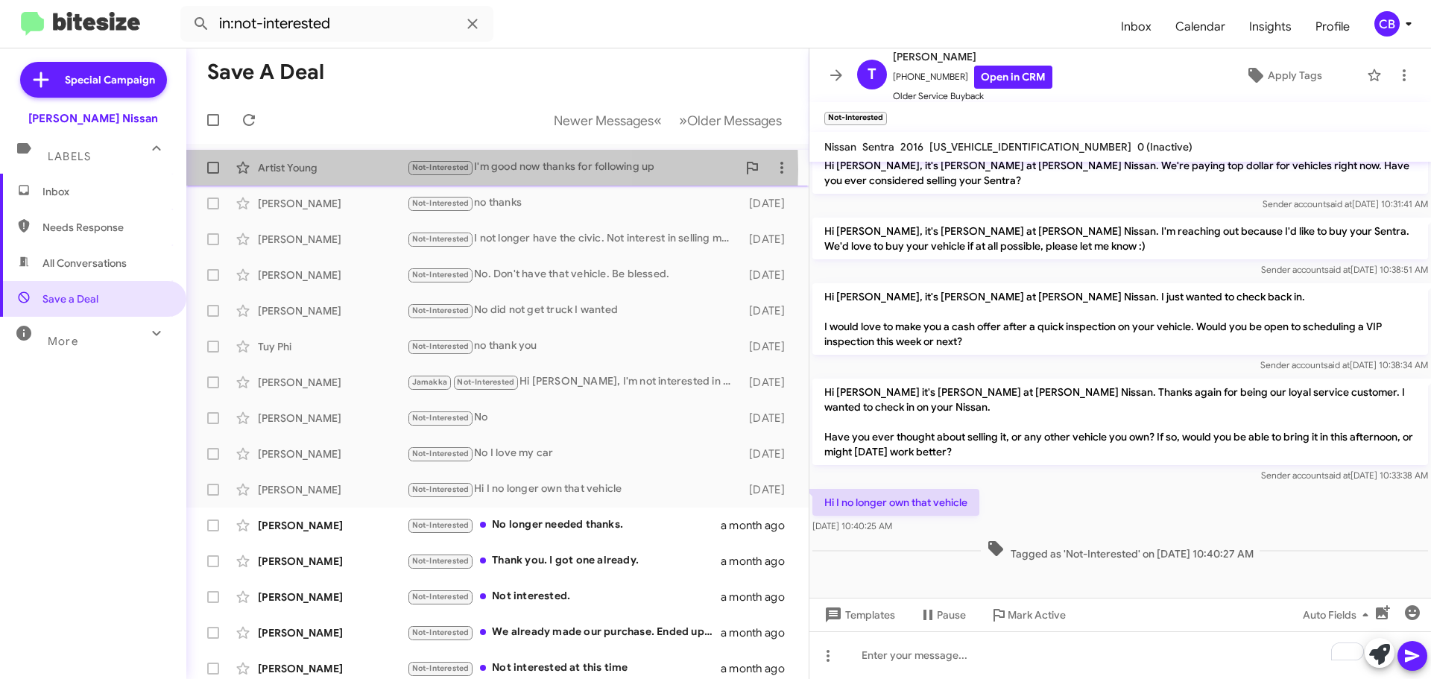
click at [336, 169] on div "Artist Young" at bounding box center [332, 167] width 149 height 15
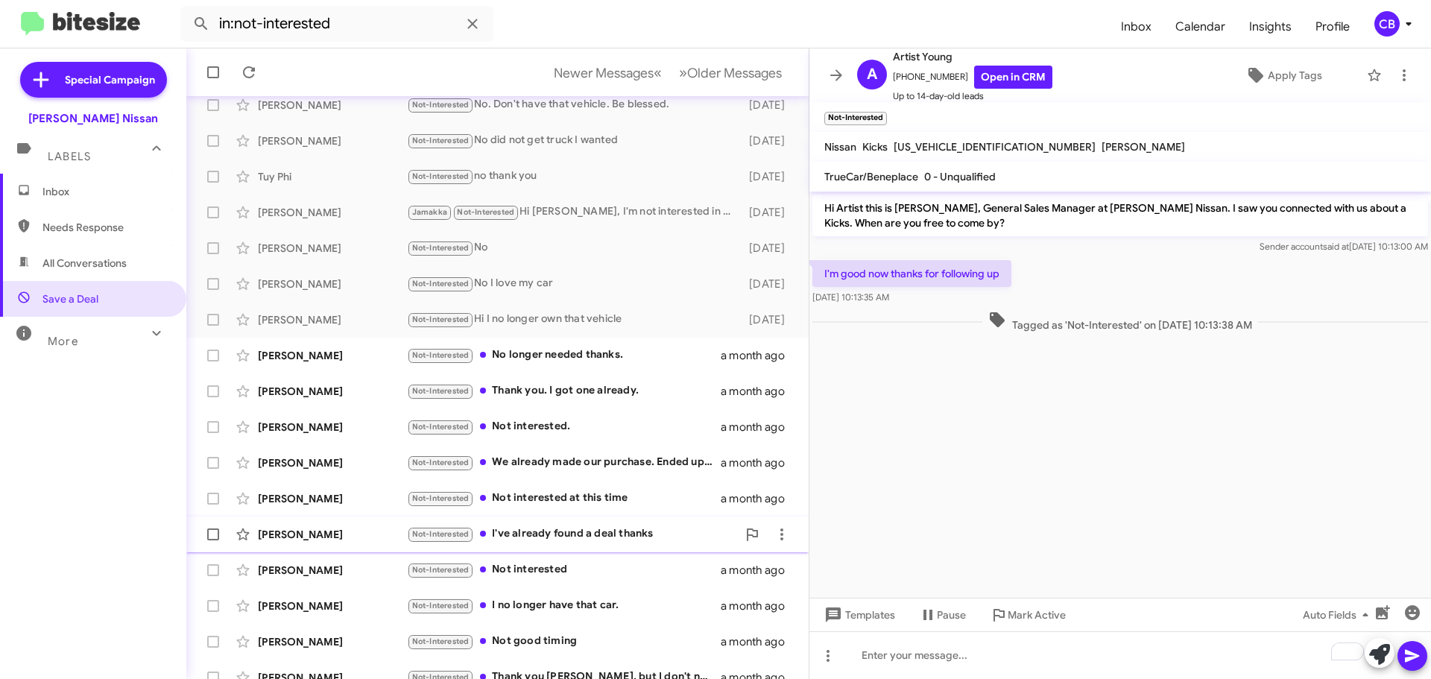
scroll to position [186, 0]
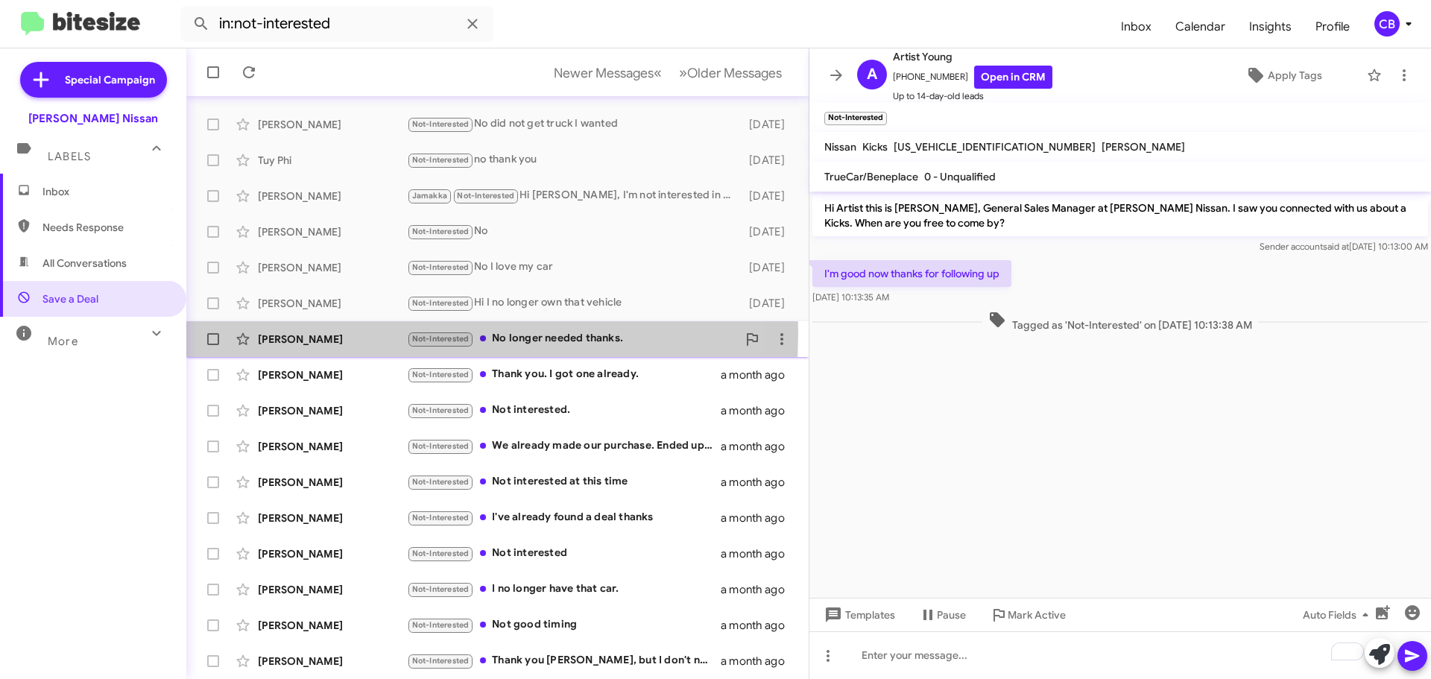
click at [309, 332] on div "[PERSON_NAME]" at bounding box center [332, 339] width 149 height 15
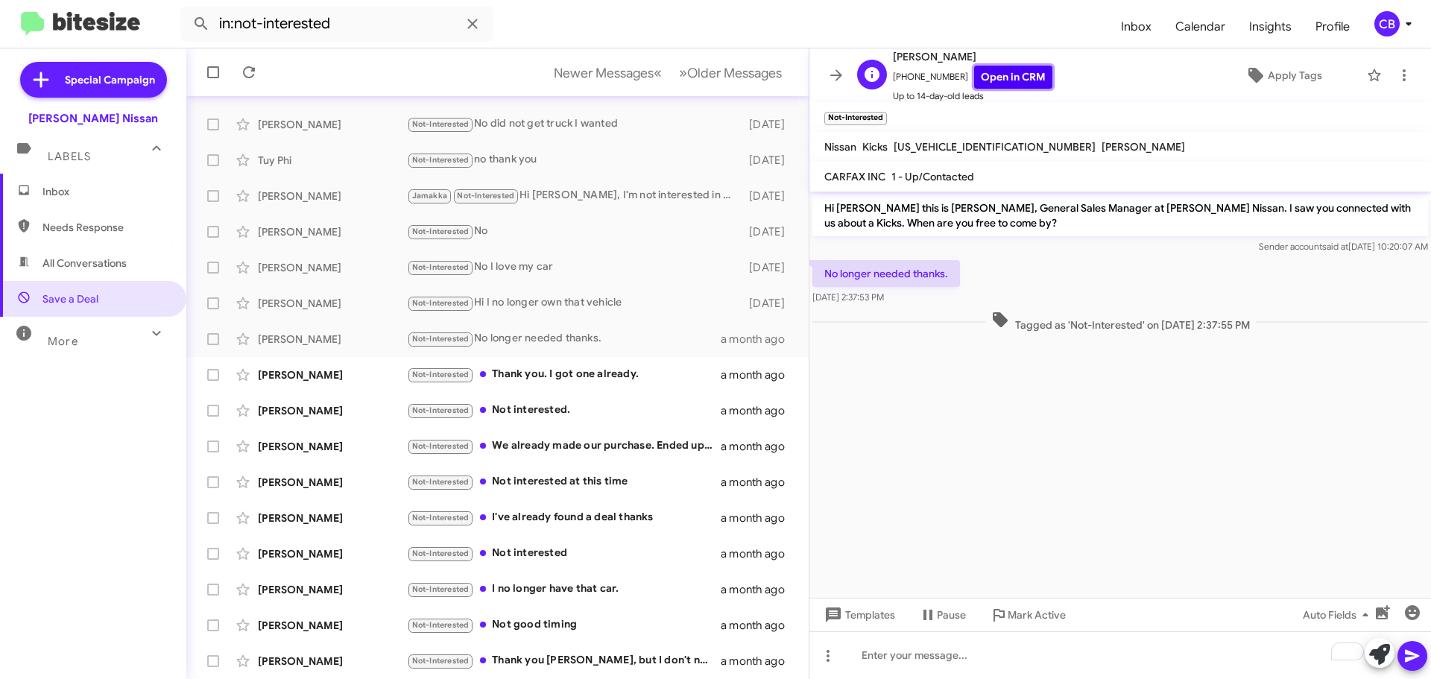
click at [997, 72] on link "Open in CRM" at bounding box center [1013, 77] width 78 height 23
